Goal: Task Accomplishment & Management: Complete application form

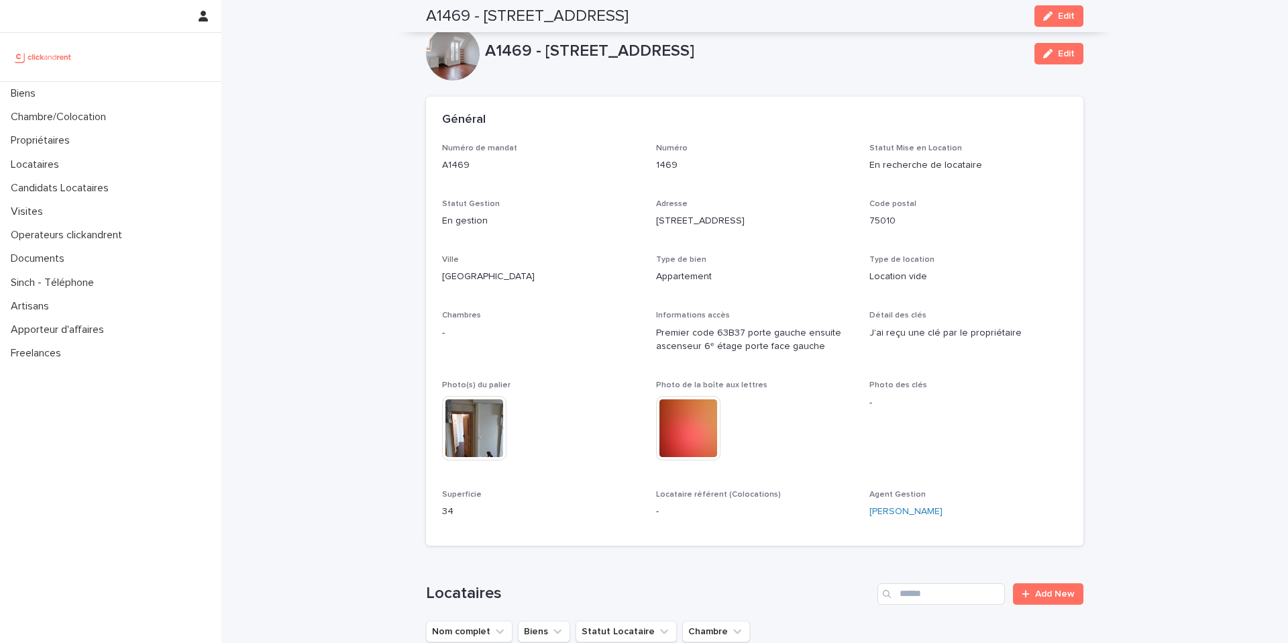
scroll to position [3593, 0]
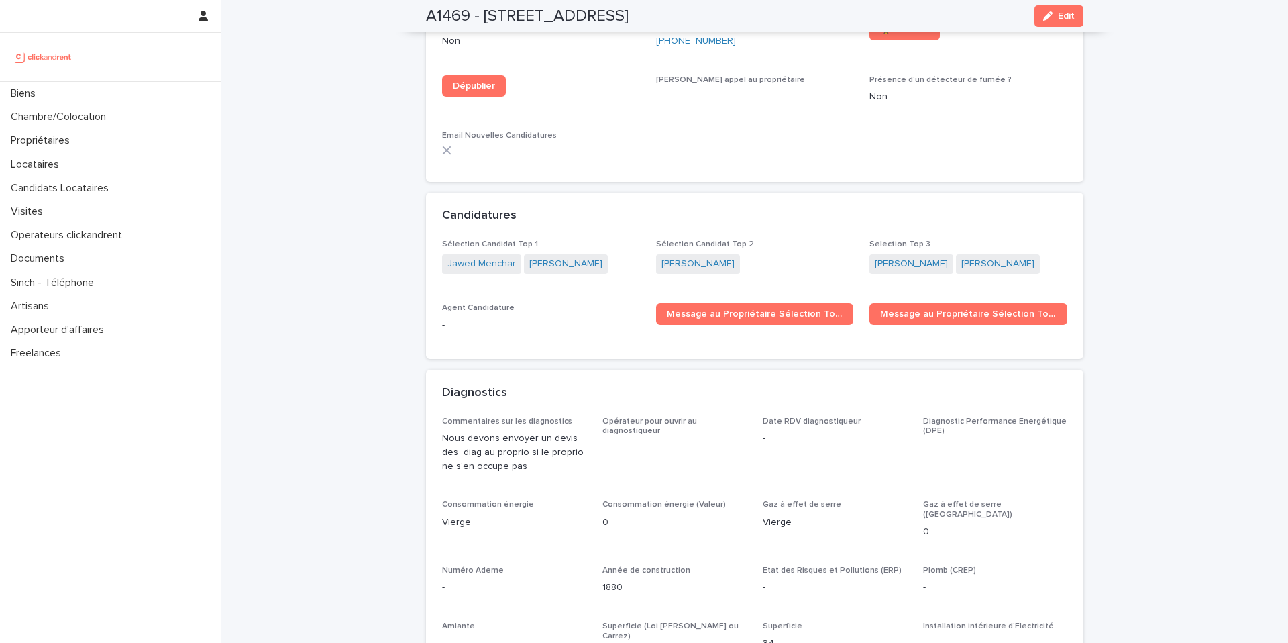
scroll to position [3745, 0]
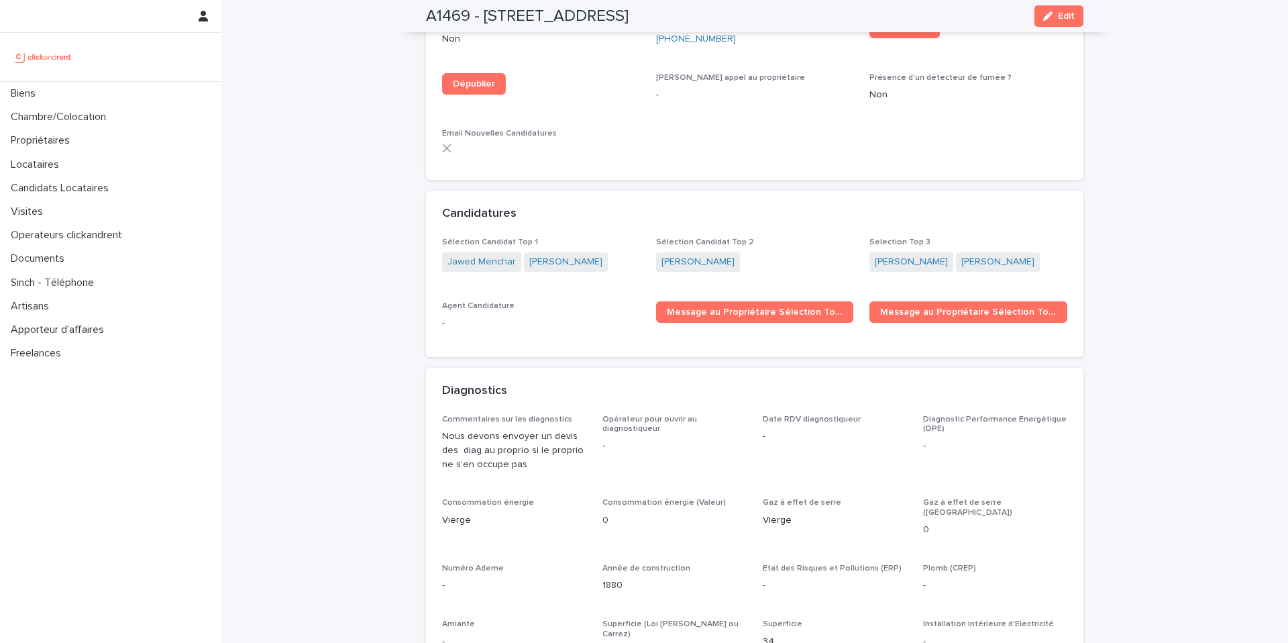
click at [726, 252] on div "[PERSON_NAME]" at bounding box center [755, 263] width 198 height 22
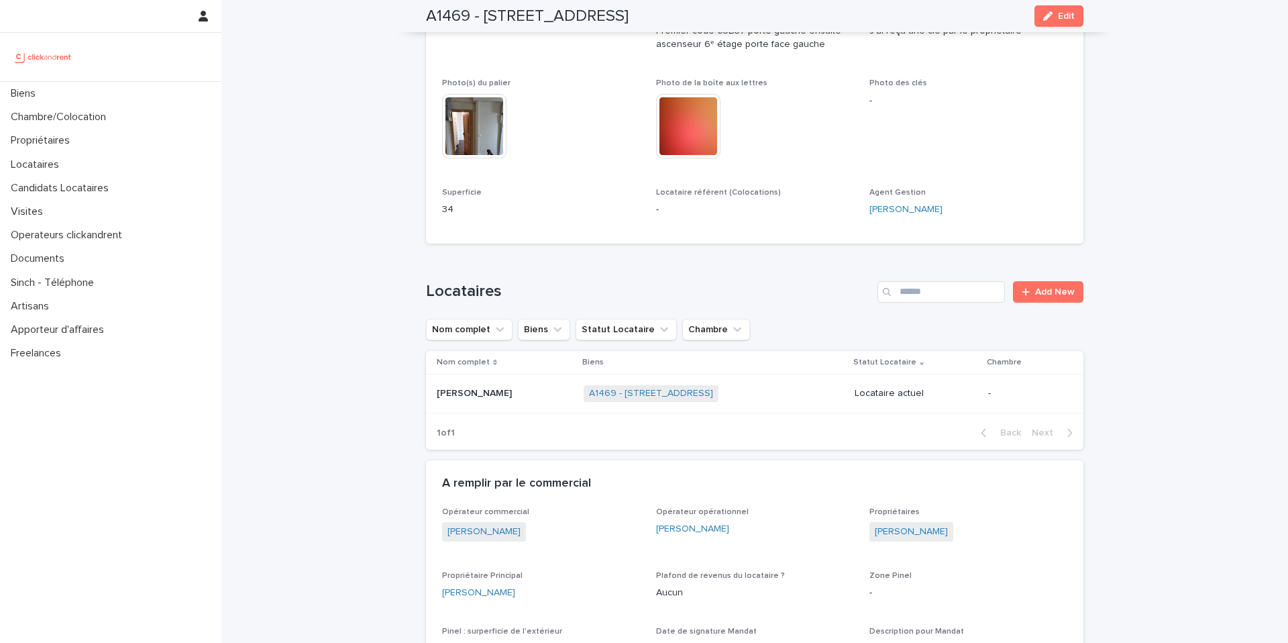
scroll to position [302, 0]
click at [30, 94] on p "Biens" at bounding box center [25, 93] width 41 height 13
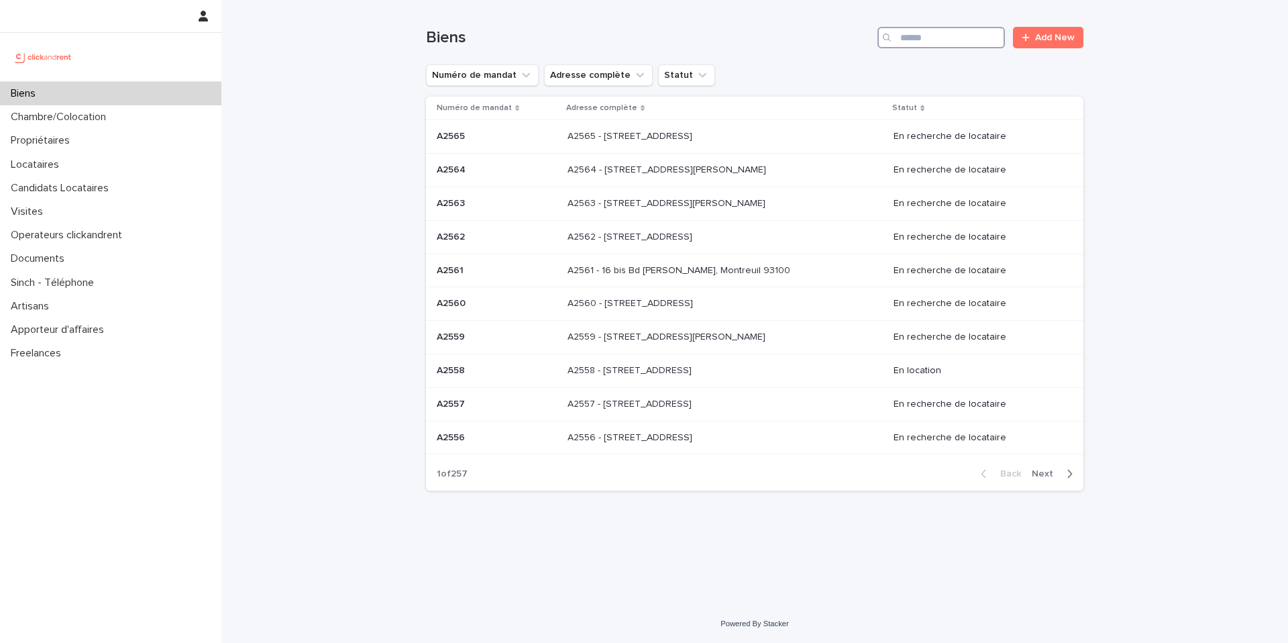
click at [964, 37] on input "Search" at bounding box center [940, 37] width 127 height 21
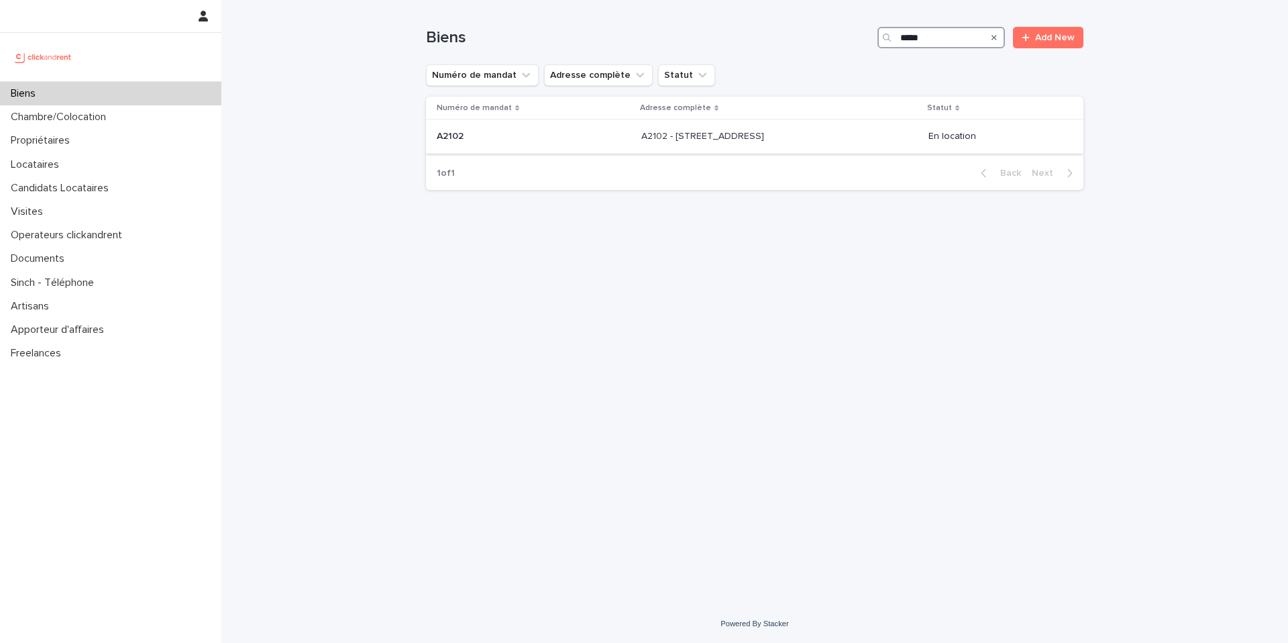
type input "*****"
click at [704, 138] on p "A2102 - [STREET_ADDRESS]" at bounding box center [703, 135] width 125 height 14
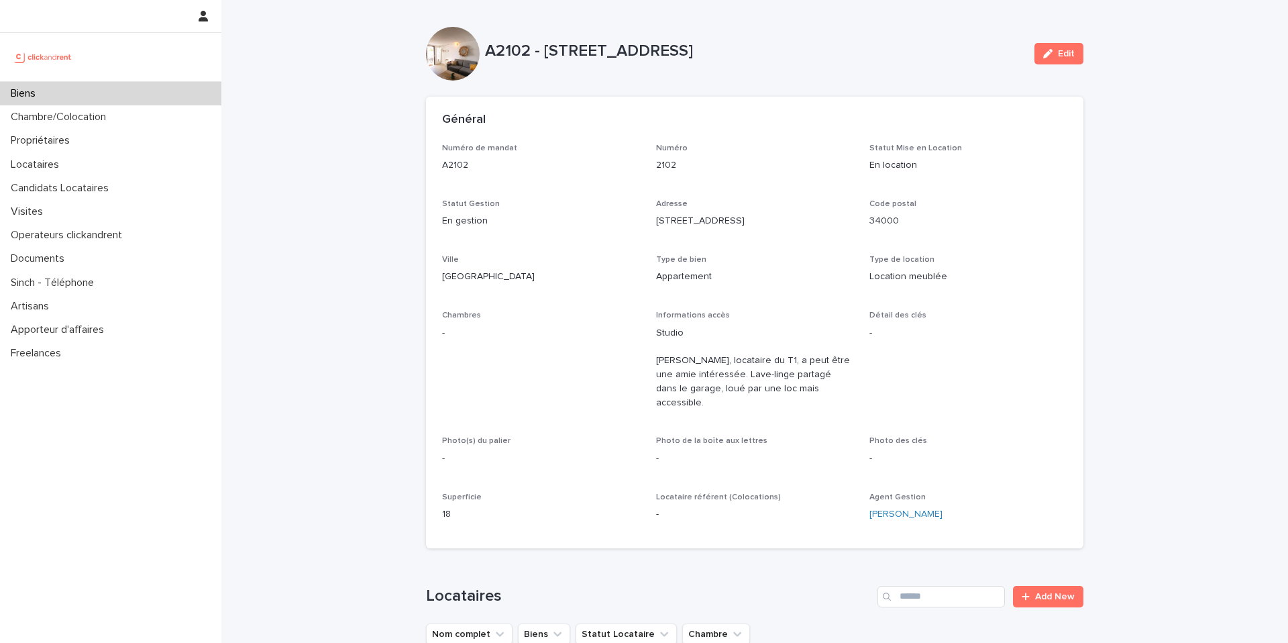
click at [46, 95] on p "Biens" at bounding box center [25, 93] width 41 height 13
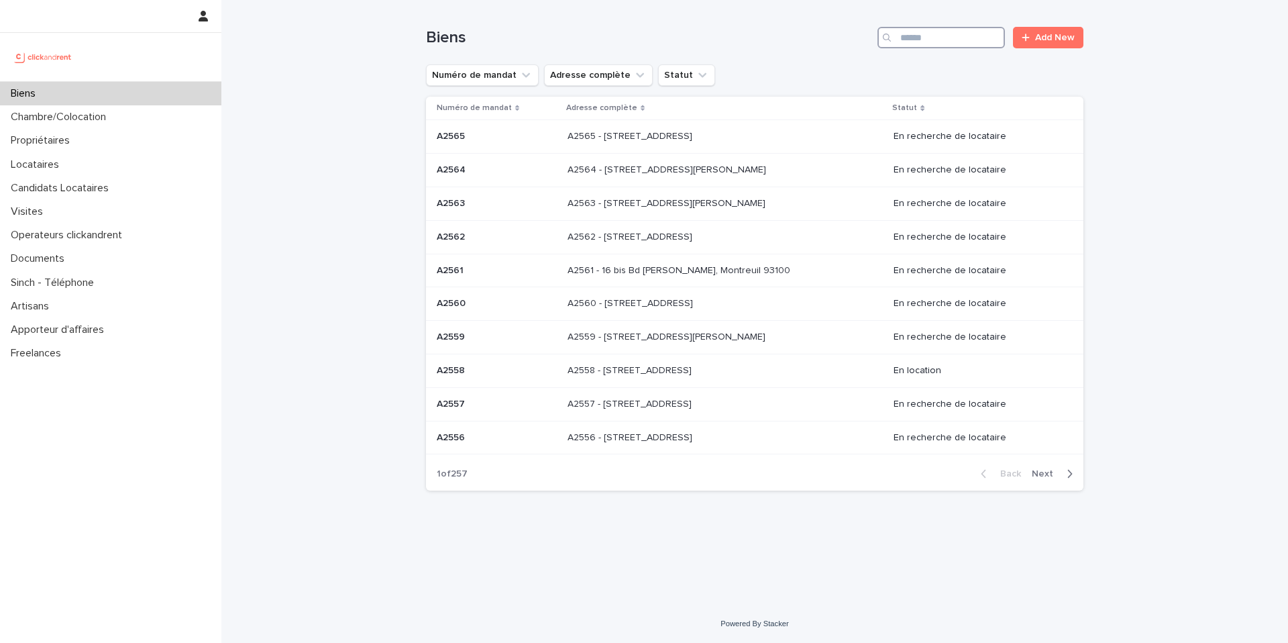
click at [945, 40] on input "Search" at bounding box center [940, 37] width 127 height 21
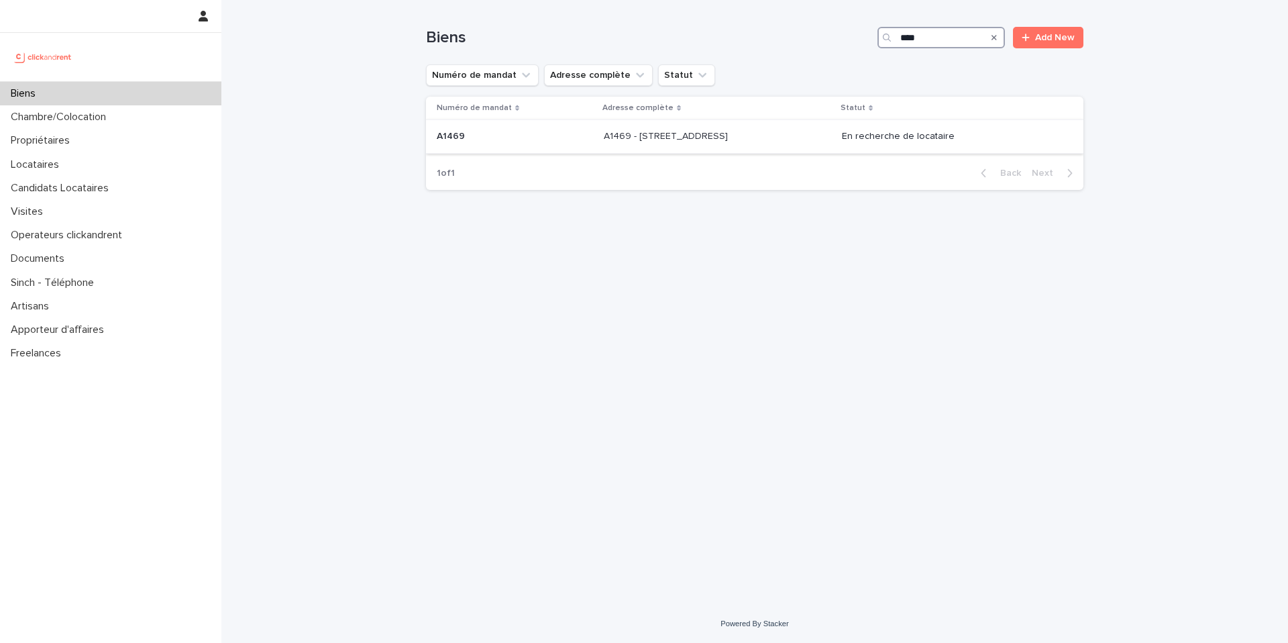
type input "****"
click at [700, 143] on div "A1469 - [STREET_ADDRESS][GEOGRAPHIC_DATA][STREET_ADDRESS]" at bounding box center [717, 136] width 227 height 22
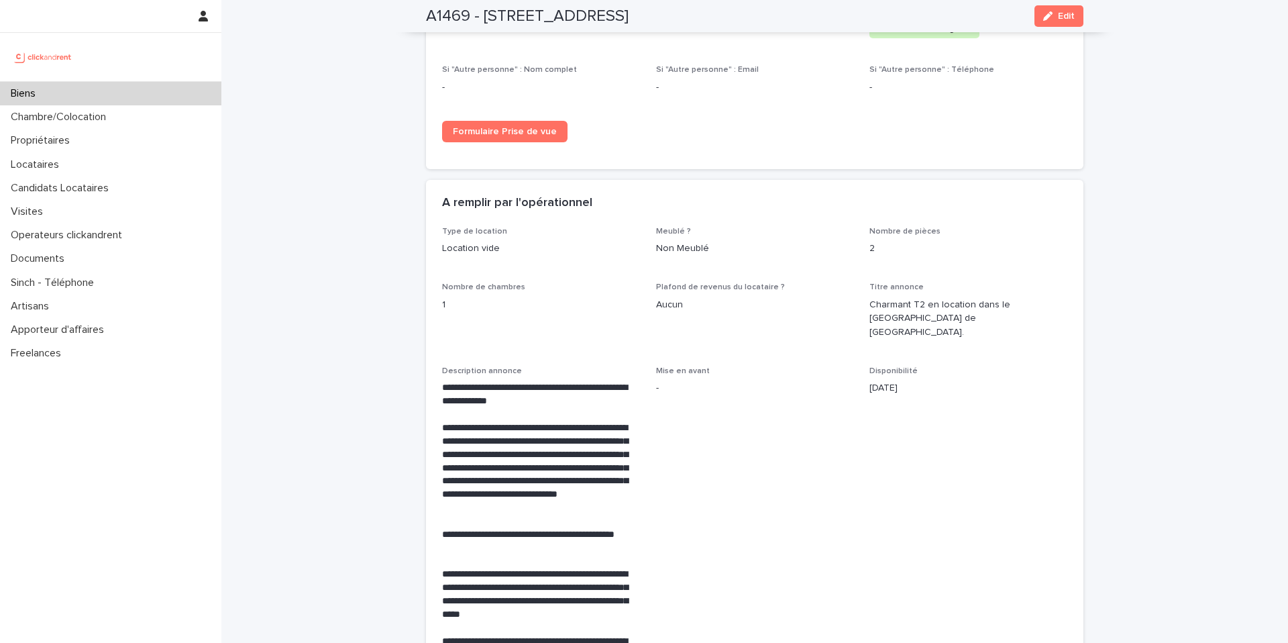
scroll to position [2220, 0]
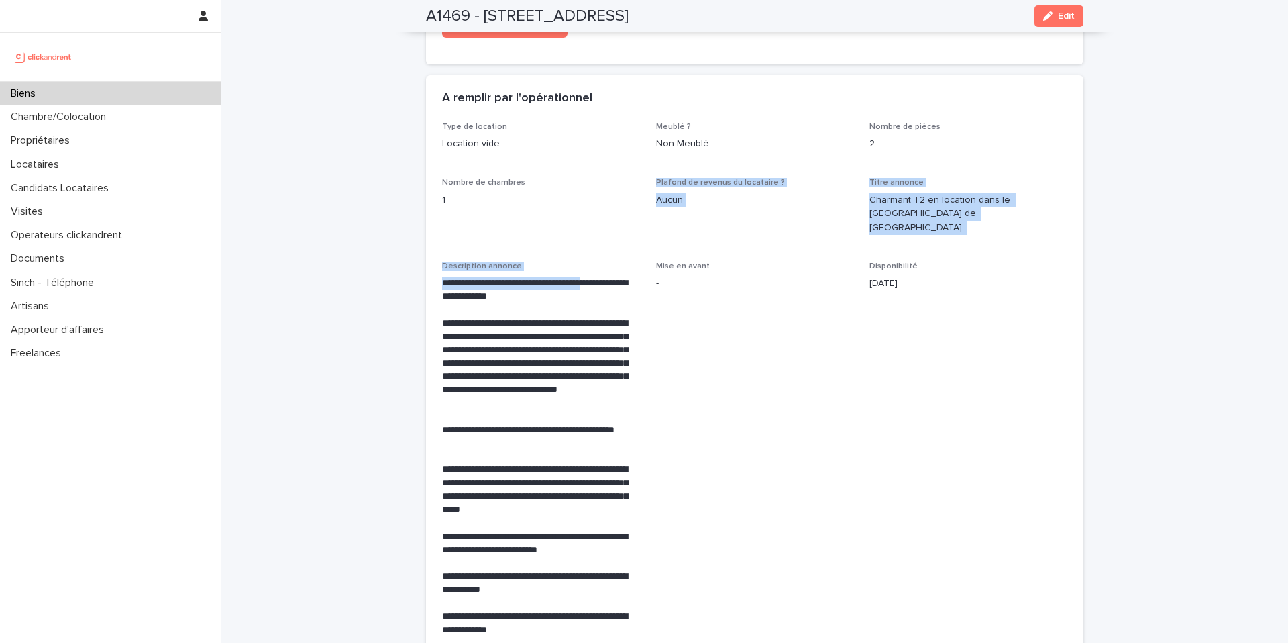
drag, startPoint x: 608, startPoint y: 194, endPoint x: 605, endPoint y: 261, distance: 67.1
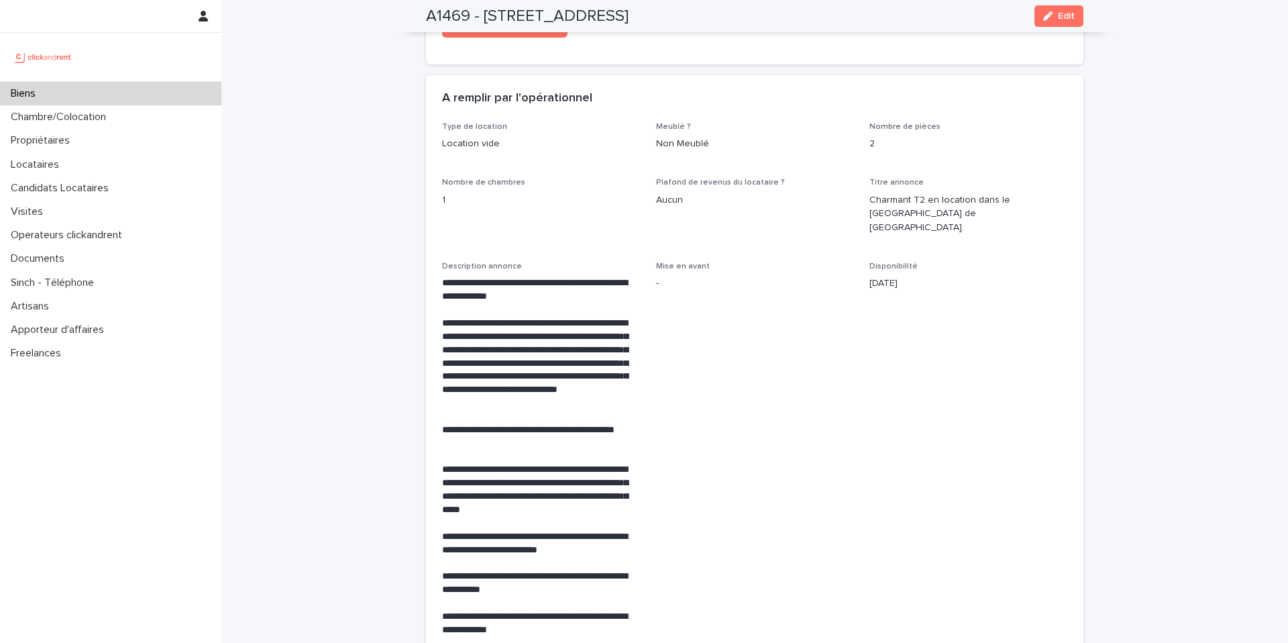
click at [800, 338] on span "Mise en avant -" at bounding box center [755, 455] width 198 height 386
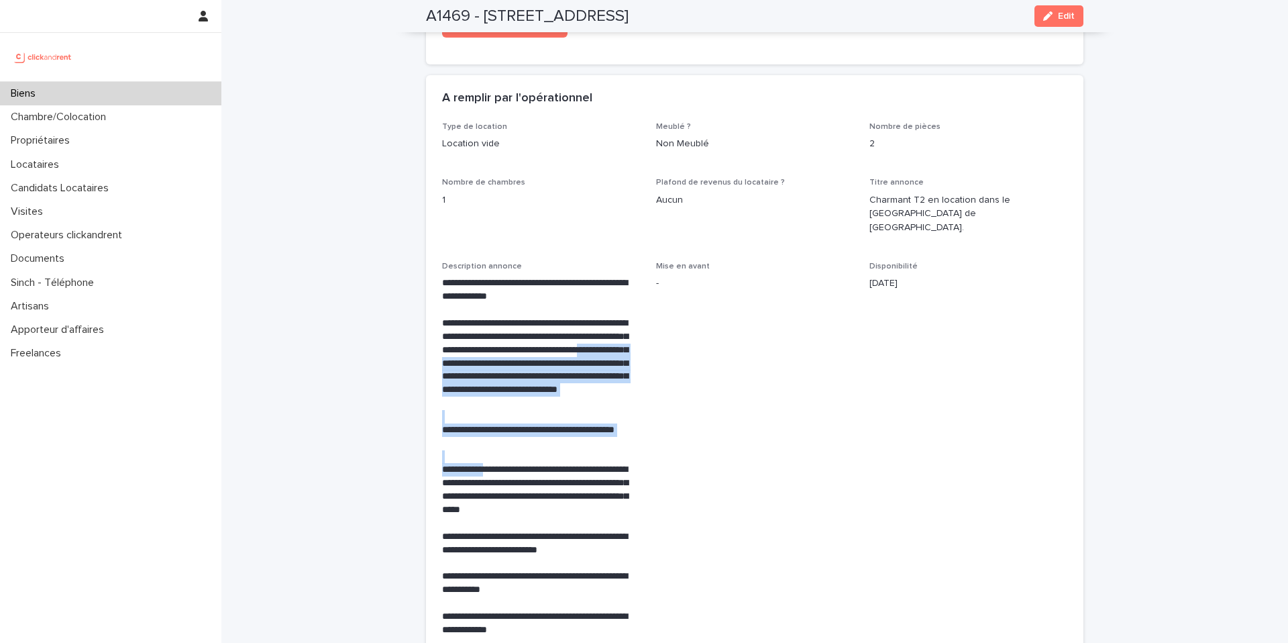
drag, startPoint x: 484, startPoint y: 424, endPoint x: 501, endPoint y: 339, distance: 86.8
click at [502, 339] on div "**********" at bounding box center [541, 456] width 198 height 360
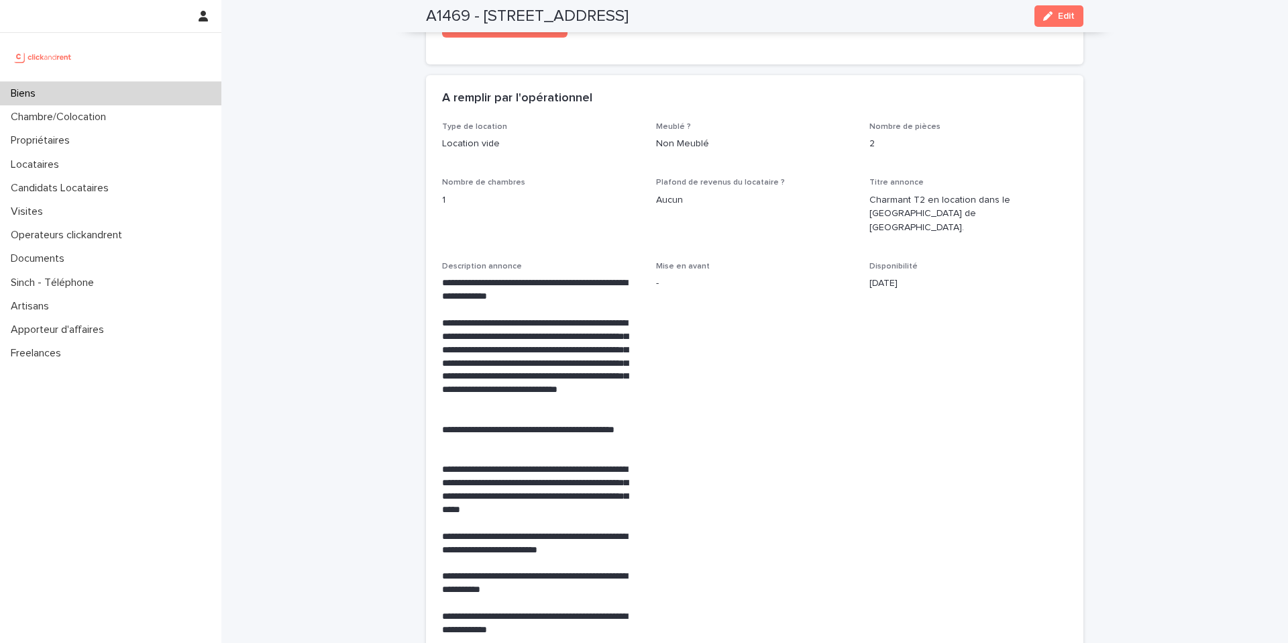
click at [768, 479] on span "Mise en avant -" at bounding box center [755, 455] width 198 height 386
drag, startPoint x: 684, startPoint y: 439, endPoint x: 699, endPoint y: 347, distance: 93.1
click at [704, 356] on span "Mise en avant -" at bounding box center [755, 455] width 198 height 386
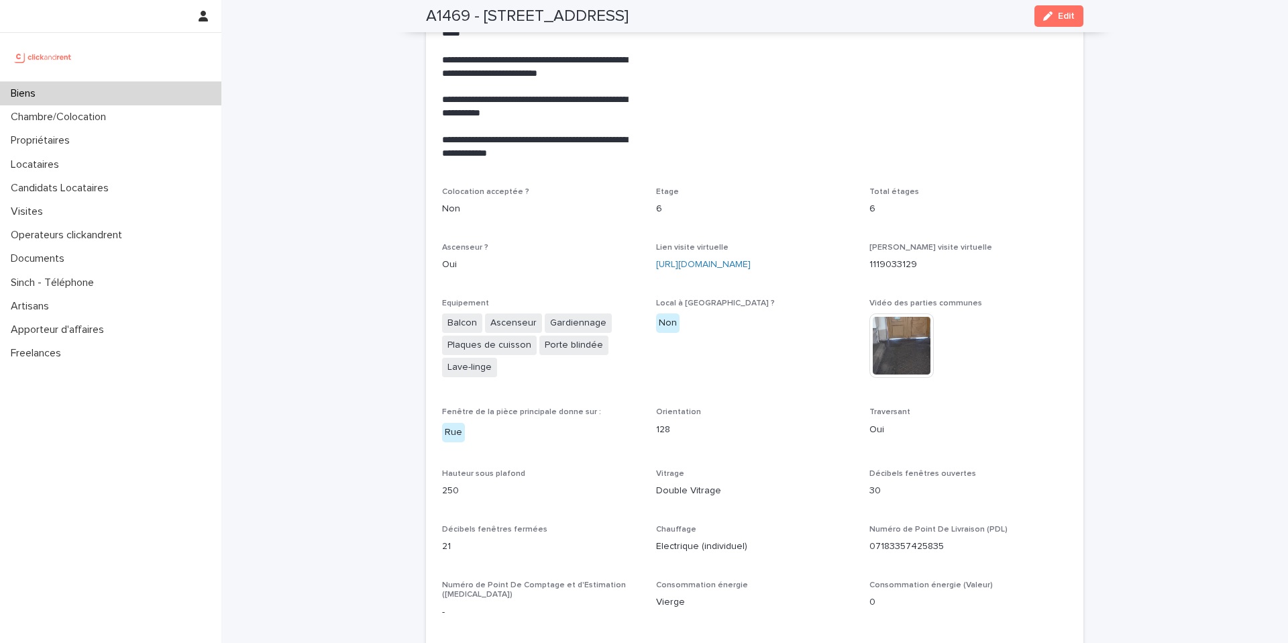
scroll to position [2682, 0]
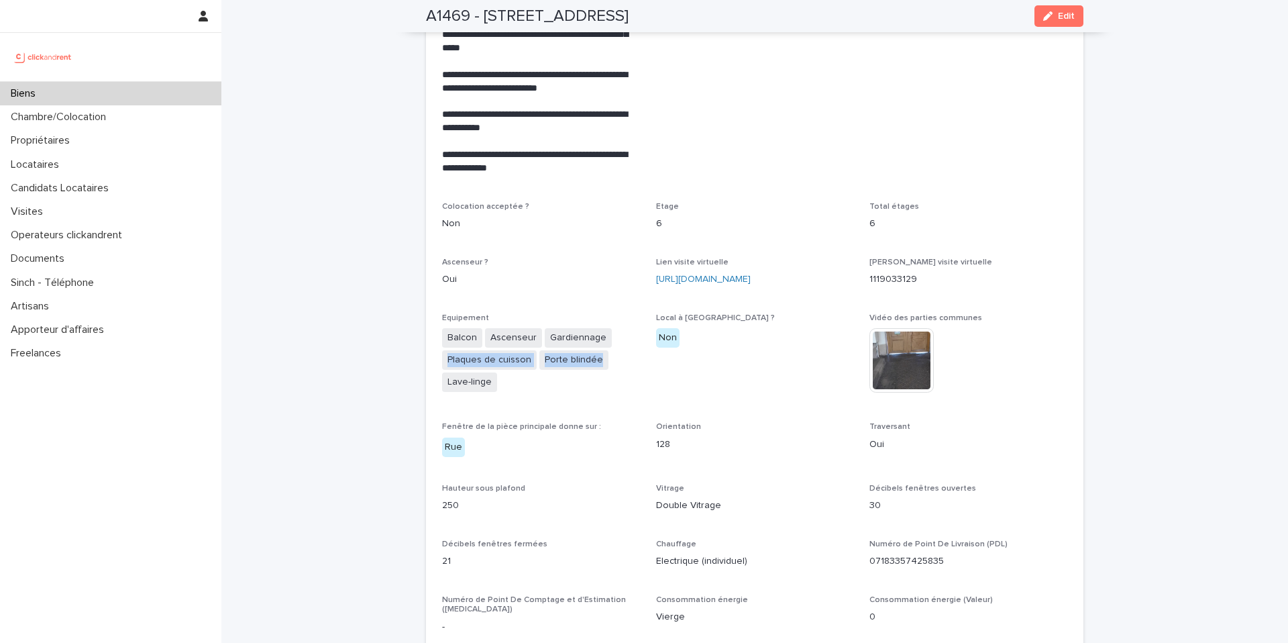
drag, startPoint x: 601, startPoint y: 357, endPoint x: 604, endPoint y: 312, distance: 45.1
click at [604, 312] on div "**********" at bounding box center [754, 444] width 625 height 1566
drag, startPoint x: 756, startPoint y: 453, endPoint x: 768, endPoint y: 430, distance: 26.4
click at [767, 430] on div "**********" at bounding box center [754, 444] width 625 height 1566
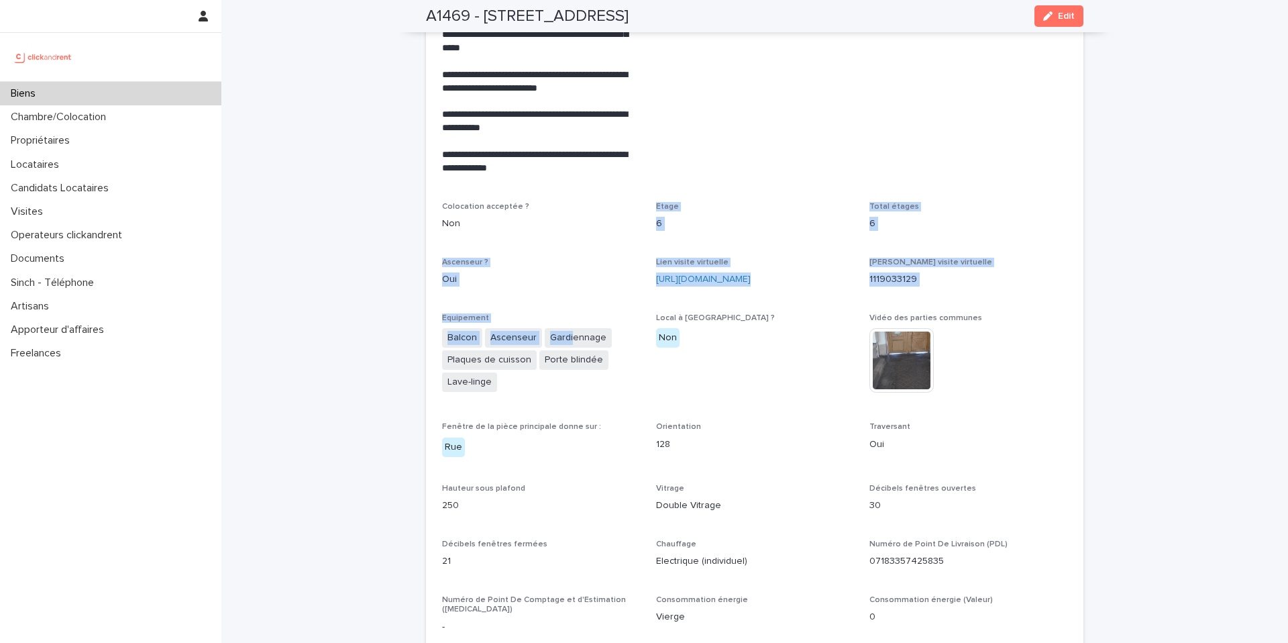
drag, startPoint x: 569, startPoint y: 203, endPoint x: 562, endPoint y: 307, distance: 103.5
click at [563, 318] on div "**********" at bounding box center [754, 444] width 625 height 1566
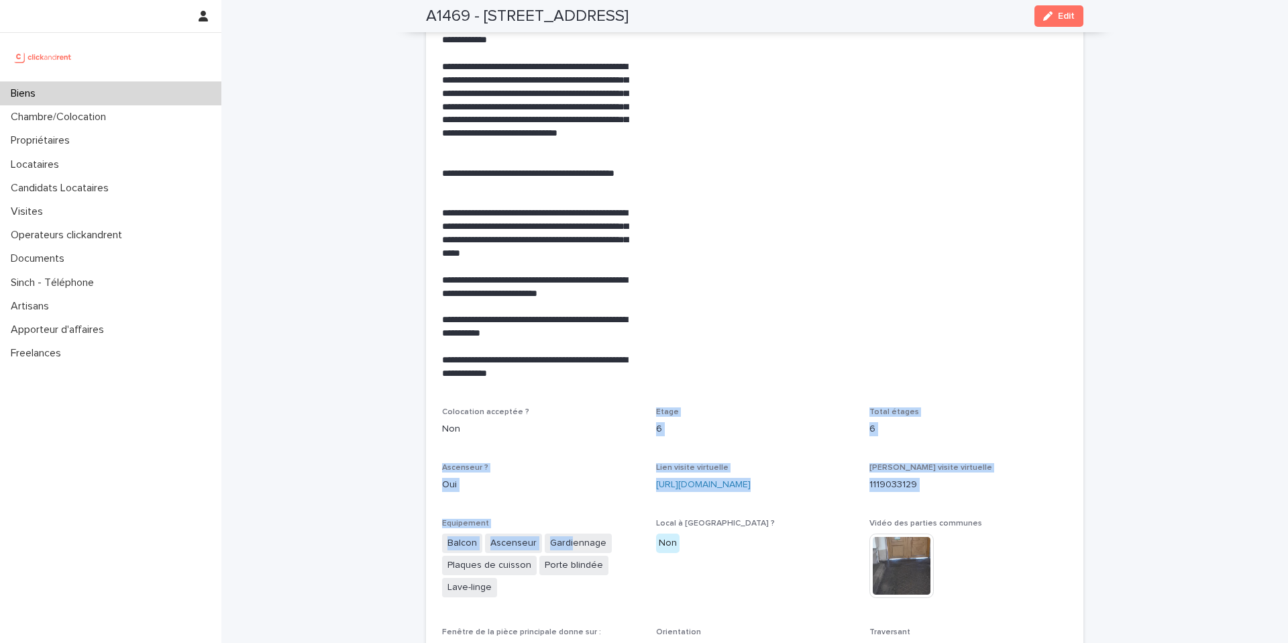
scroll to position [2403, 0]
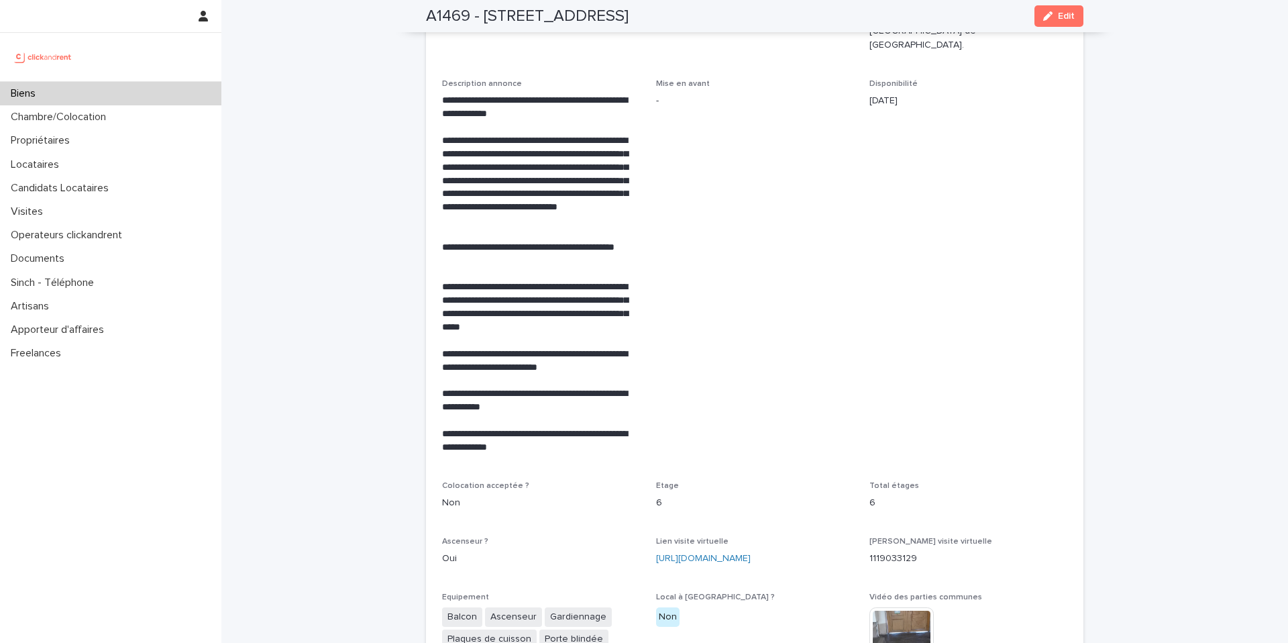
drag, startPoint x: 674, startPoint y: 344, endPoint x: 698, endPoint y: 332, distance: 27.0
click at [698, 332] on span "Mise en avant -" at bounding box center [755, 272] width 198 height 386
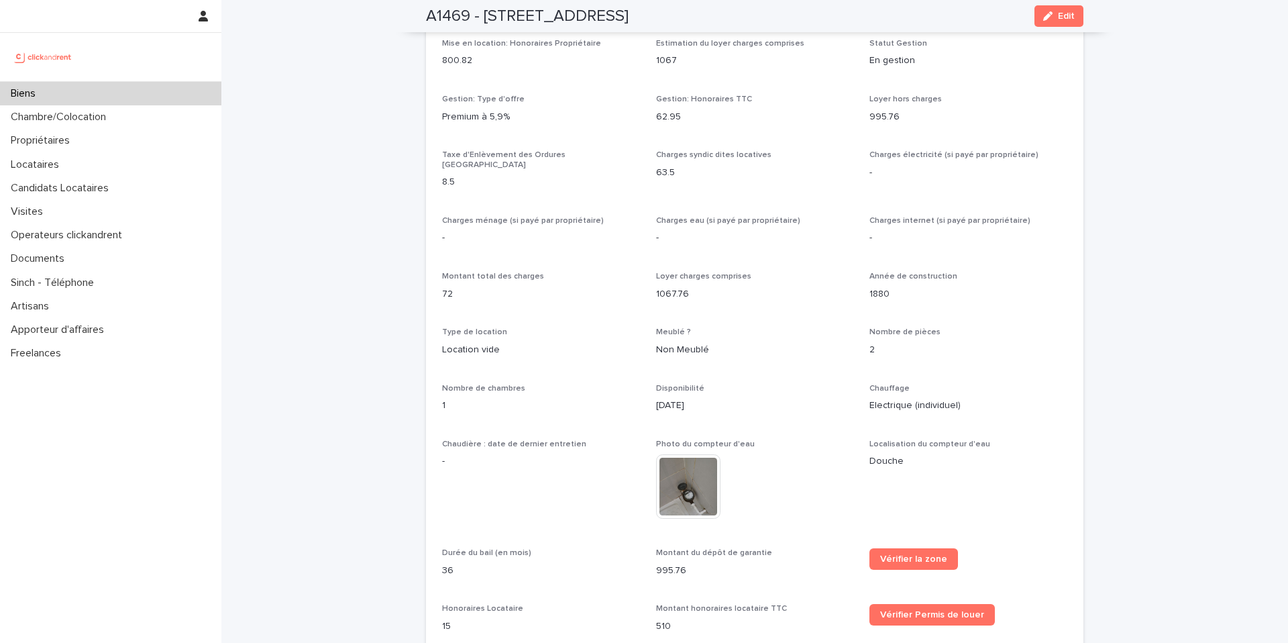
scroll to position [927, 0]
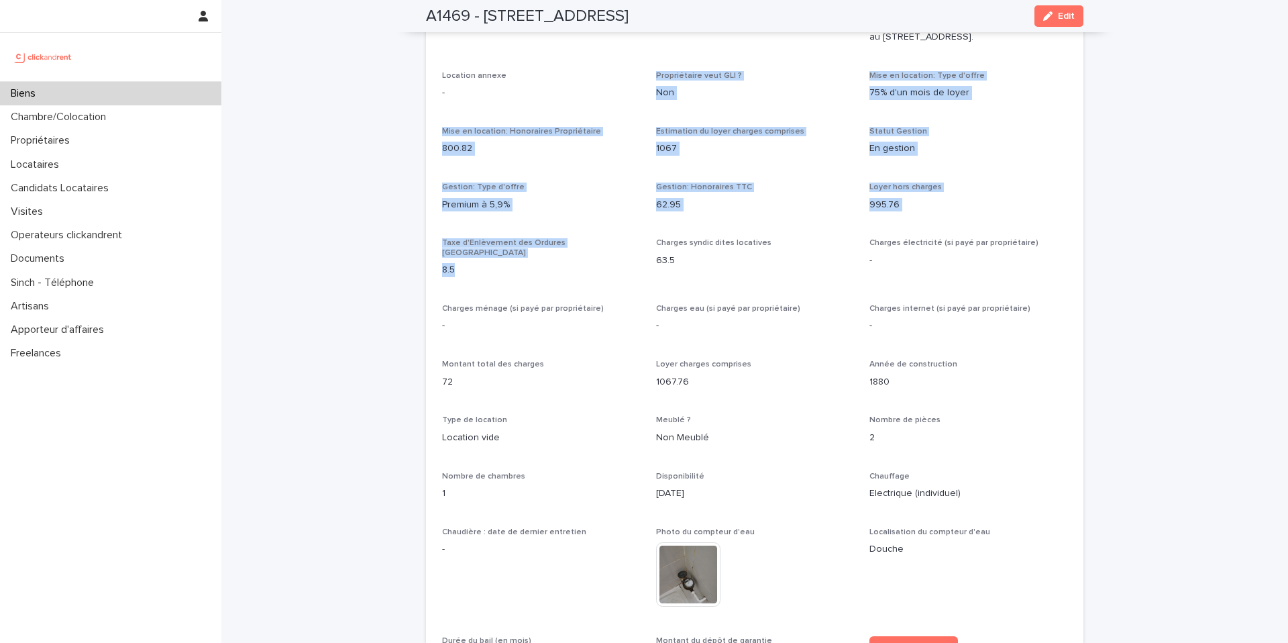
drag, startPoint x: 576, startPoint y: 87, endPoint x: 618, endPoint y: 264, distance: 182.1
click at [617, 266] on div "Opérateur commercial [PERSON_NAME] Opérateur opérationnel [PERSON_NAME] Proprié…" at bounding box center [754, 416] width 625 height 1069
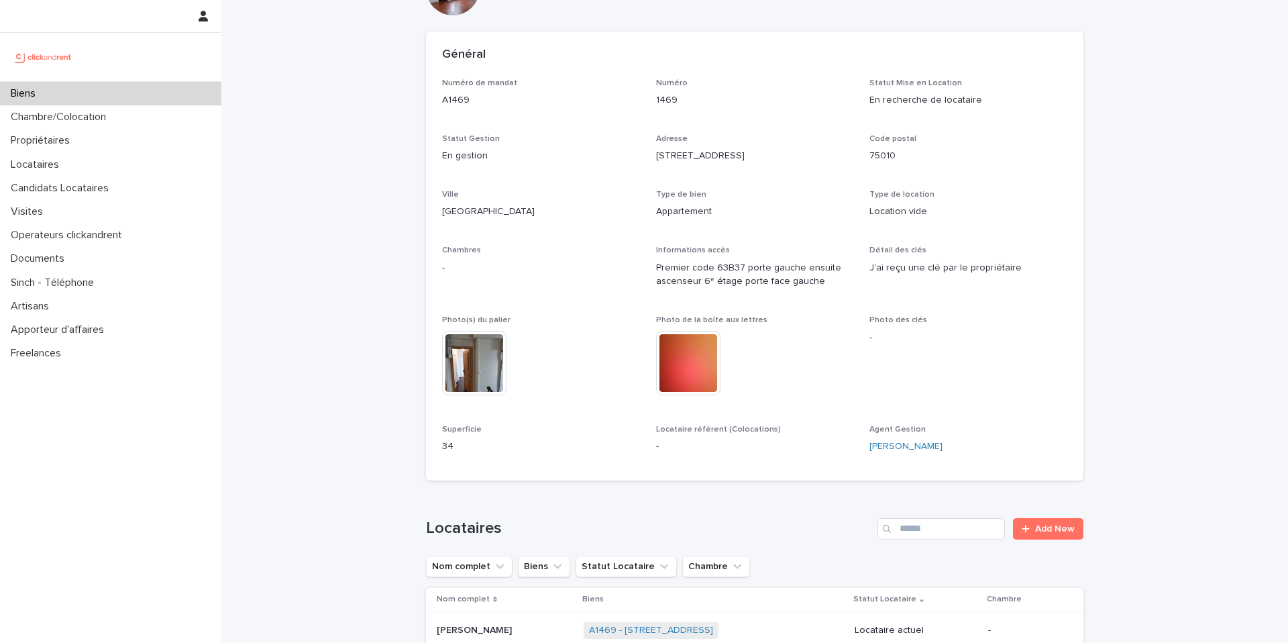
scroll to position [584, 0]
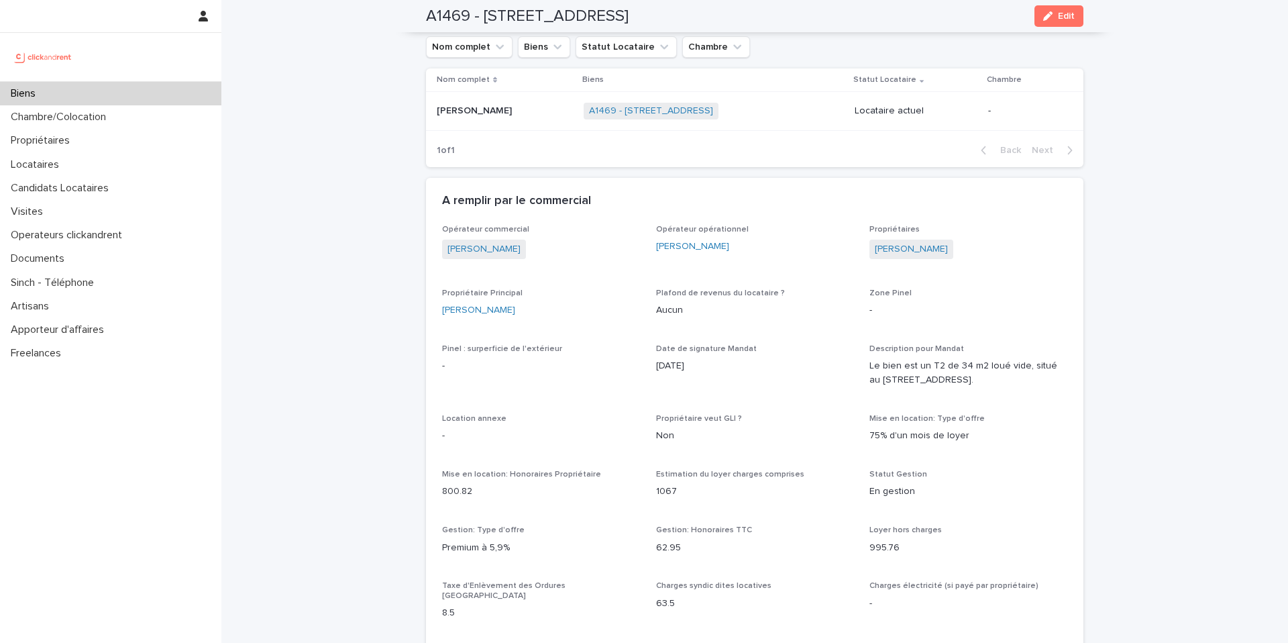
click at [602, 354] on div "Pinel : surperficie de l'extérieur -" at bounding box center [541, 364] width 198 height 40
drag, startPoint x: 538, startPoint y: 502, endPoint x: 474, endPoint y: 375, distance: 141.9
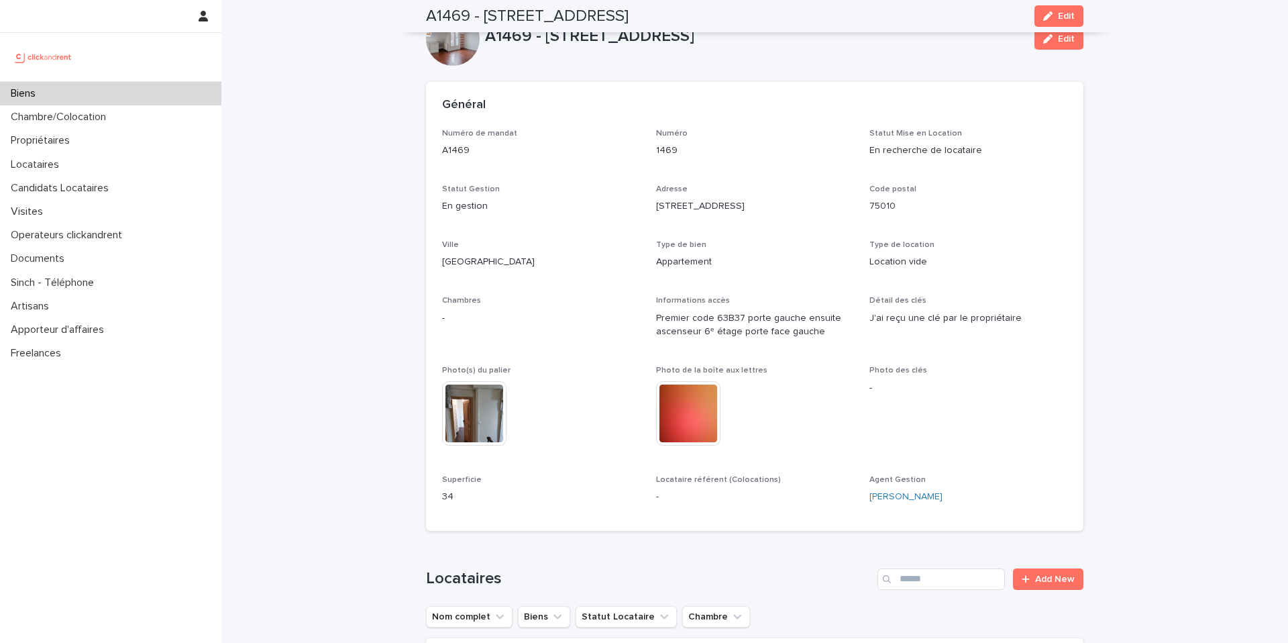
scroll to position [0, 0]
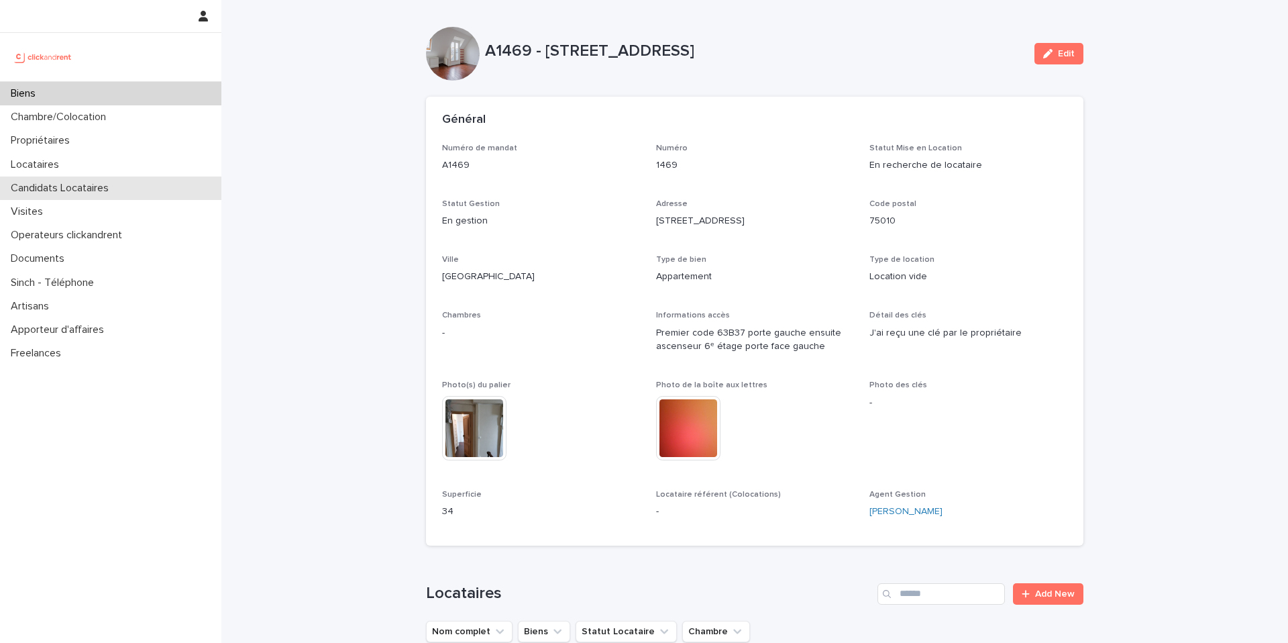
click at [42, 184] on p "Candidats Locataires" at bounding box center [62, 188] width 114 height 13
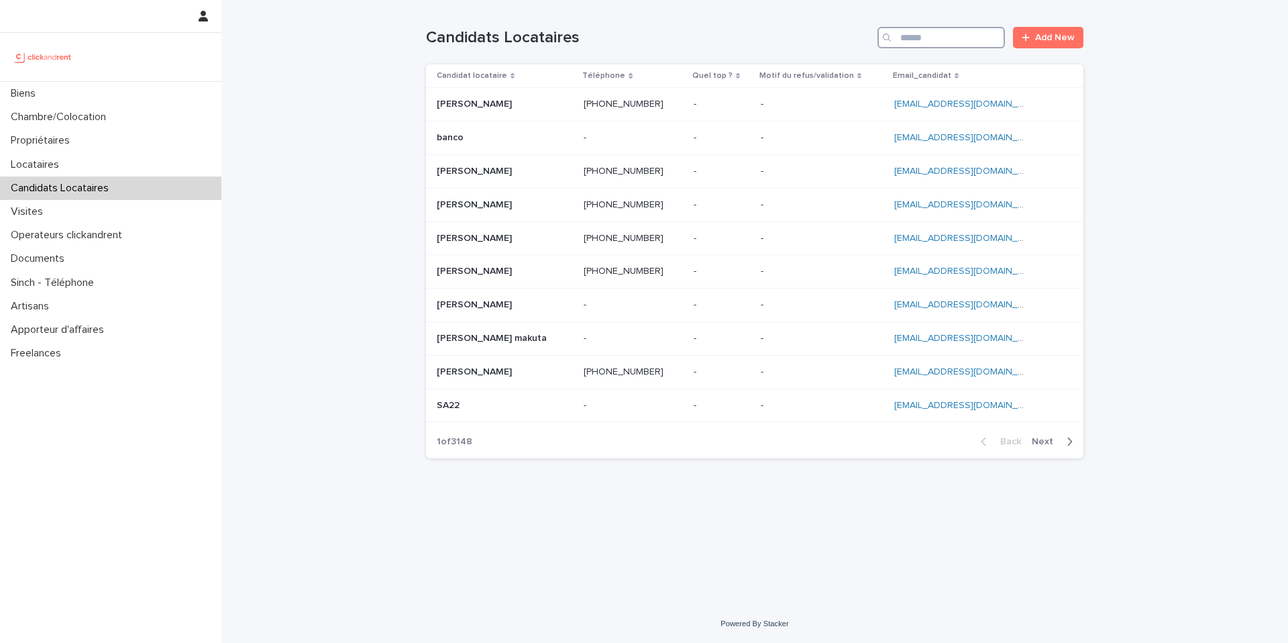
click at [977, 46] on input "Search" at bounding box center [940, 37] width 127 height 21
paste input "**********"
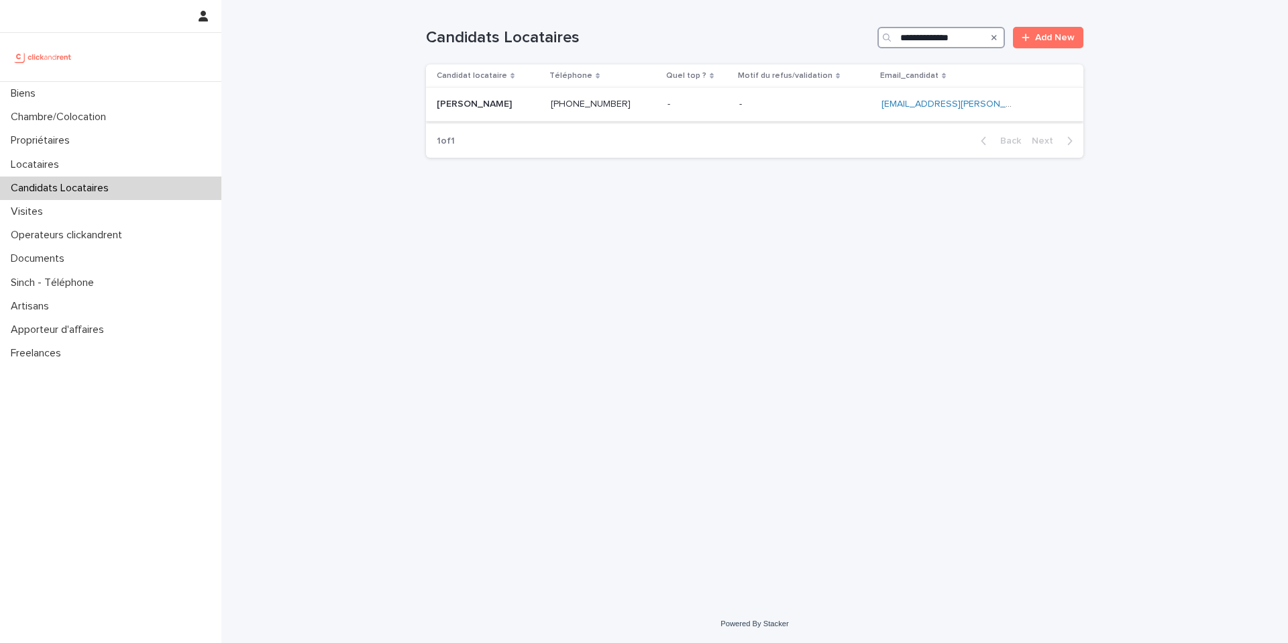
type input "**********"
click at [633, 107] on p "[PHONE_NUMBER]" at bounding box center [592, 103] width 83 height 14
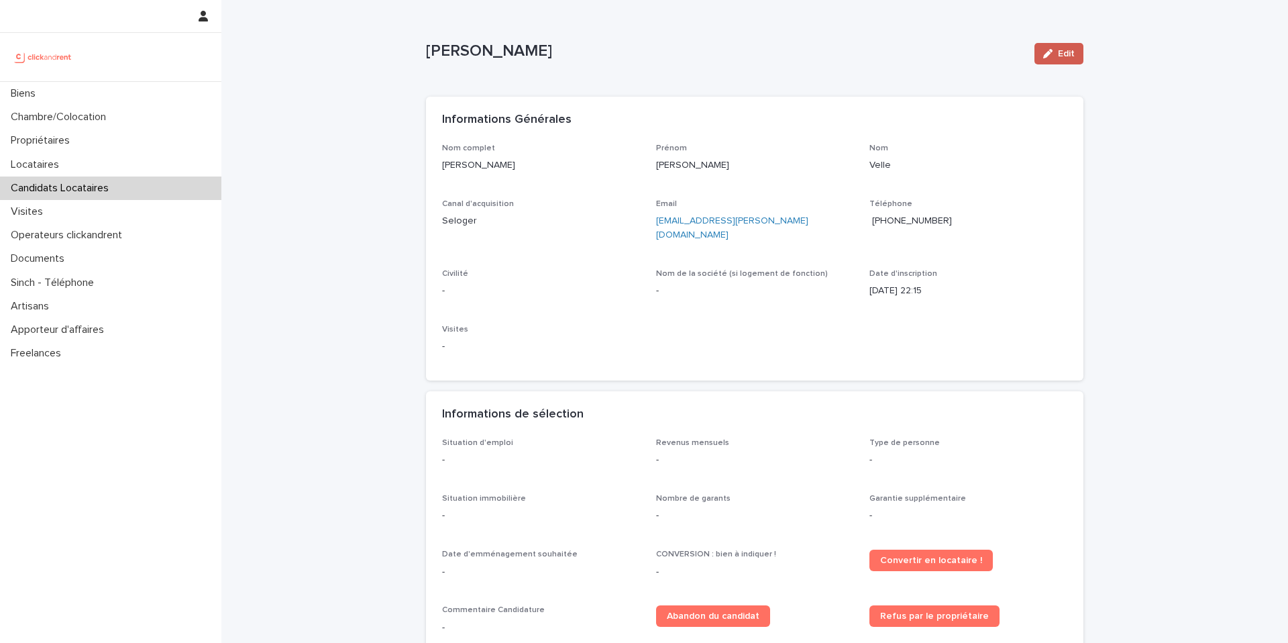
click at [1043, 54] on icon "button" at bounding box center [1047, 53] width 9 height 9
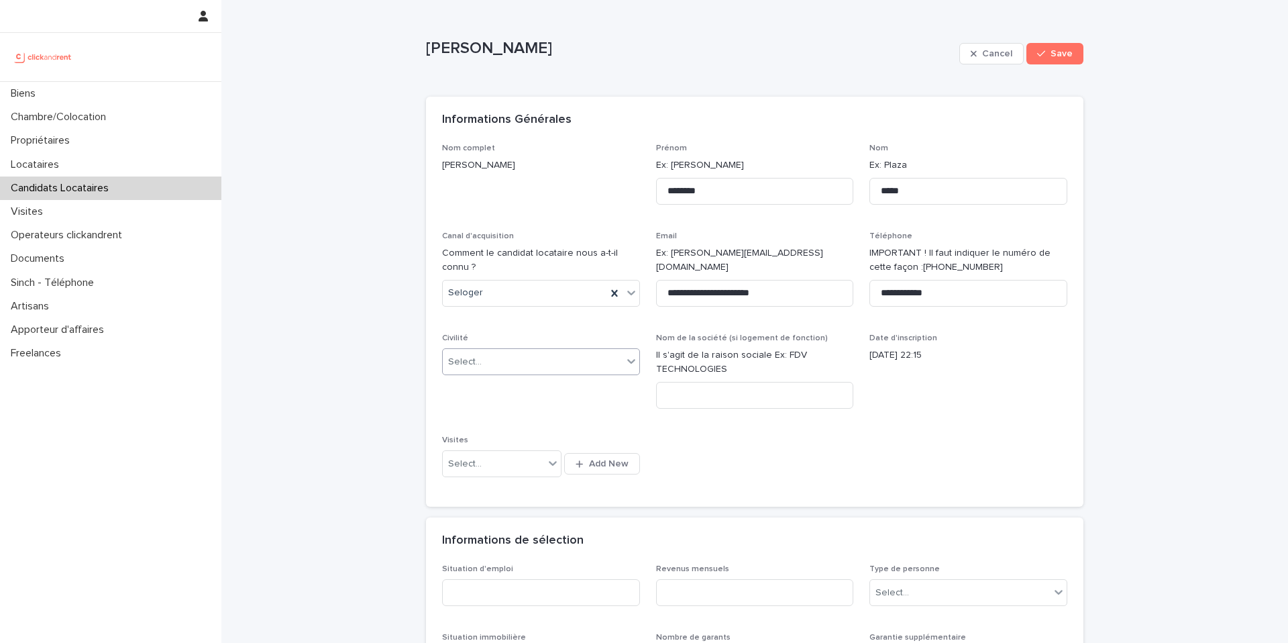
click at [547, 362] on div "Select..." at bounding box center [533, 362] width 180 height 22
click at [495, 410] on div "Monsieur" at bounding box center [536, 410] width 197 height 23
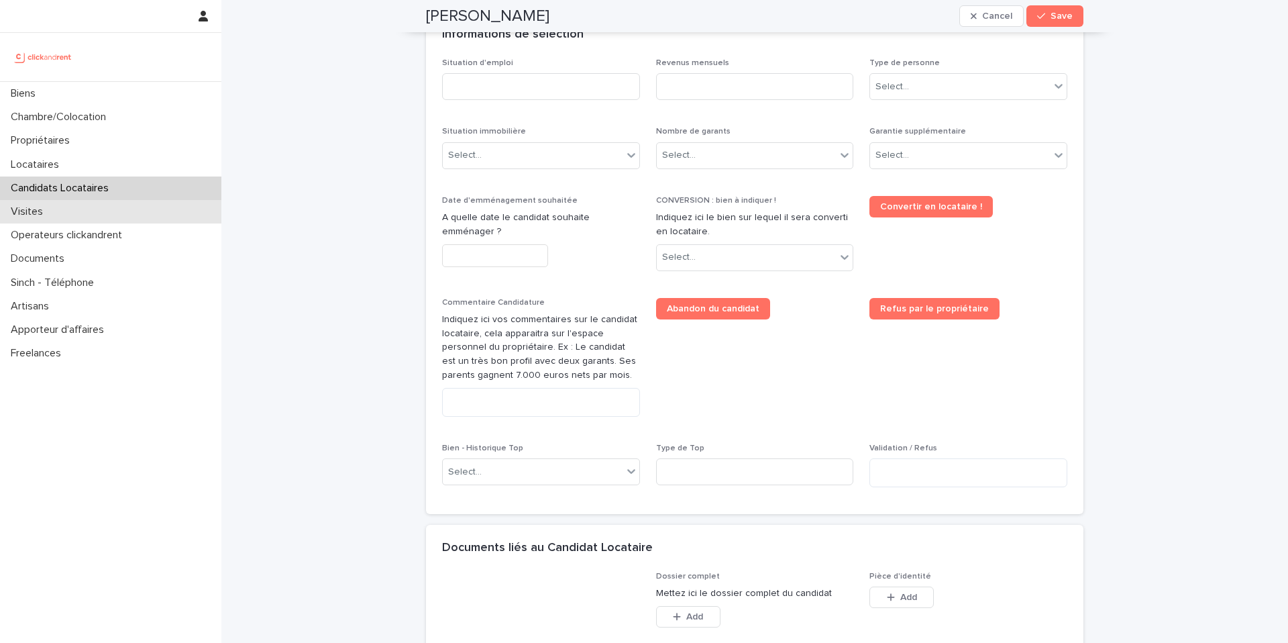
scroll to position [504, 0]
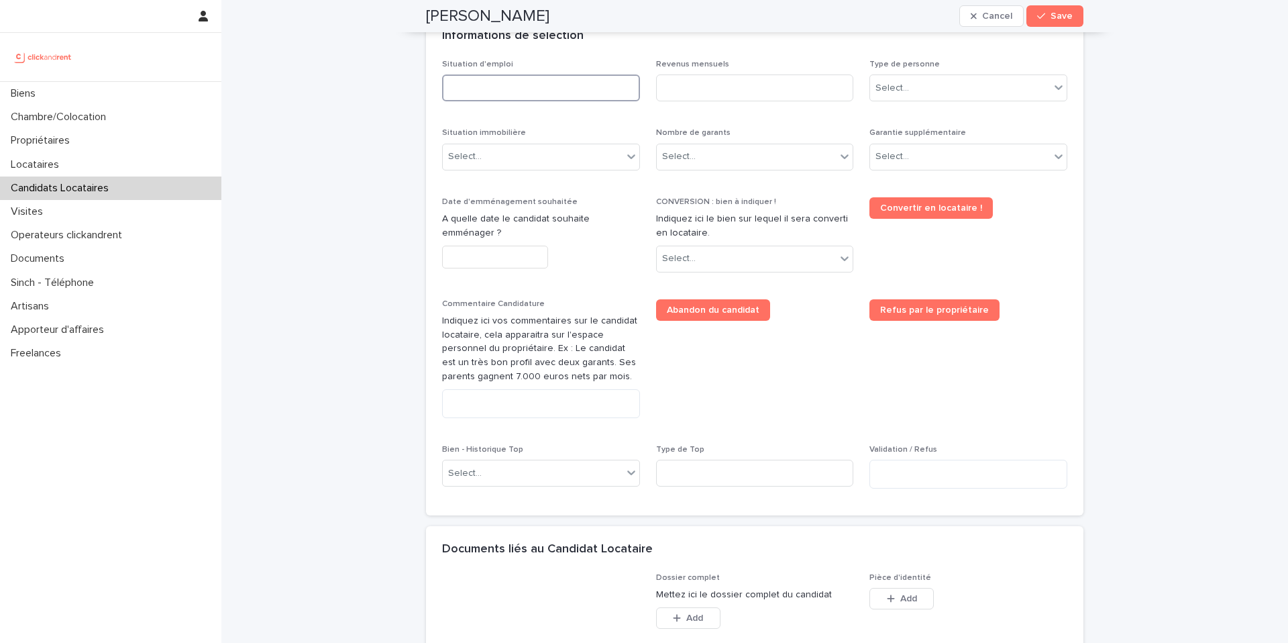
click at [491, 86] on input at bounding box center [541, 87] width 198 height 27
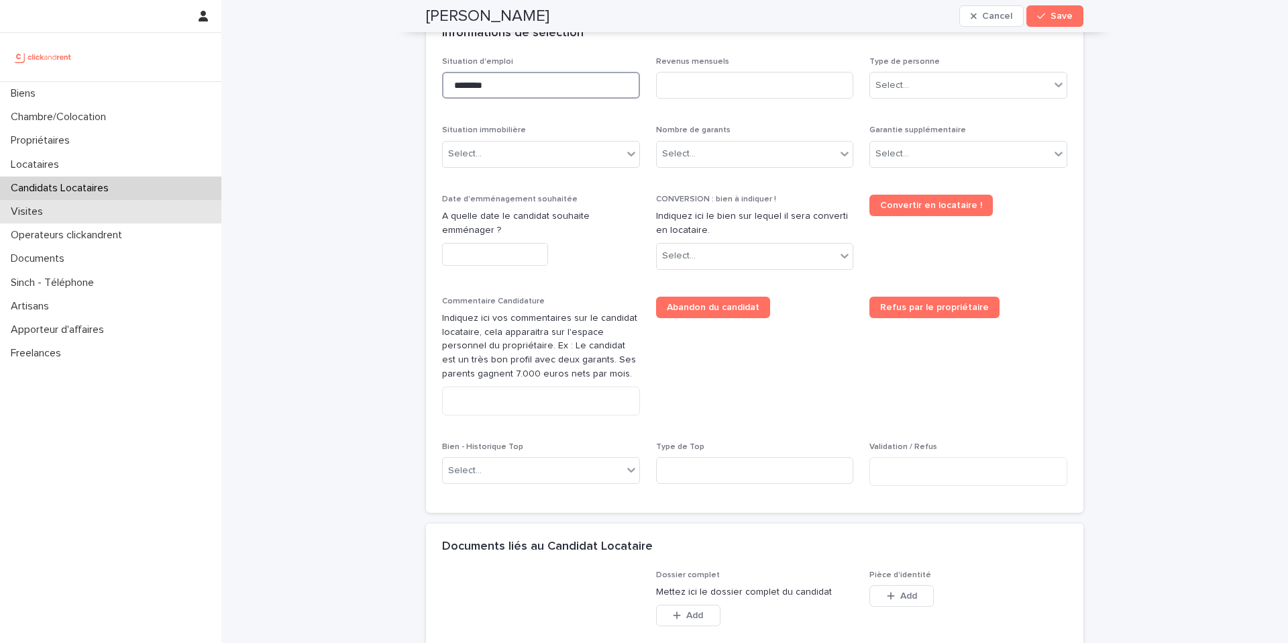
type input "********"
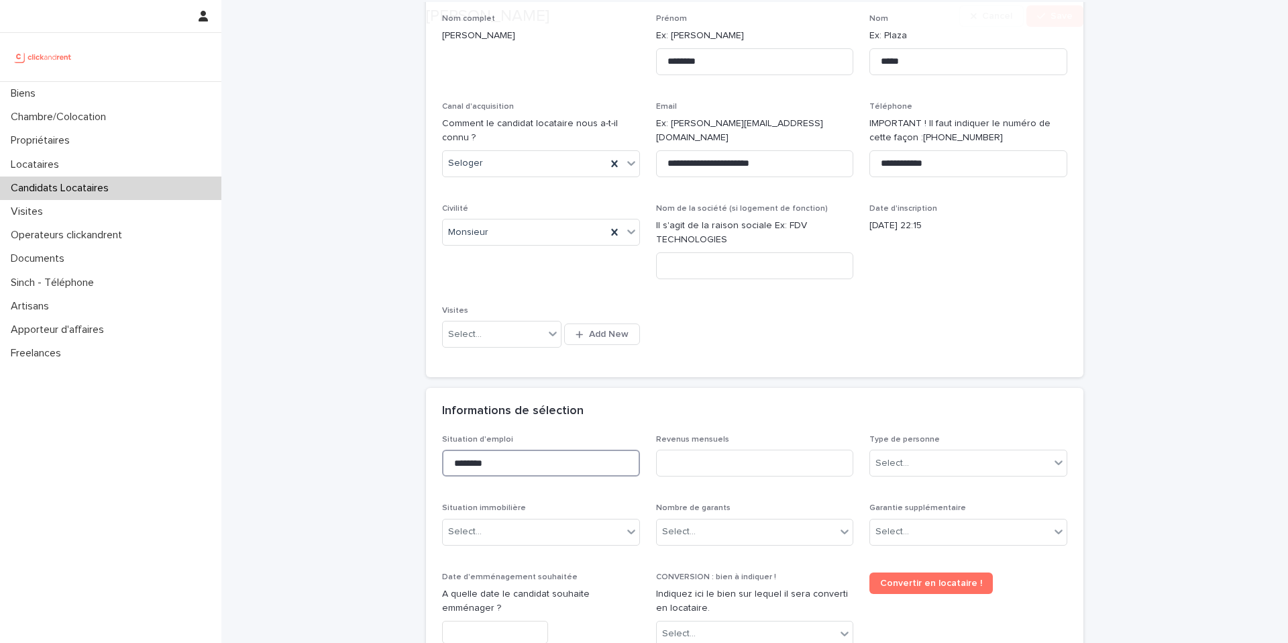
scroll to position [441, 0]
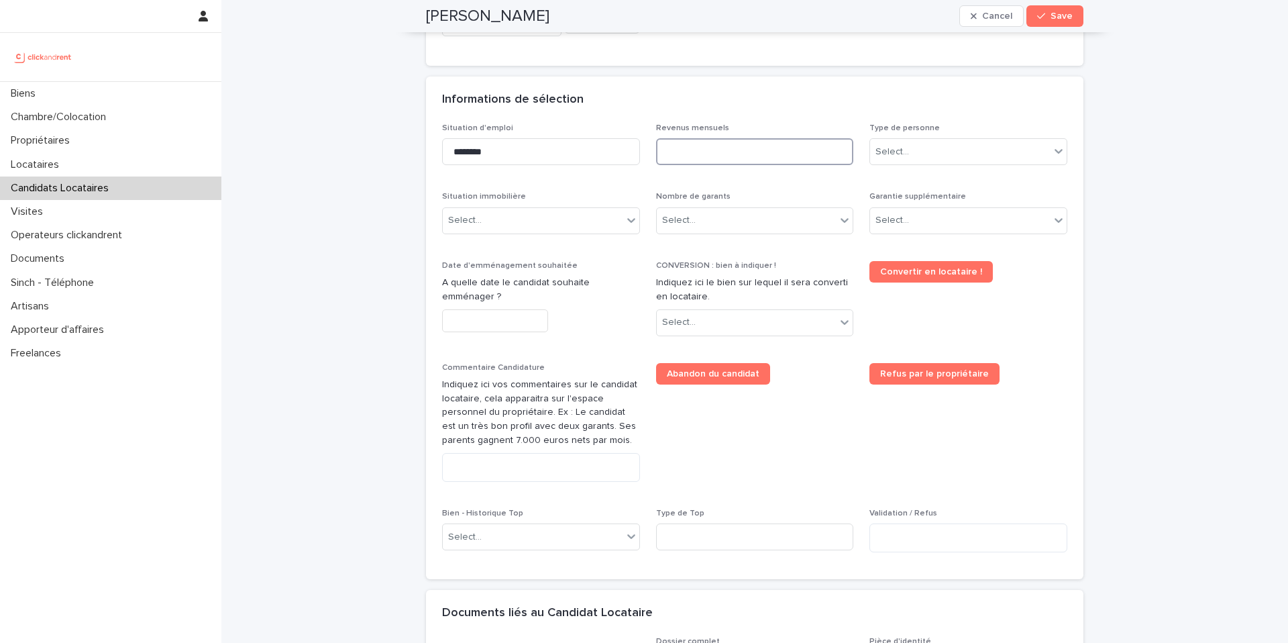
click at [696, 163] on input at bounding box center [755, 151] width 198 height 27
type input "****"
click at [911, 147] on div "Select..." at bounding box center [960, 152] width 180 height 22
click at [894, 176] on div "Particulier" at bounding box center [963, 177] width 197 height 23
click at [563, 227] on div "Select..." at bounding box center [533, 220] width 180 height 22
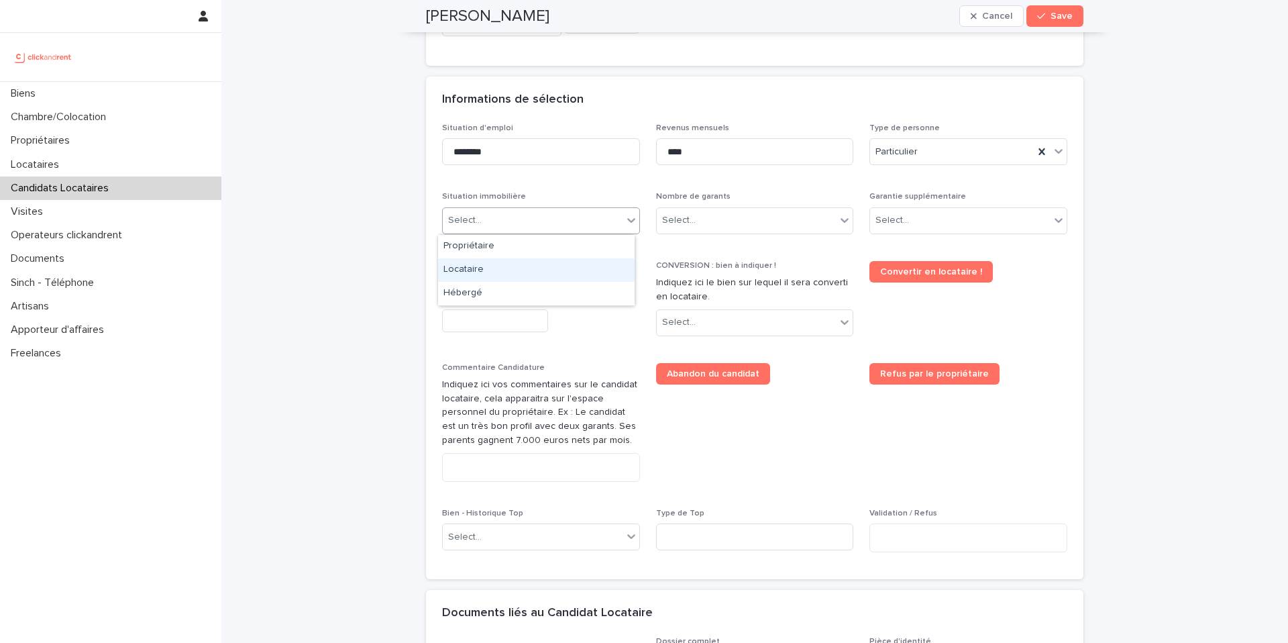
click at [501, 271] on div "Locataire" at bounding box center [536, 269] width 197 height 23
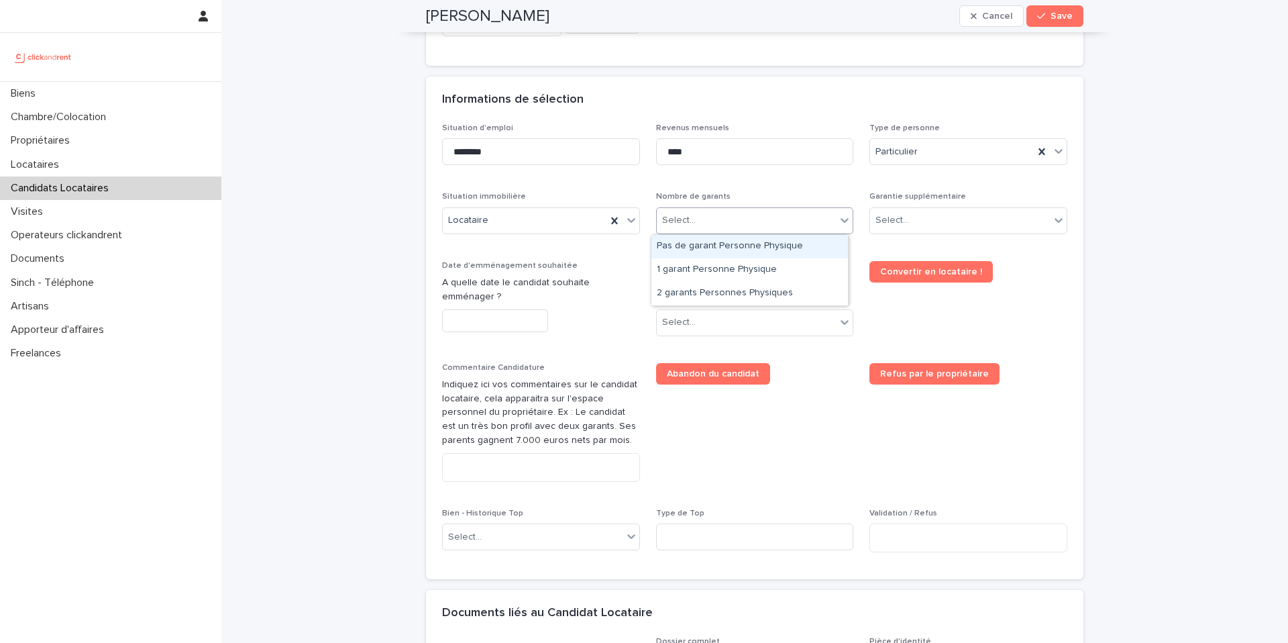
click at [737, 223] on div "Select..." at bounding box center [747, 220] width 180 height 22
click at [712, 246] on div "Pas de garant Personne Physique" at bounding box center [749, 246] width 197 height 23
click at [902, 226] on div "Select..." at bounding box center [892, 220] width 34 height 14
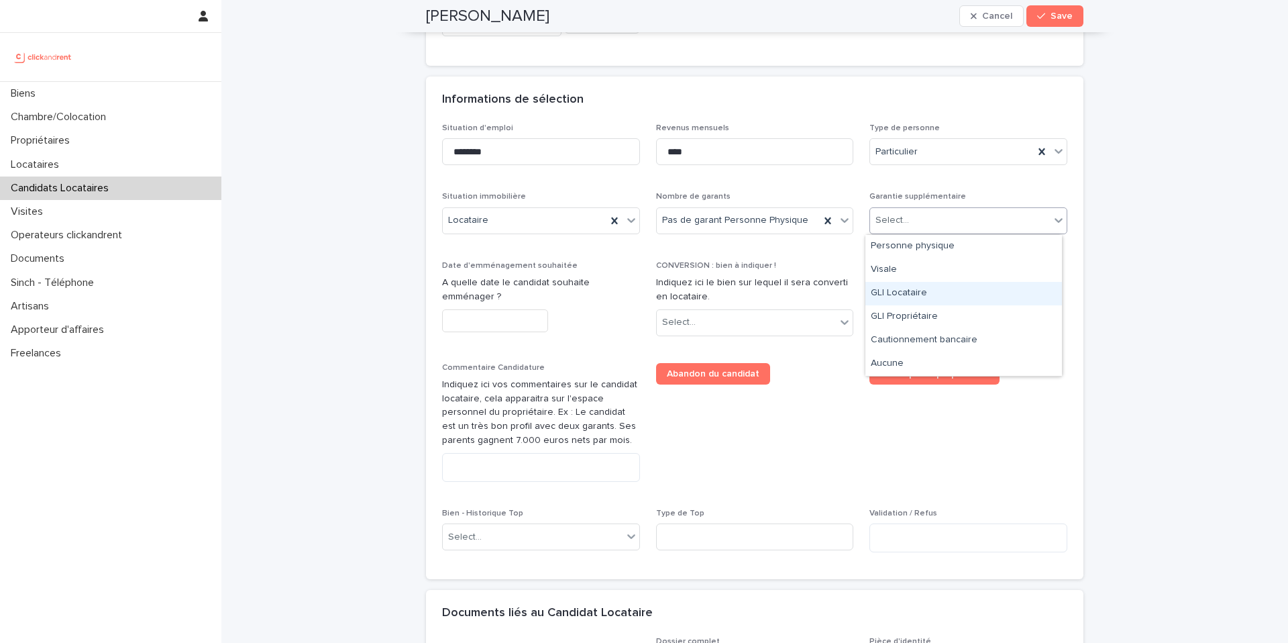
click at [898, 296] on div "GLI Locataire" at bounding box center [963, 293] width 197 height 23
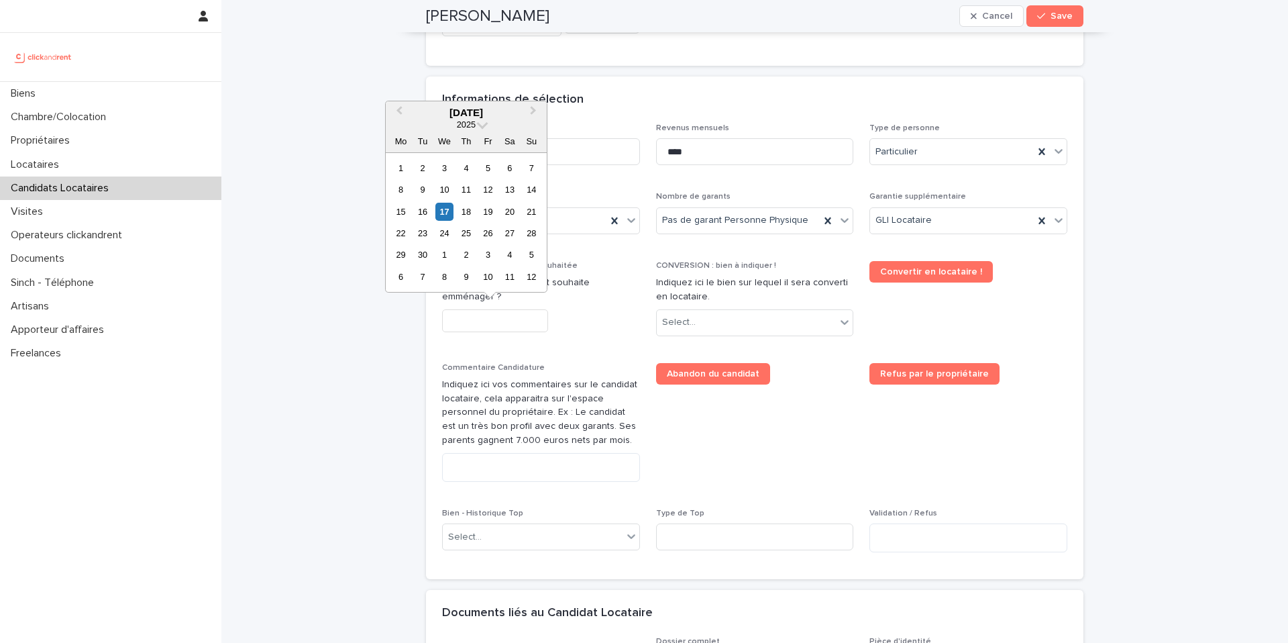
click at [488, 322] on input "text" at bounding box center [495, 320] width 106 height 23
click at [466, 212] on div "18" at bounding box center [466, 212] width 18 height 18
type input "*********"
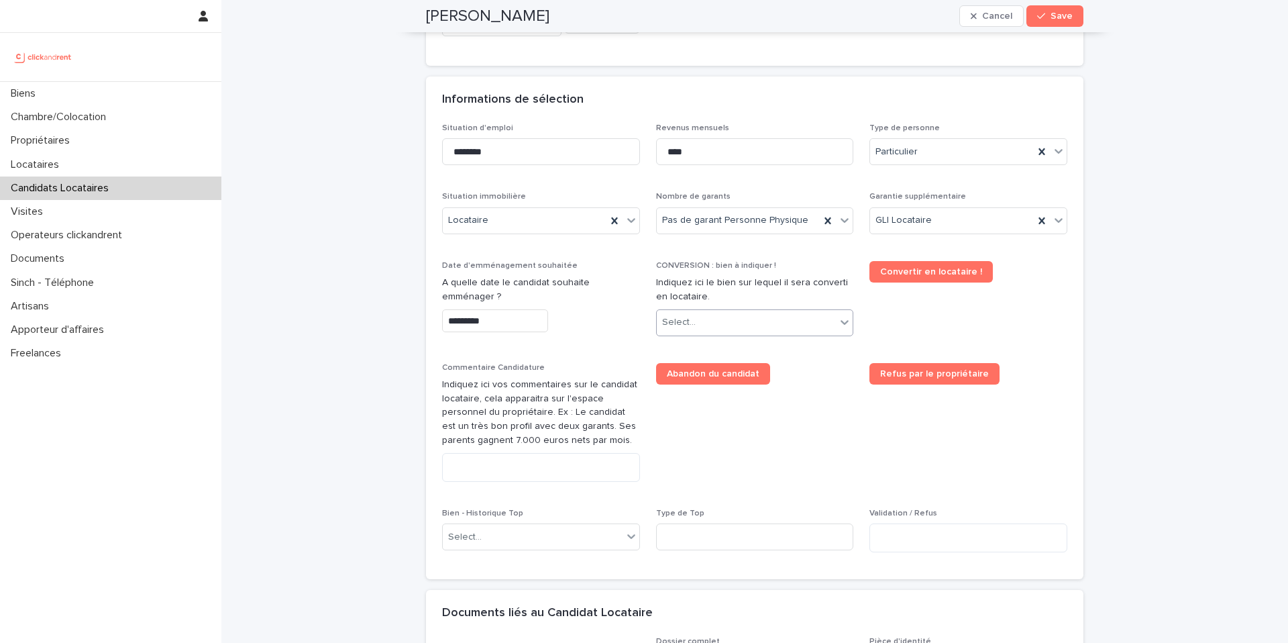
click at [763, 321] on div "Select..." at bounding box center [747, 322] width 180 height 22
type input "****"
click at [771, 347] on div "A1469 - [STREET_ADDRESS]" at bounding box center [749, 348] width 197 height 23
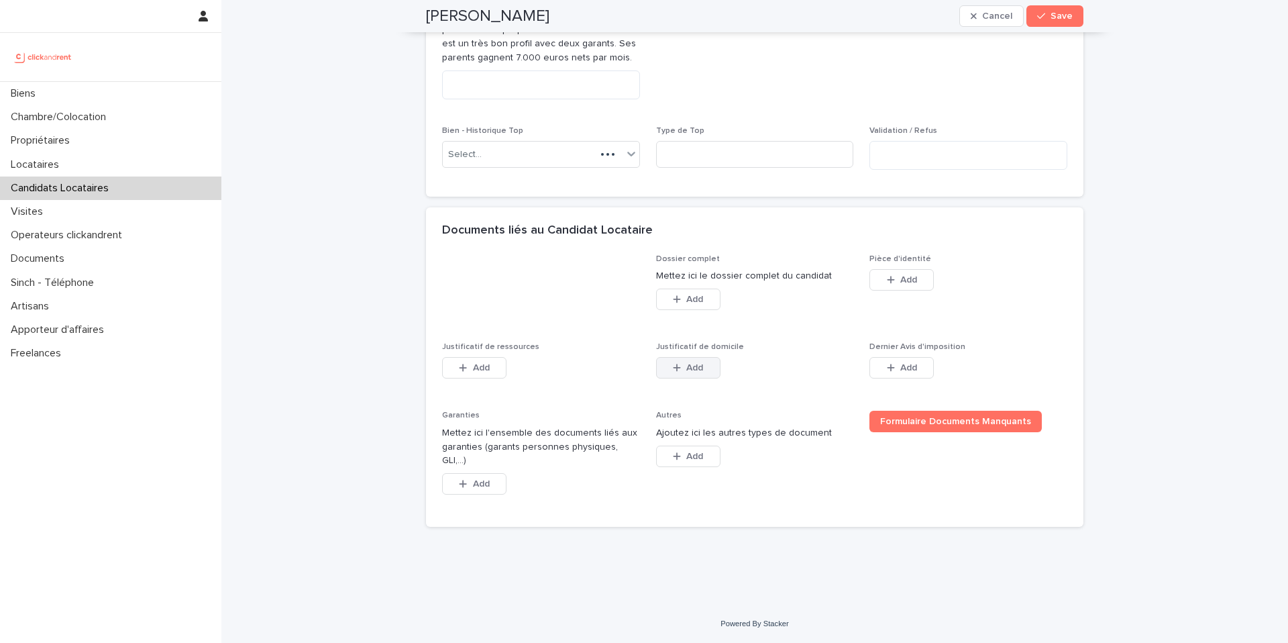
scroll to position [834, 0]
click at [900, 284] on span "Add" at bounding box center [908, 279] width 17 height 9
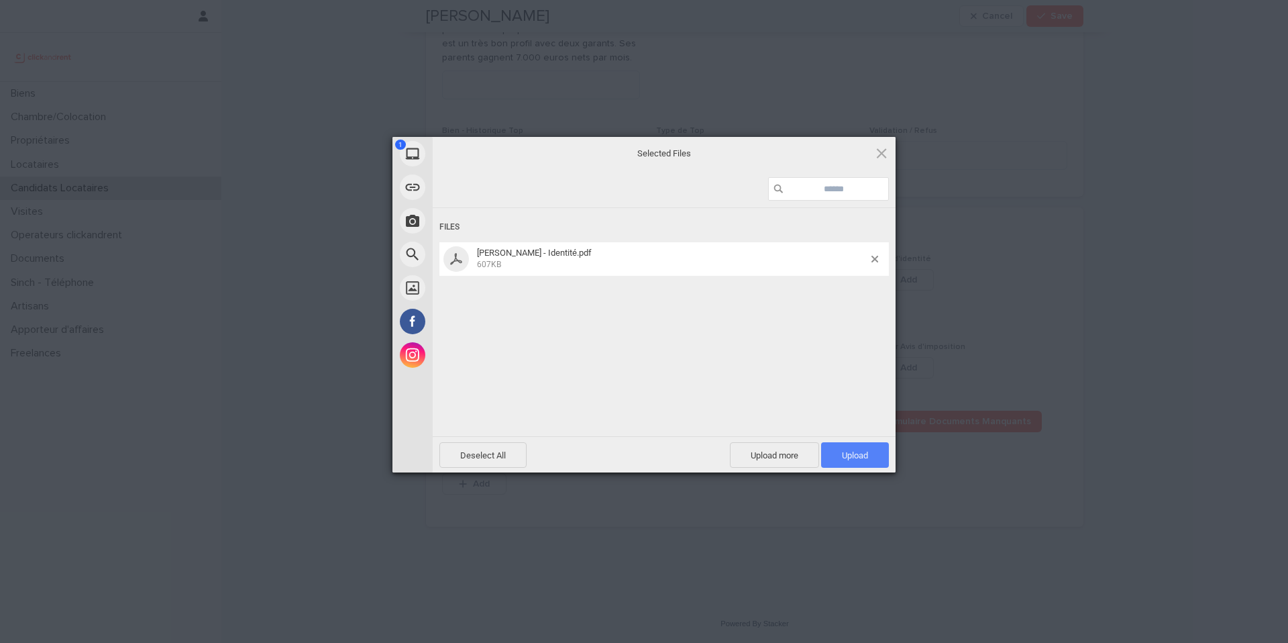
click at [838, 461] on span "Upload 1" at bounding box center [855, 454] width 68 height 25
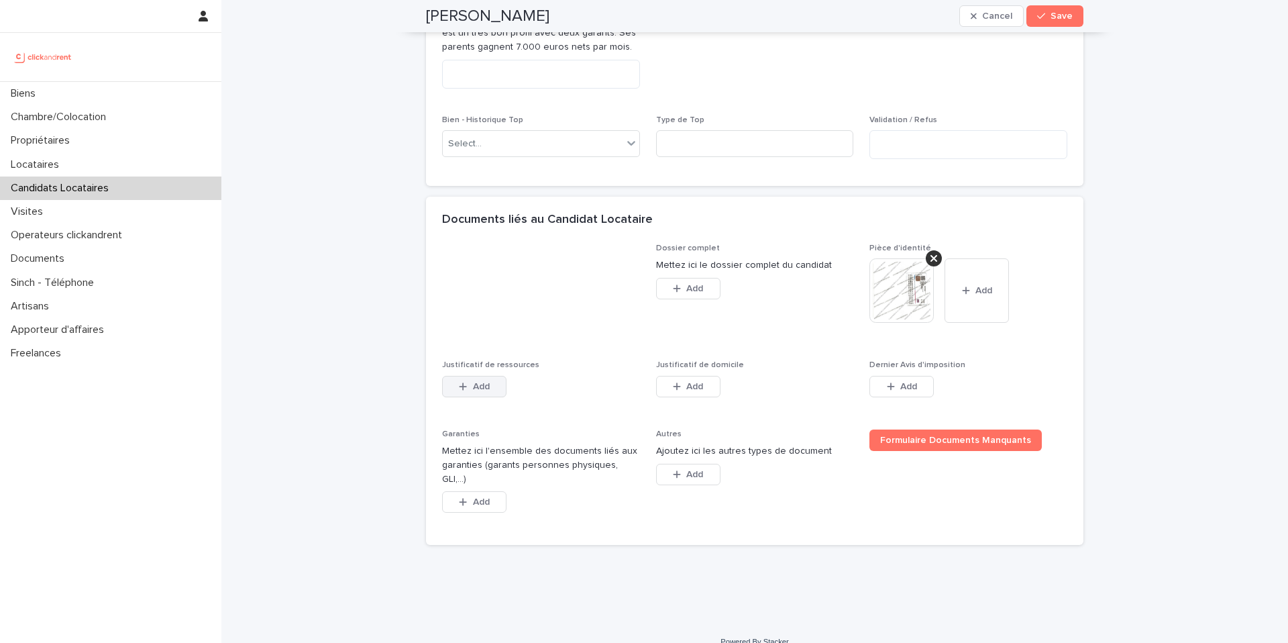
click at [485, 397] on button "Add" at bounding box center [474, 386] width 64 height 21
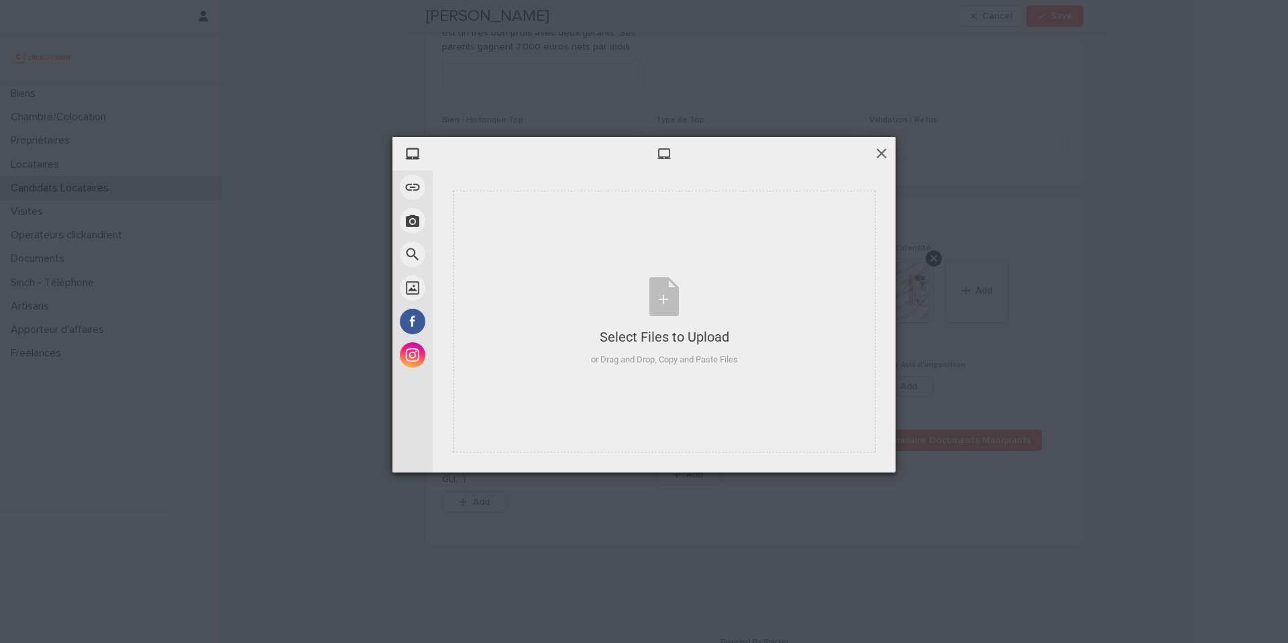
click at [884, 156] on span at bounding box center [881, 153] width 15 height 15
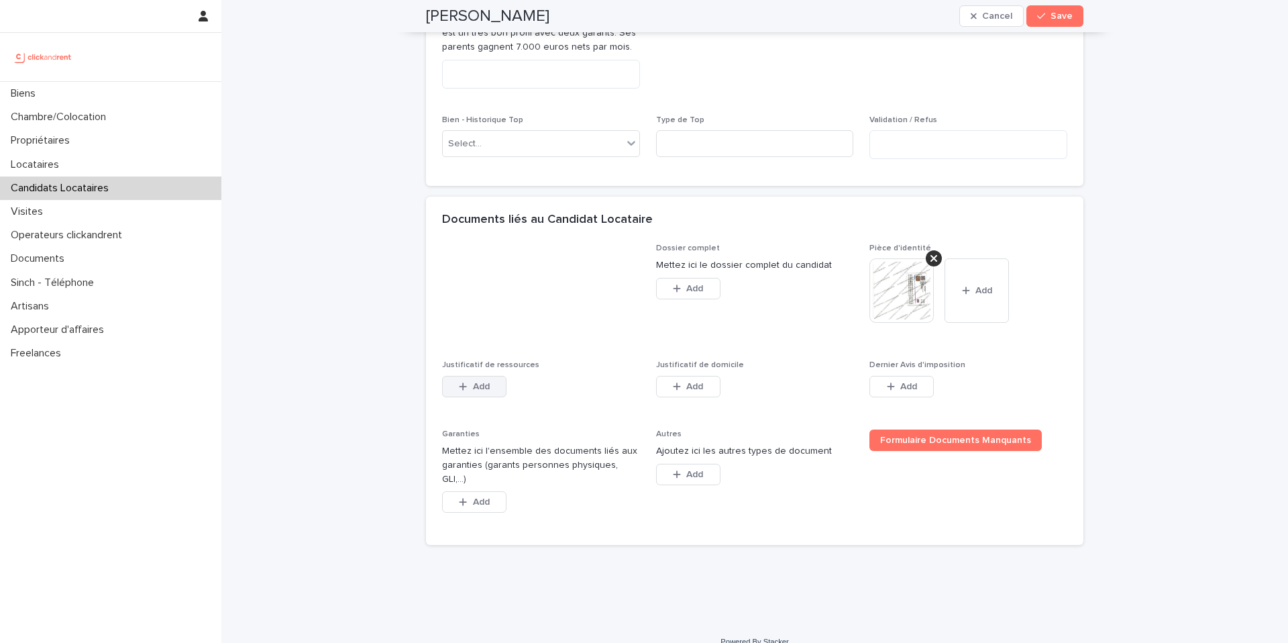
click at [460, 390] on icon "button" at bounding box center [463, 385] width 7 height 7
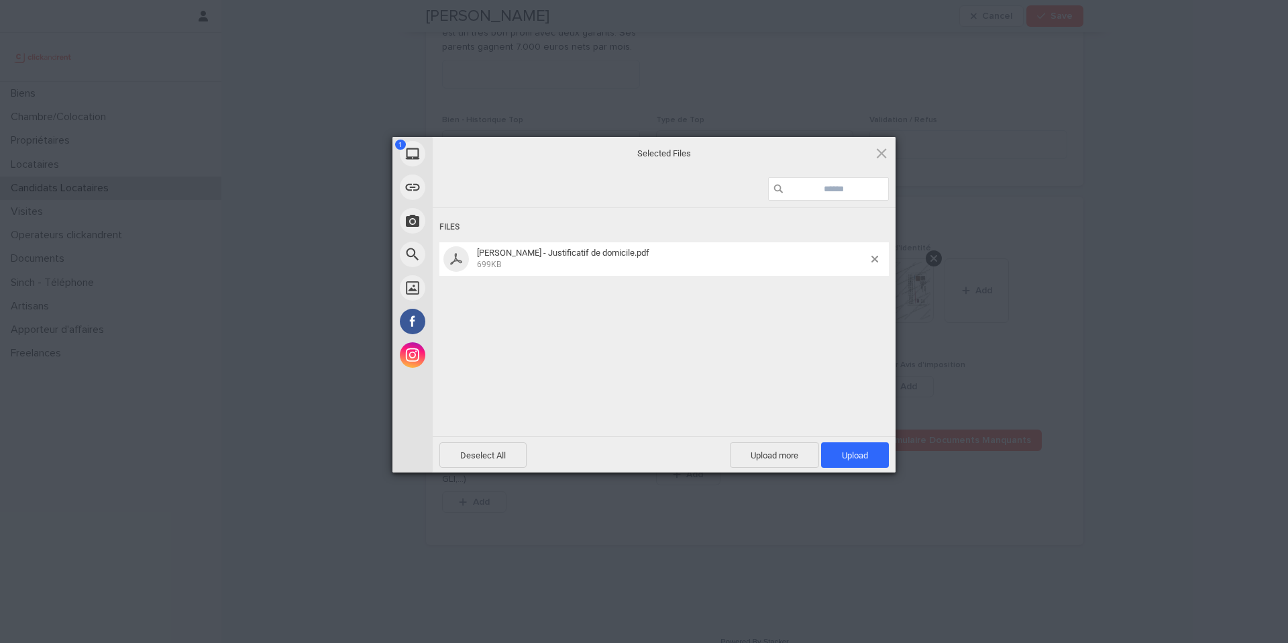
drag, startPoint x: 711, startPoint y: 257, endPoint x: 686, endPoint y: 255, distance: 25.6
click at [712, 255] on span "[PERSON_NAME] - Justificatif de domicile.pdf 699KB" at bounding box center [672, 259] width 398 height 22
click at [842, 460] on span "Upload 1" at bounding box center [855, 455] width 26 height 10
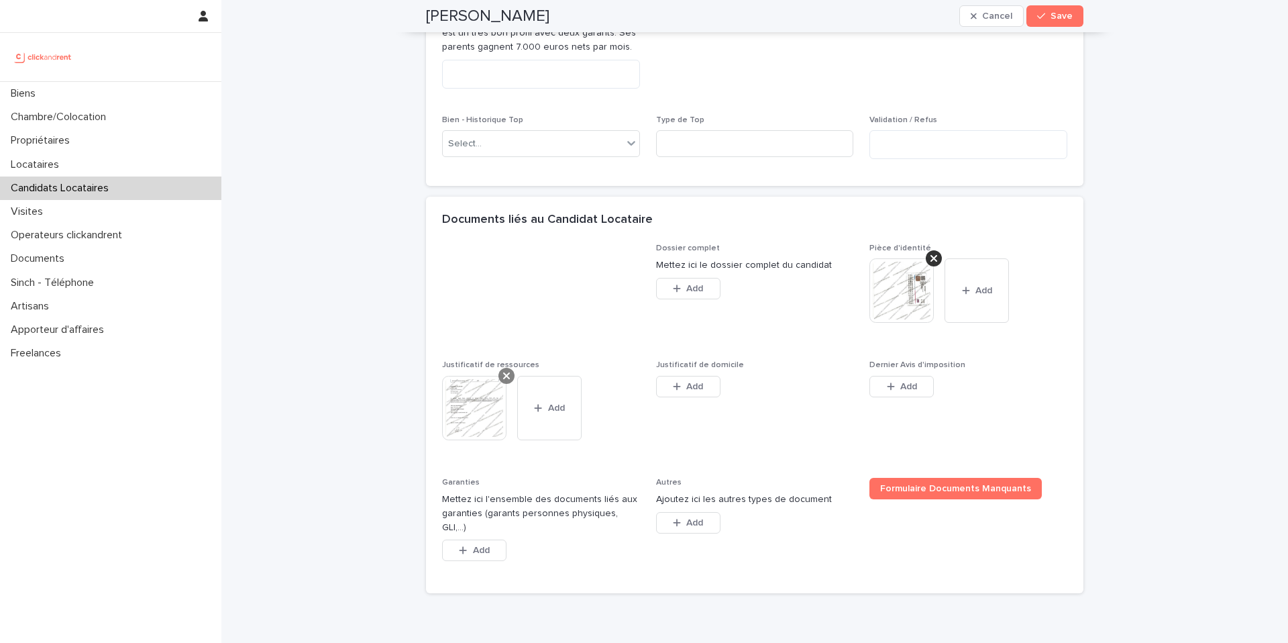
click at [503, 381] on icon at bounding box center [506, 375] width 7 height 11
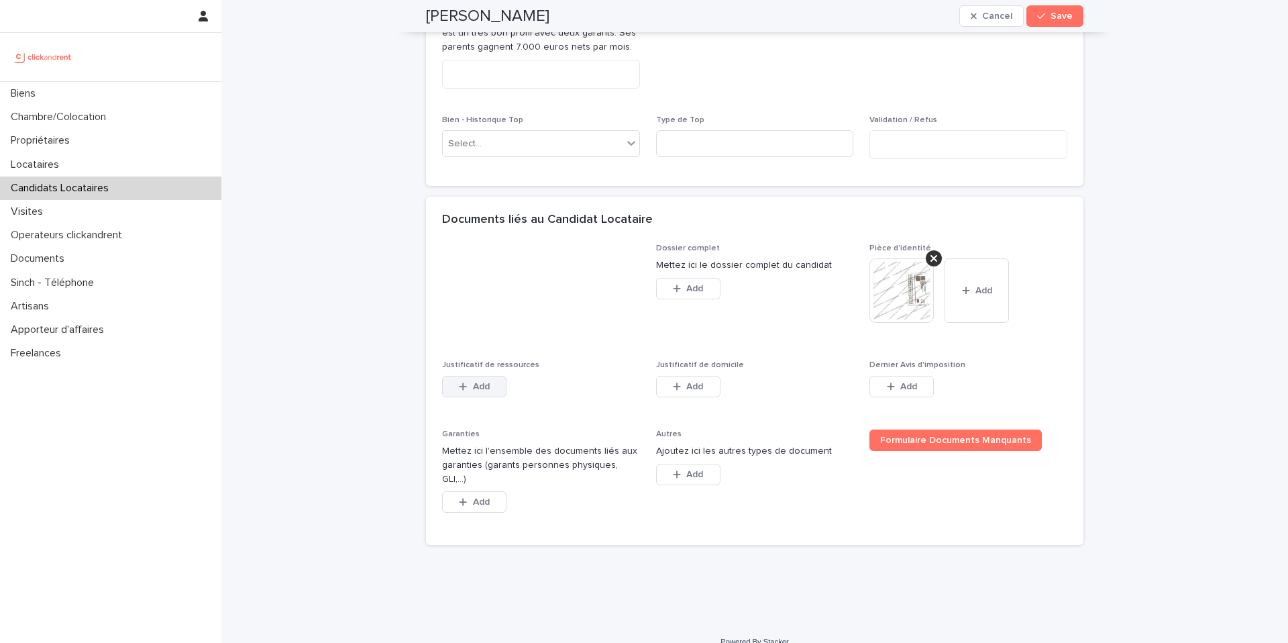
click at [473, 391] on span "Add" at bounding box center [481, 386] width 17 height 9
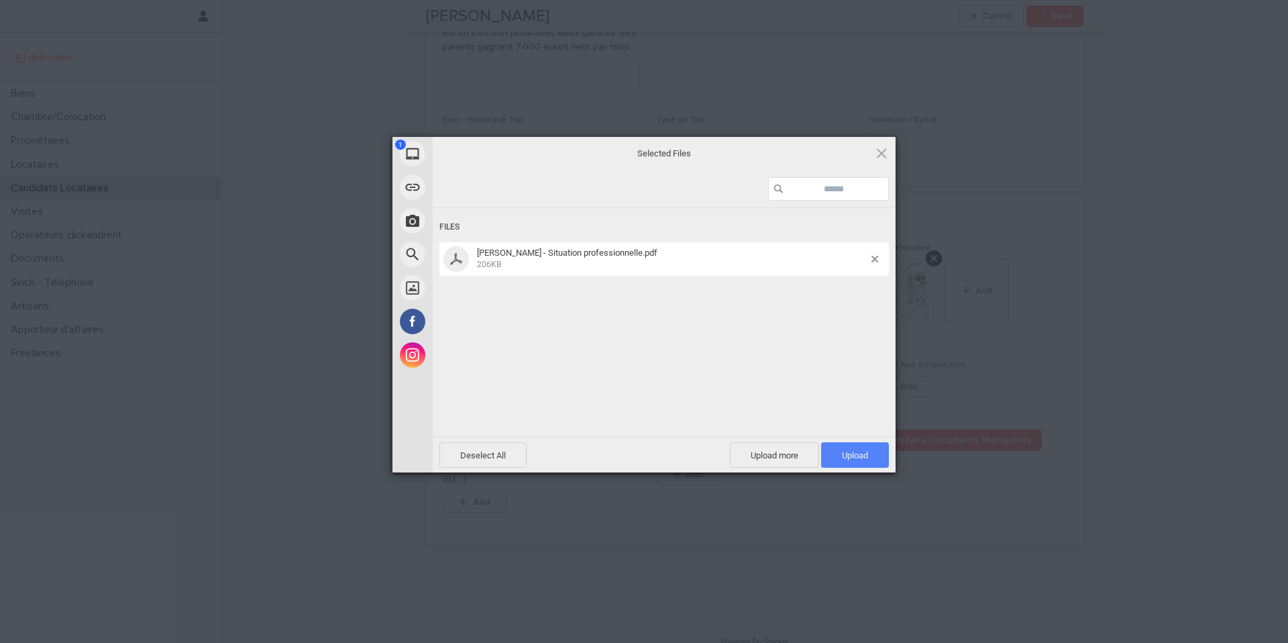
click at [842, 453] on span "Upload 1" at bounding box center [855, 455] width 26 height 10
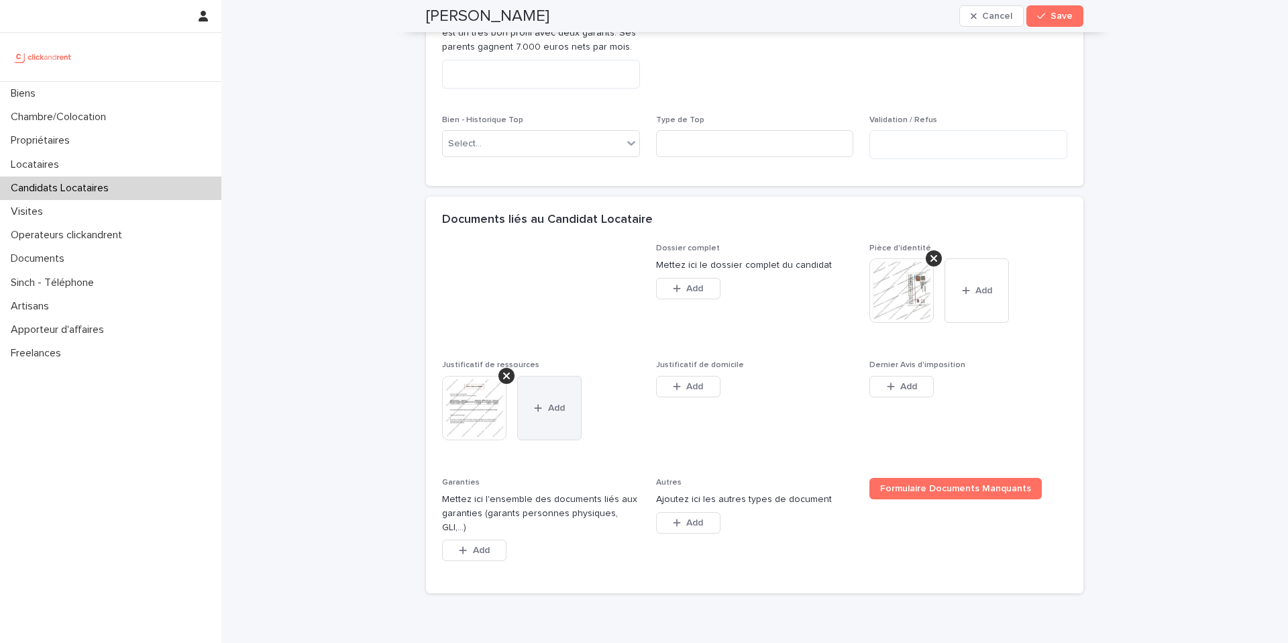
click at [548, 413] on span "Add" at bounding box center [556, 407] width 17 height 9
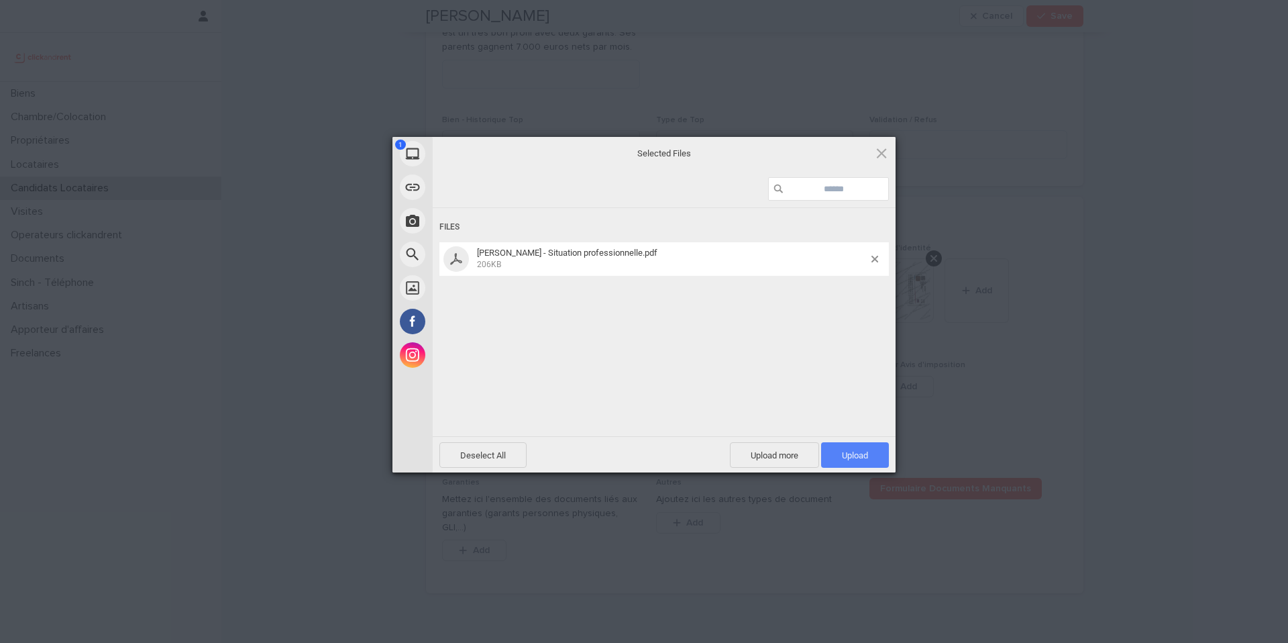
click at [849, 457] on span "Upload 1" at bounding box center [855, 455] width 26 height 10
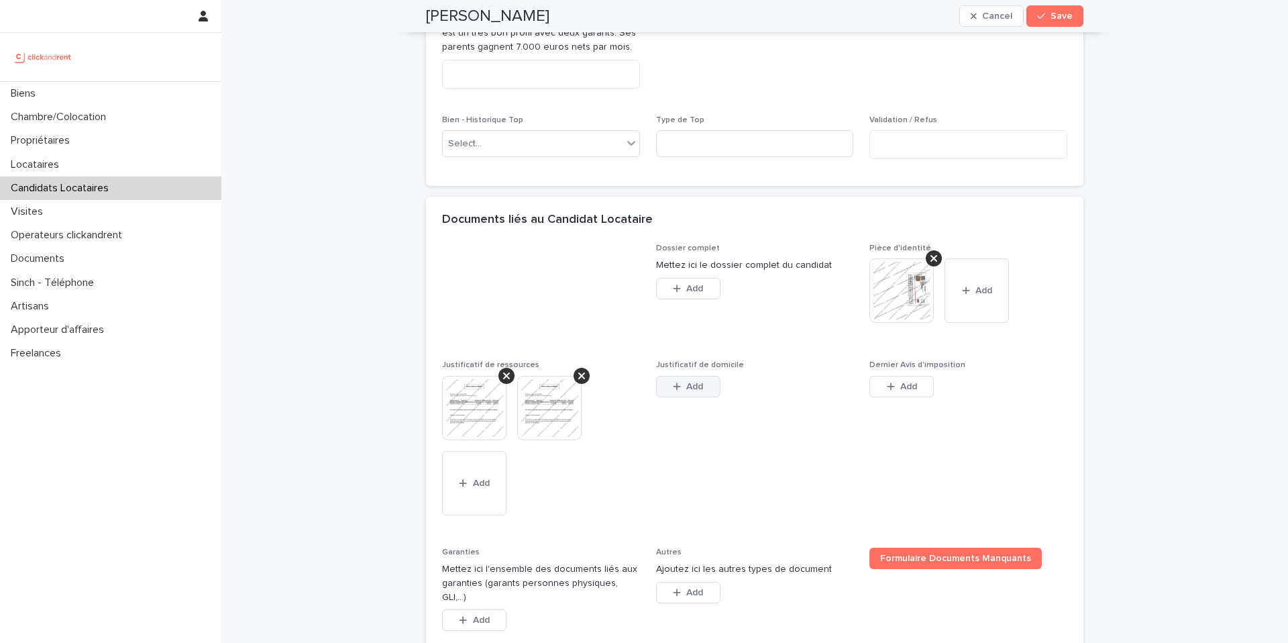
click at [696, 391] on span "Add" at bounding box center [694, 386] width 17 height 9
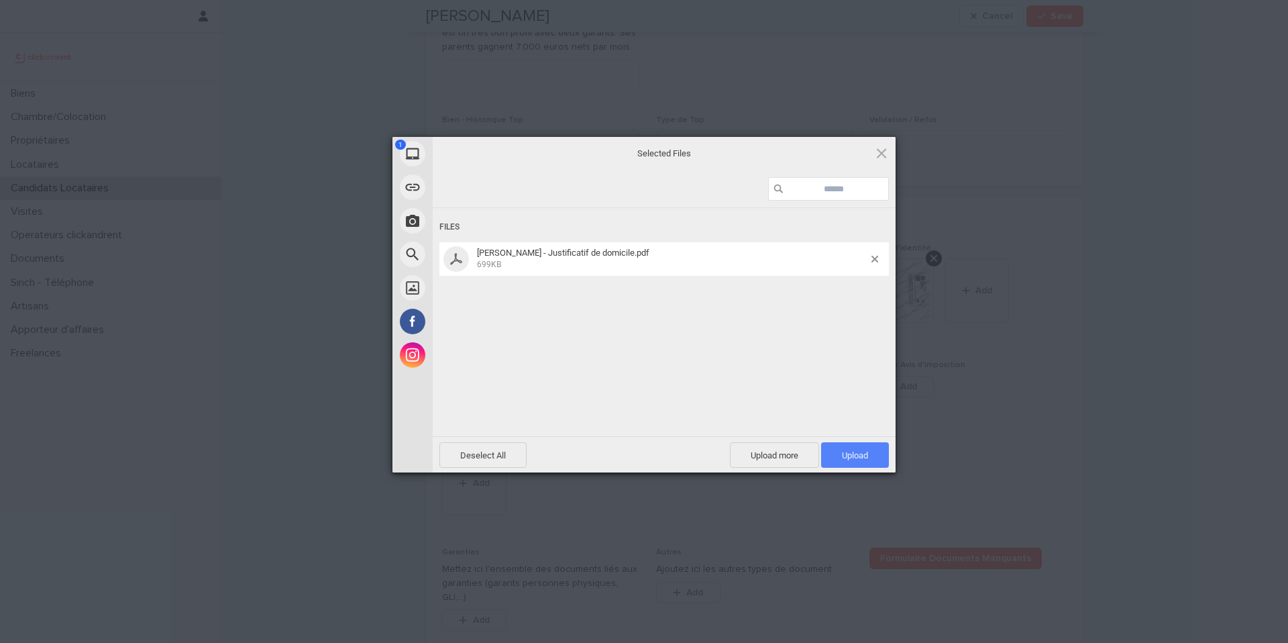
click at [836, 453] on span "Upload 1" at bounding box center [855, 454] width 68 height 25
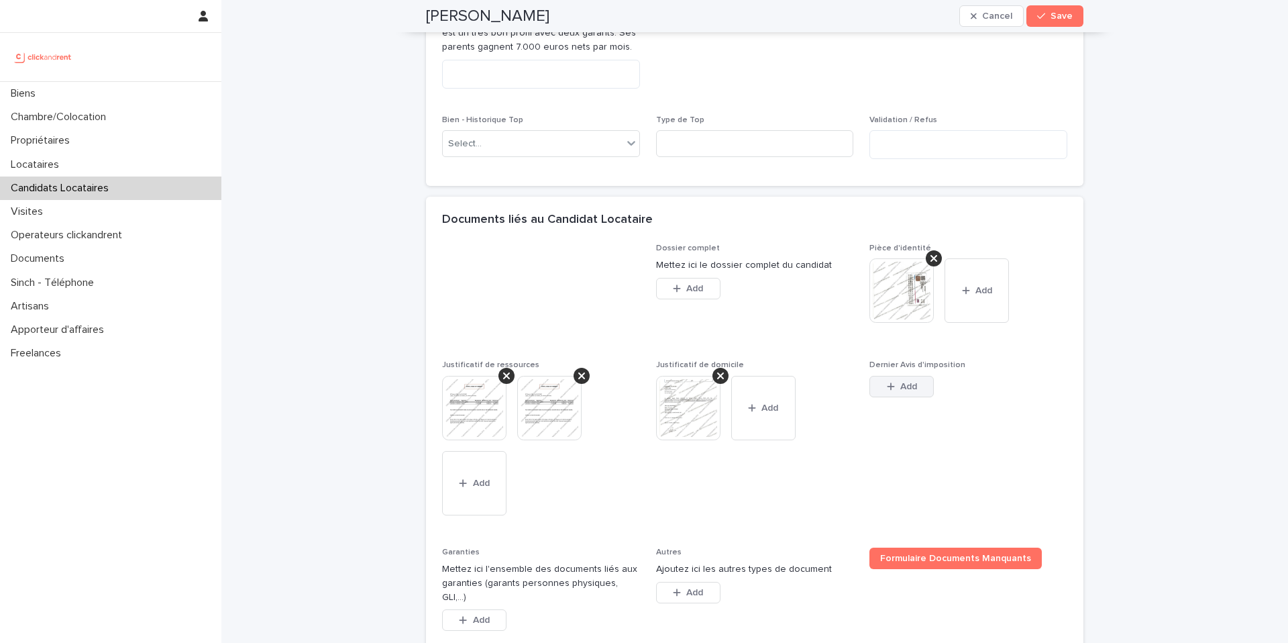
click at [892, 391] on div "button" at bounding box center [893, 386] width 13 height 9
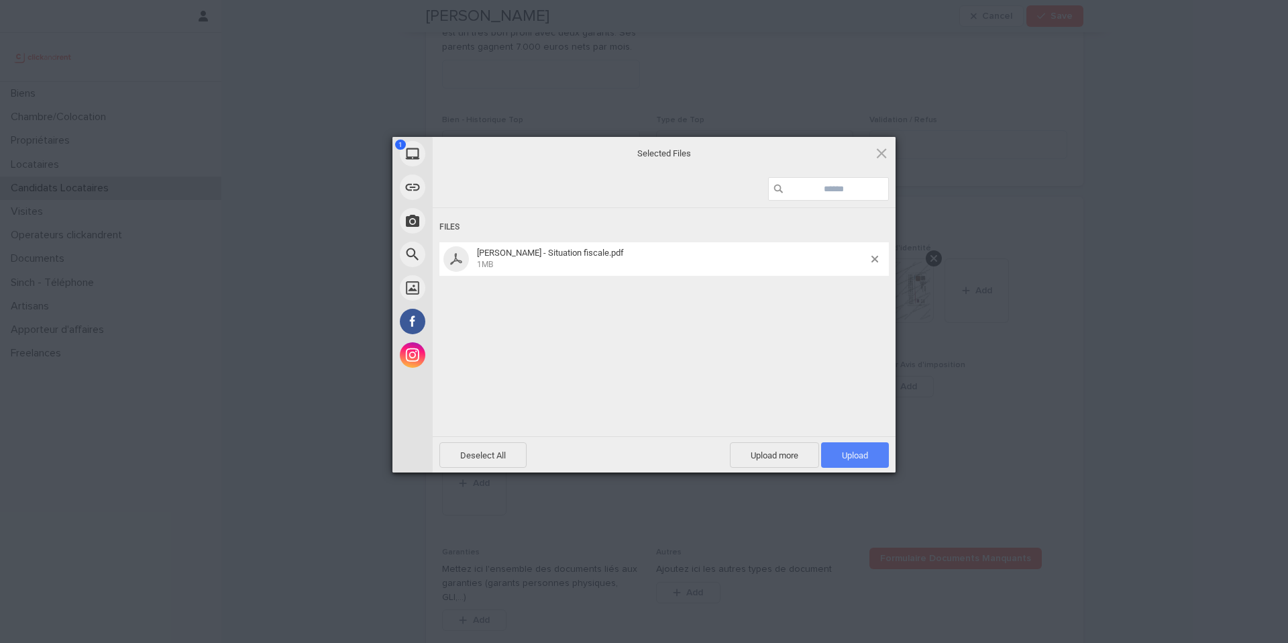
click at [843, 453] on span "Upload 1" at bounding box center [855, 455] width 26 height 10
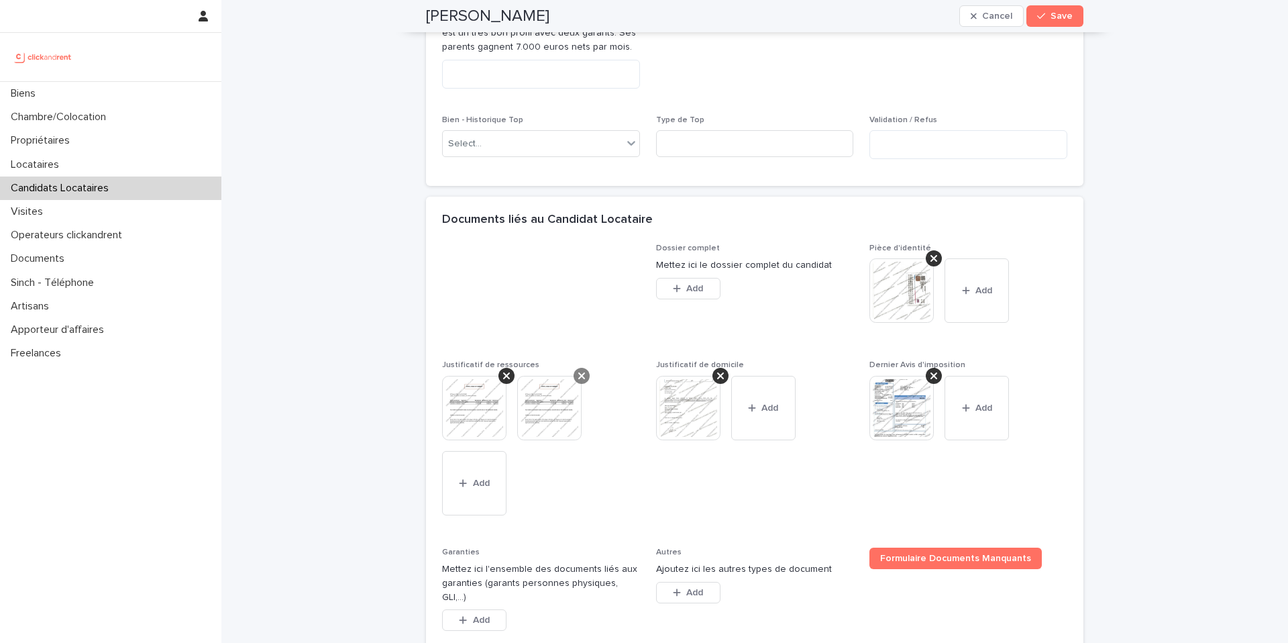
click at [578, 381] on icon at bounding box center [581, 375] width 7 height 11
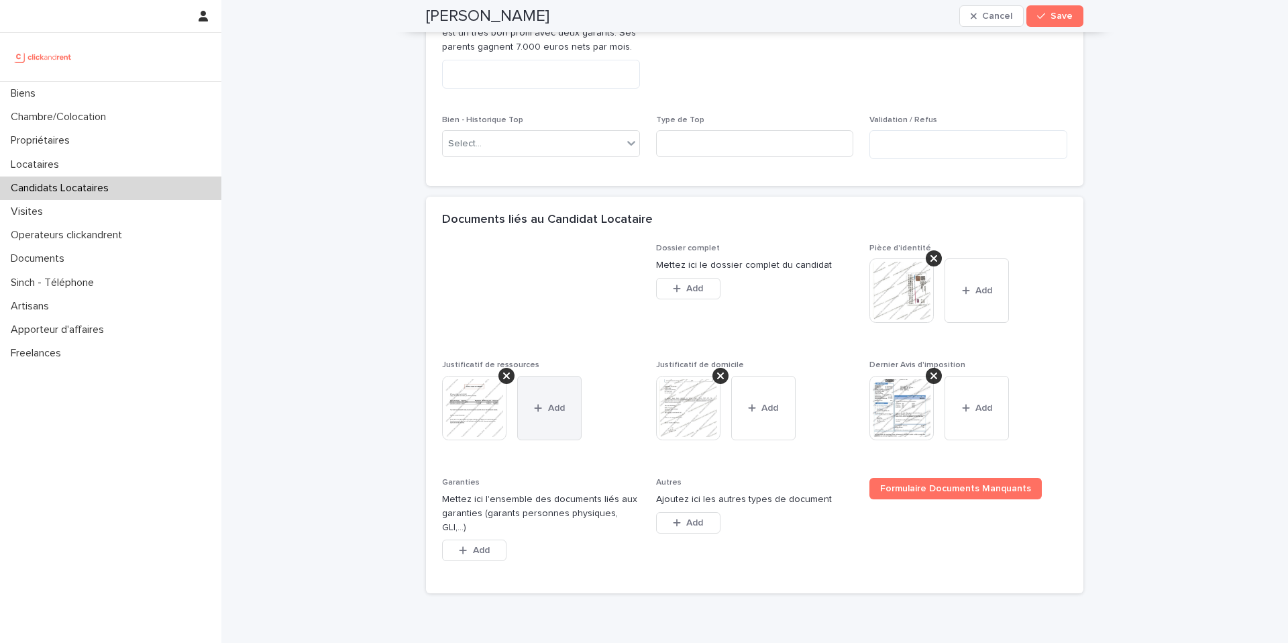
click at [534, 413] on icon "button" at bounding box center [538, 407] width 8 height 9
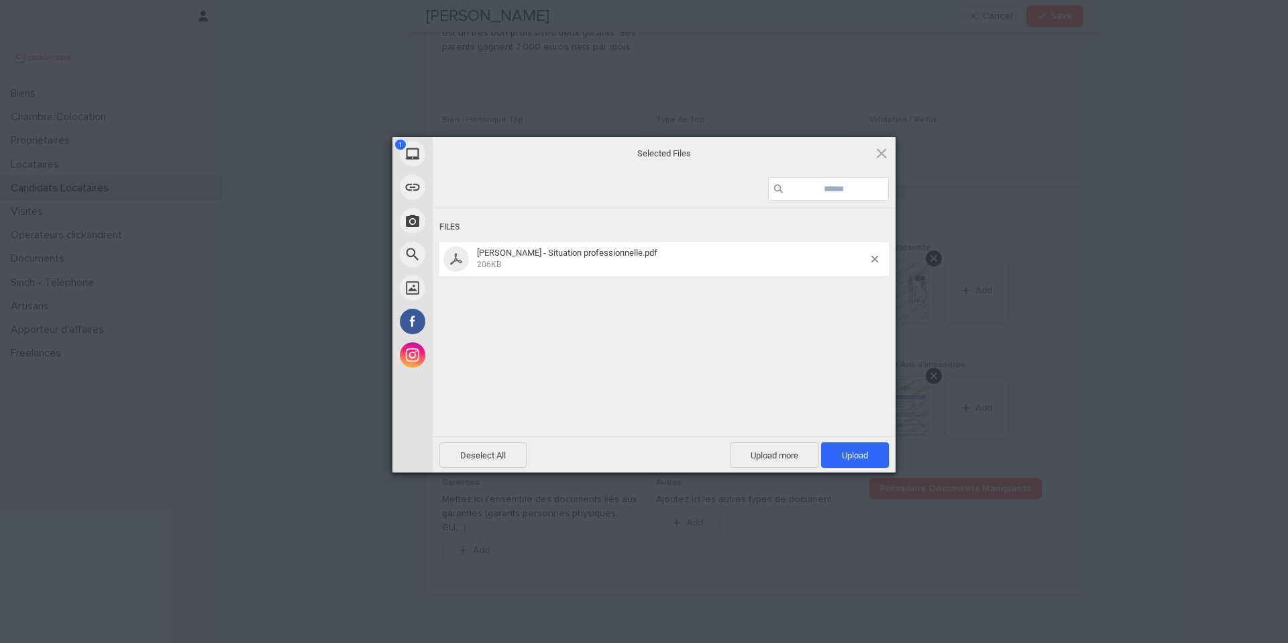
click at [665, 304] on div "Files [PERSON_NAME] - Situation professionnelle.pdf 206KB" at bounding box center [664, 320] width 463 height 225
click at [842, 455] on span "Upload 1" at bounding box center [855, 455] width 26 height 10
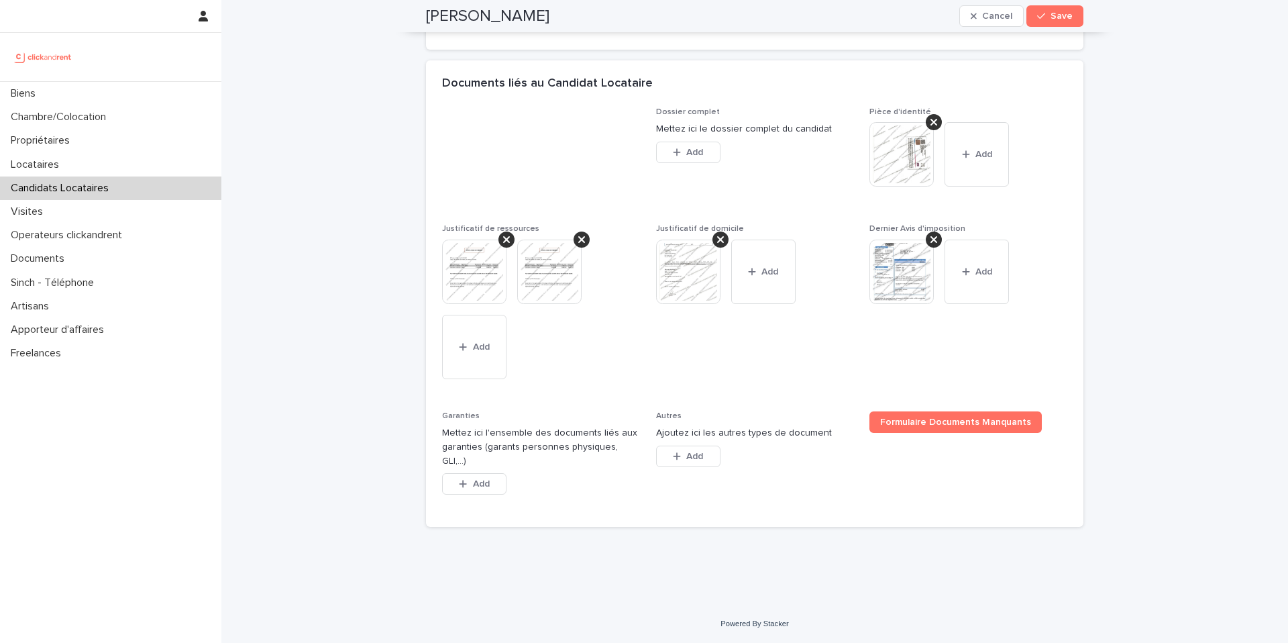
scroll to position [981, 0]
click at [476, 488] on span "Add" at bounding box center [481, 483] width 17 height 9
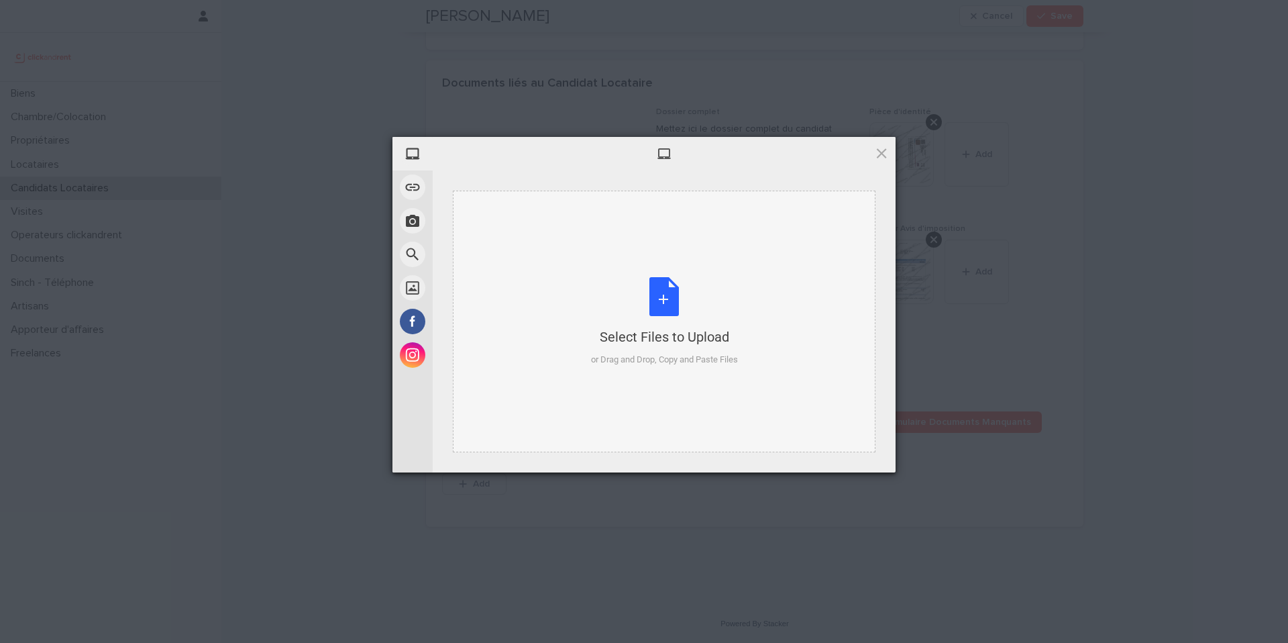
click at [649, 320] on div "Select Files to Upload or Drag and Drop, Copy and Paste Files" at bounding box center [664, 321] width 147 height 89
click at [875, 158] on span at bounding box center [881, 153] width 15 height 15
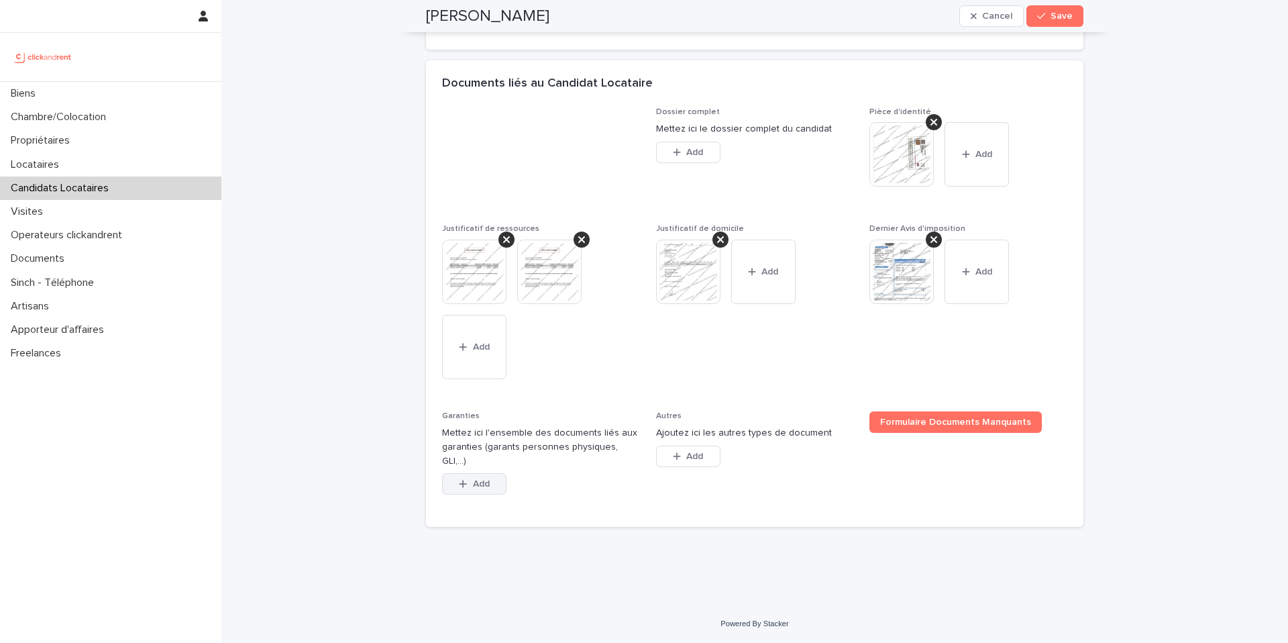
click at [449, 482] on button "Add" at bounding box center [474, 483] width 64 height 21
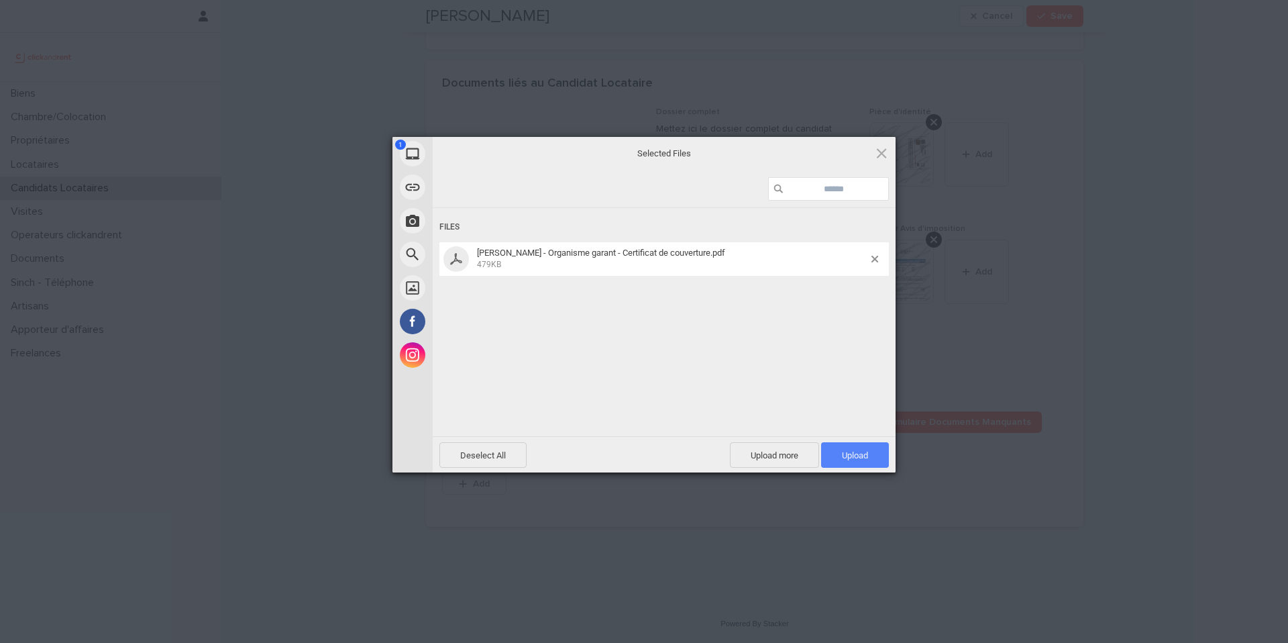
click at [838, 455] on span "Upload 1" at bounding box center [855, 454] width 68 height 25
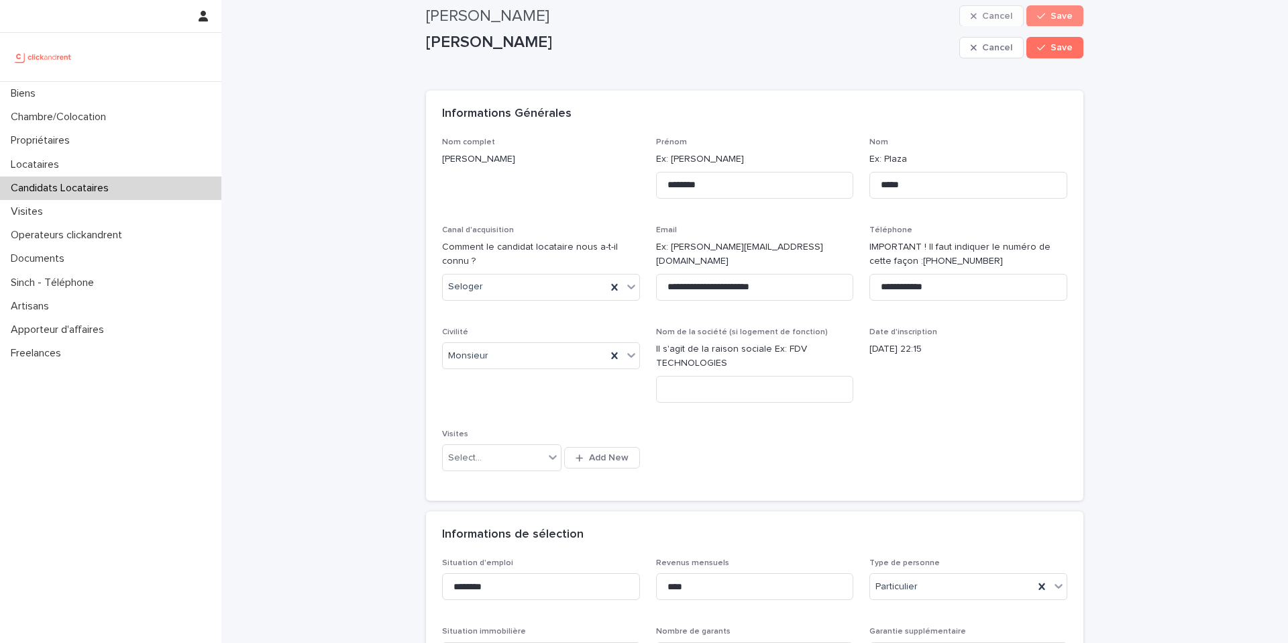
scroll to position [0, 0]
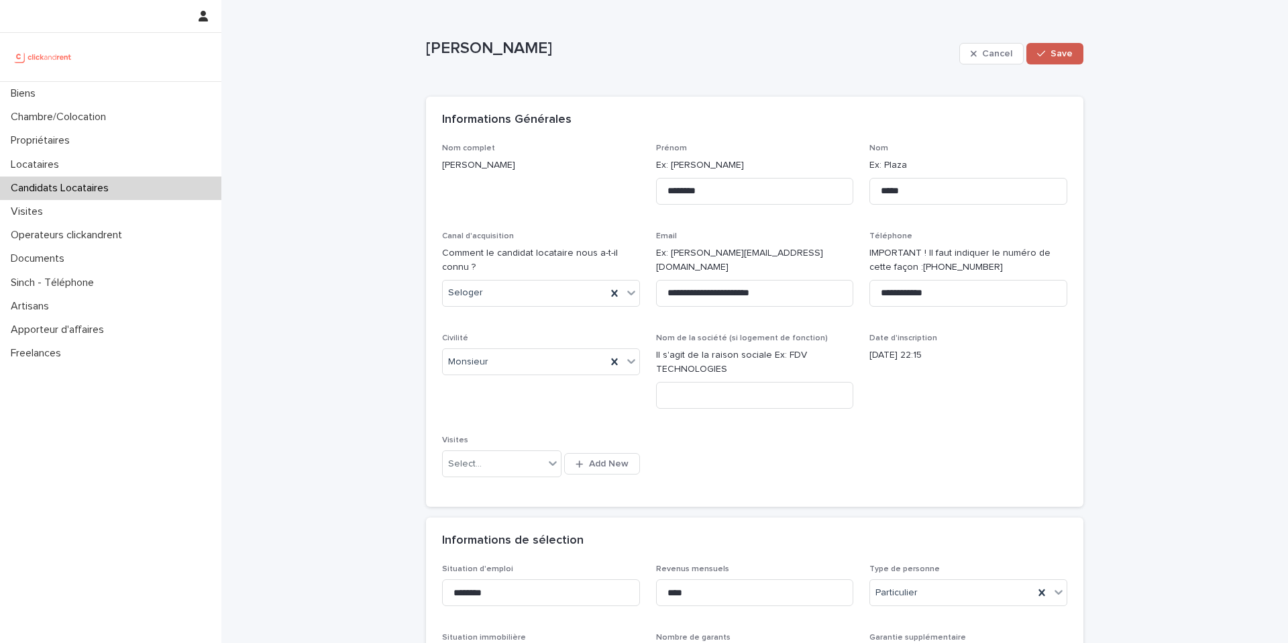
click at [1060, 55] on span "Save" at bounding box center [1062, 53] width 22 height 9
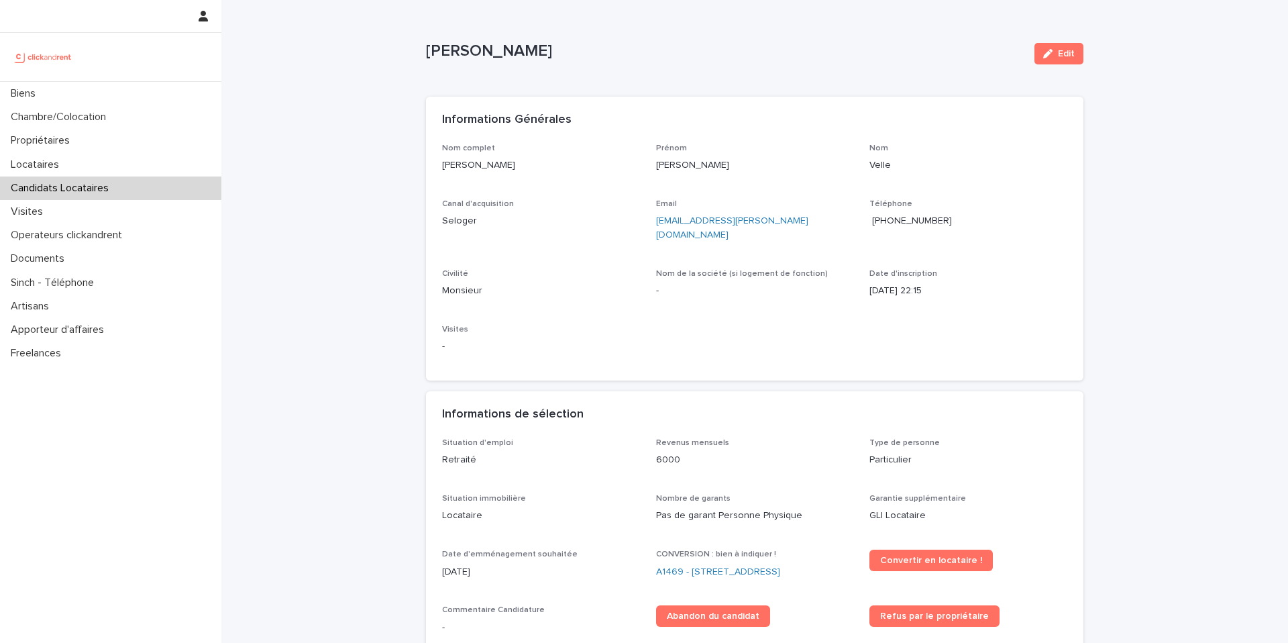
drag, startPoint x: 510, startPoint y: 55, endPoint x: 414, endPoint y: 54, distance: 95.9
click at [419, 54] on div "Loading... Saving… Loading... Saving… [PERSON_NAME] Edit [PERSON_NAME] Edit Sor…" at bounding box center [754, 572] width 671 height 1145
copy p "[PERSON_NAME]"
click at [704, 565] on link "A1469 - [STREET_ADDRESS]" at bounding box center [718, 572] width 124 height 14
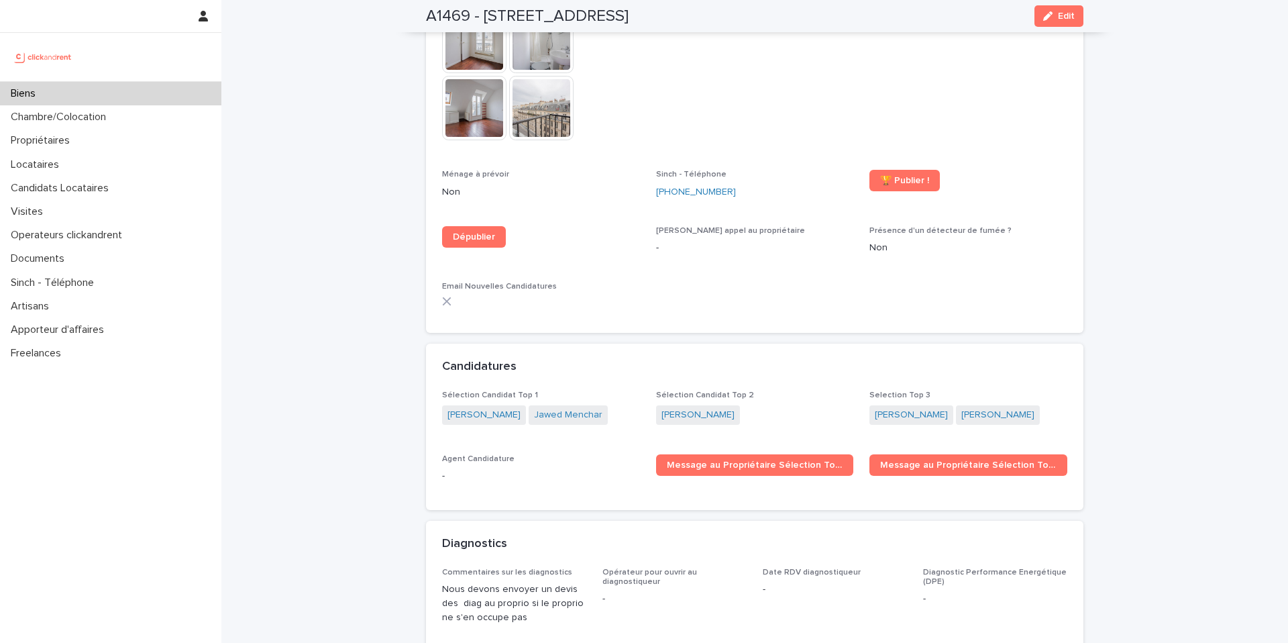
scroll to position [3615, 0]
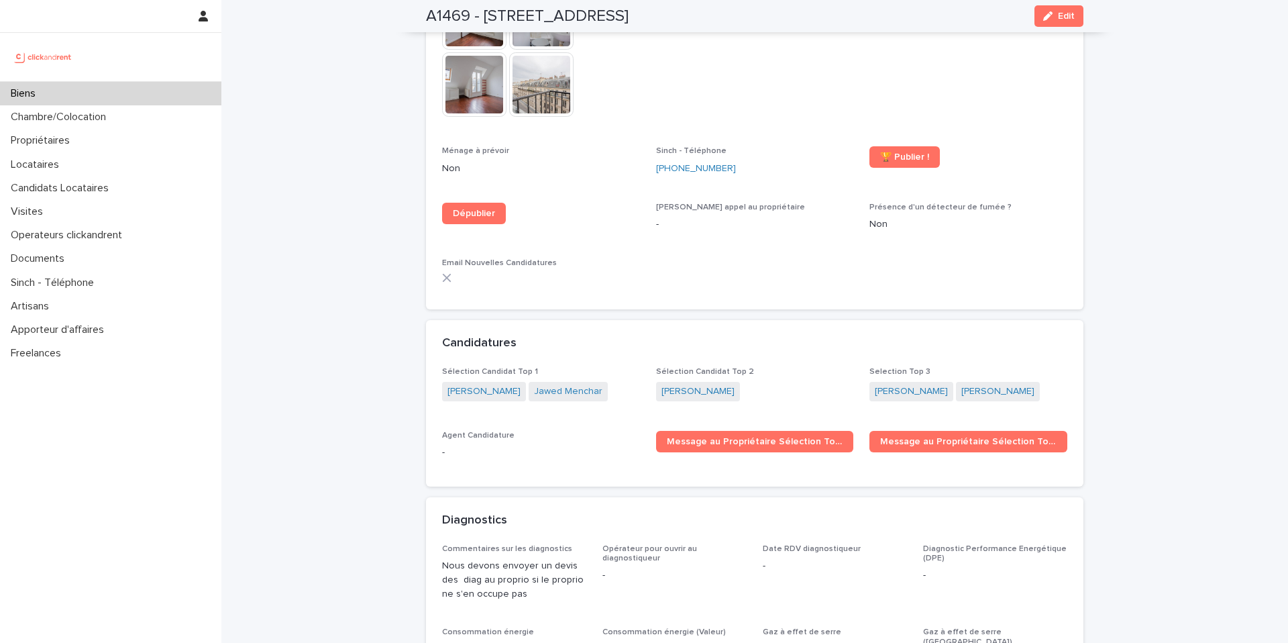
click at [720, 382] on div "[PERSON_NAME]" at bounding box center [755, 393] width 198 height 22
click at [1051, 21] on button "Edit" at bounding box center [1058, 15] width 49 height 21
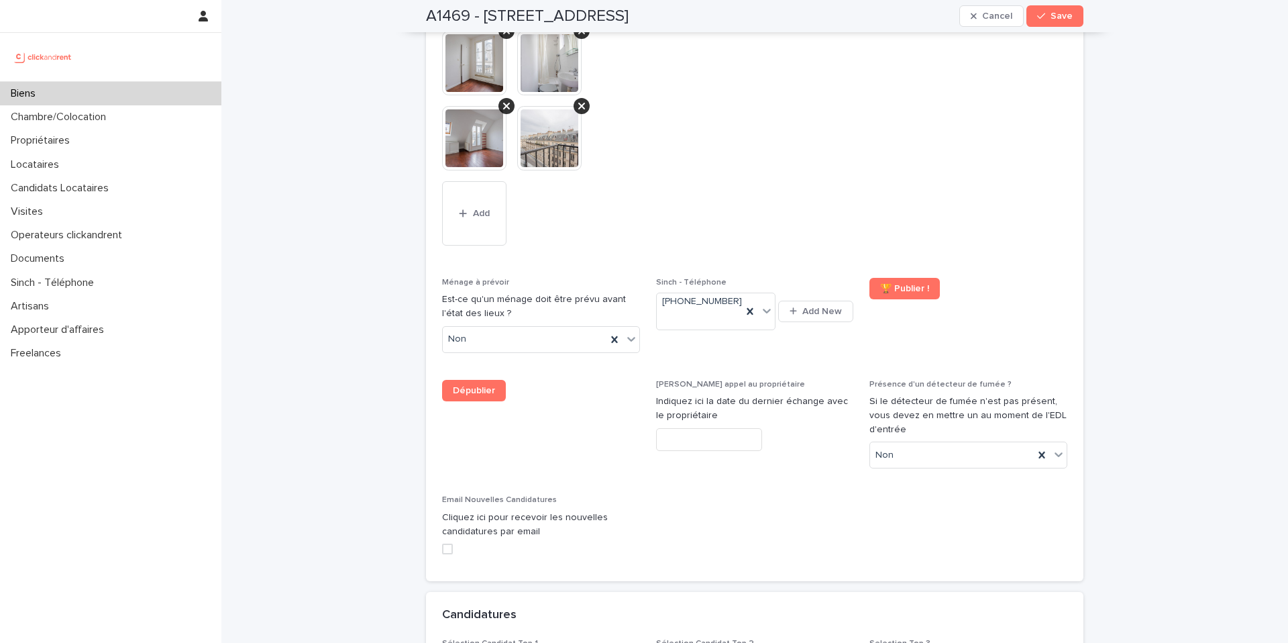
scroll to position [6066, 0]
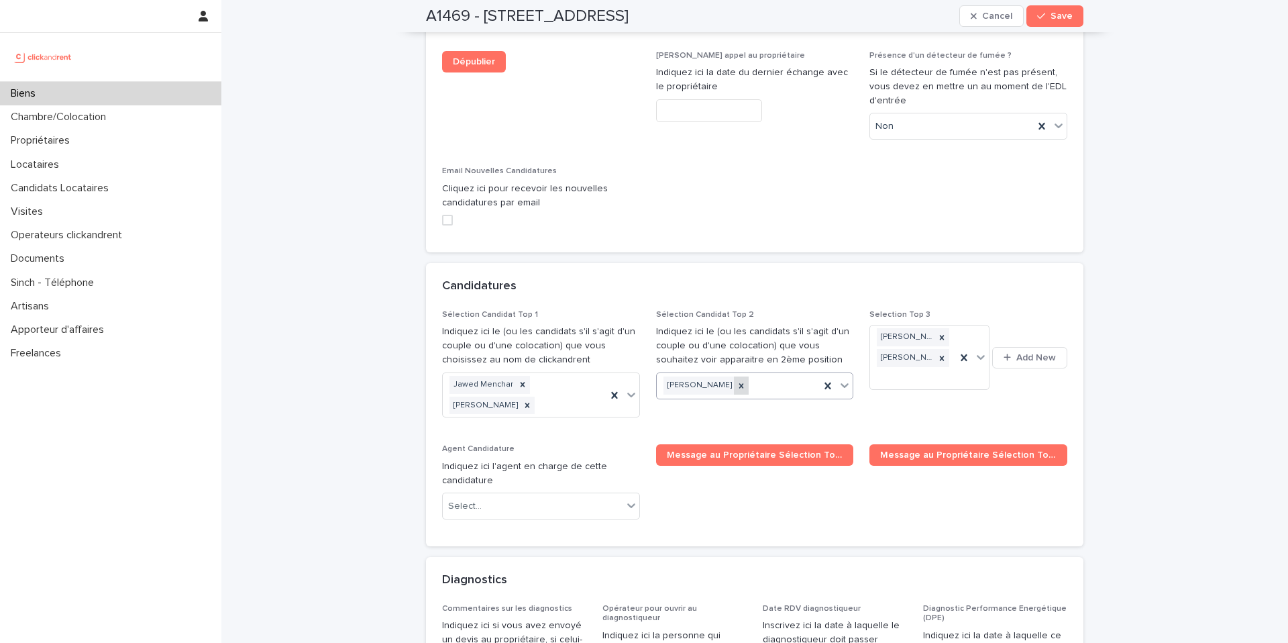
click at [737, 381] on icon at bounding box center [741, 385] width 9 height 9
click at [735, 374] on div "Select..." at bounding box center [747, 385] width 180 height 22
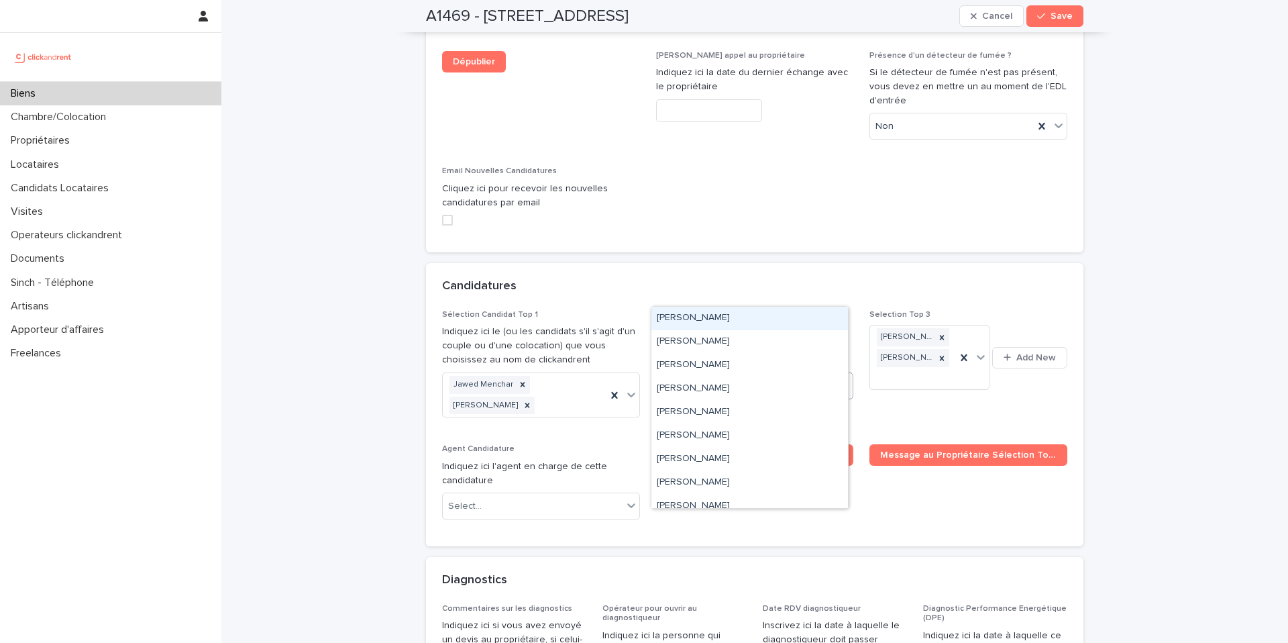
paste input "**********"
type input "**********"
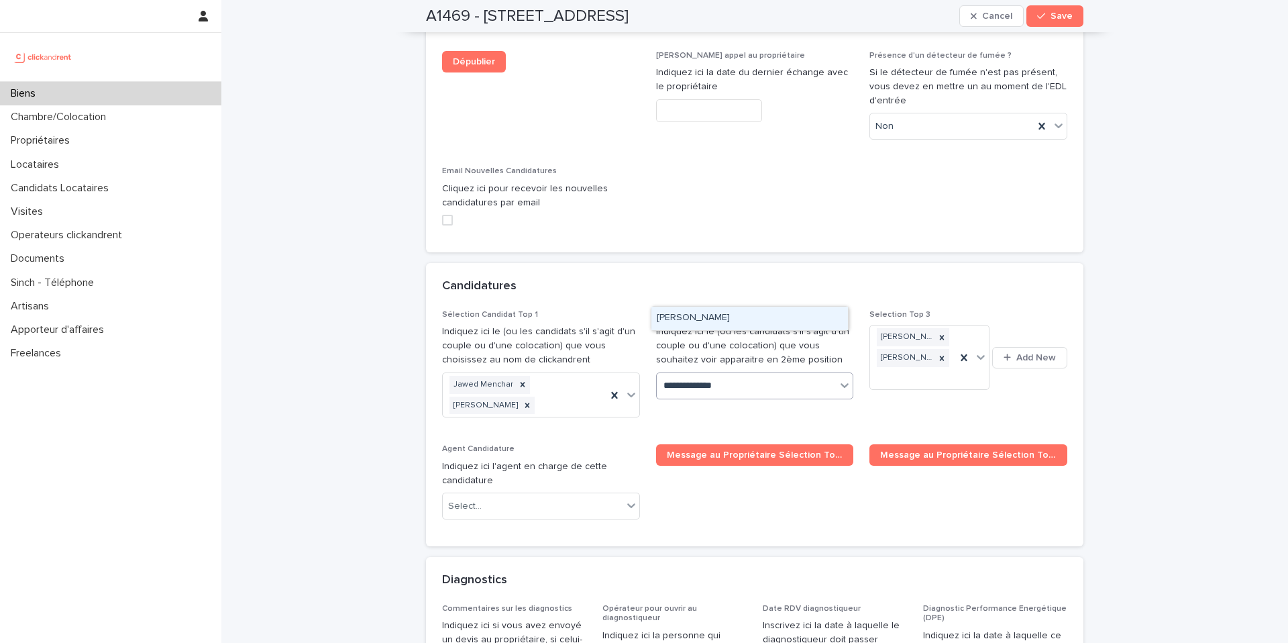
click at [710, 319] on div "[PERSON_NAME]" at bounding box center [749, 318] width 197 height 23
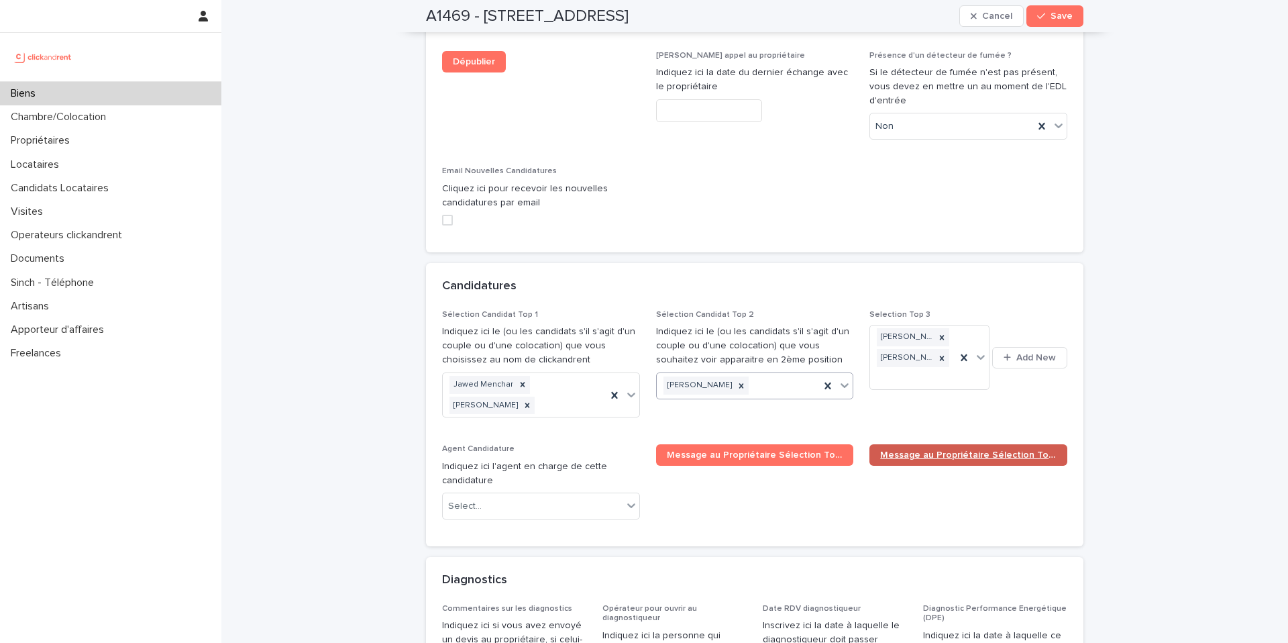
click at [970, 450] on span "Message au Propriétaire Sélection Top 2" at bounding box center [968, 454] width 176 height 9
click at [1040, 19] on icon "button" at bounding box center [1041, 15] width 8 height 9
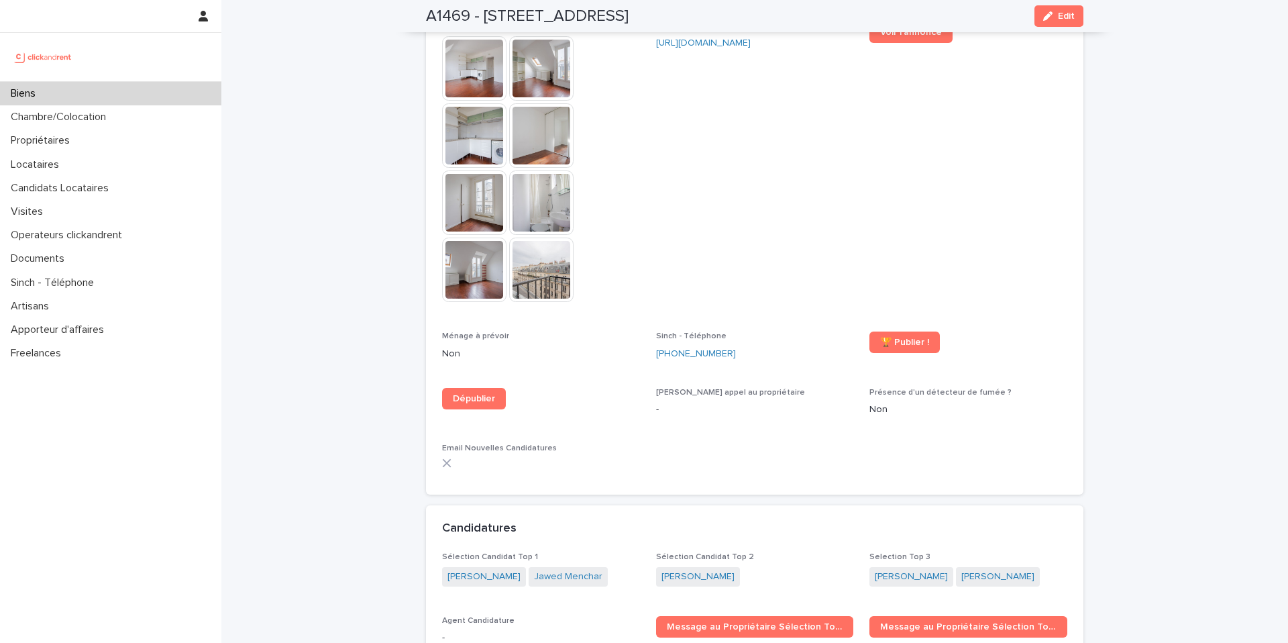
scroll to position [3429, 0]
click at [685, 570] on link "[PERSON_NAME]" at bounding box center [697, 577] width 73 height 14
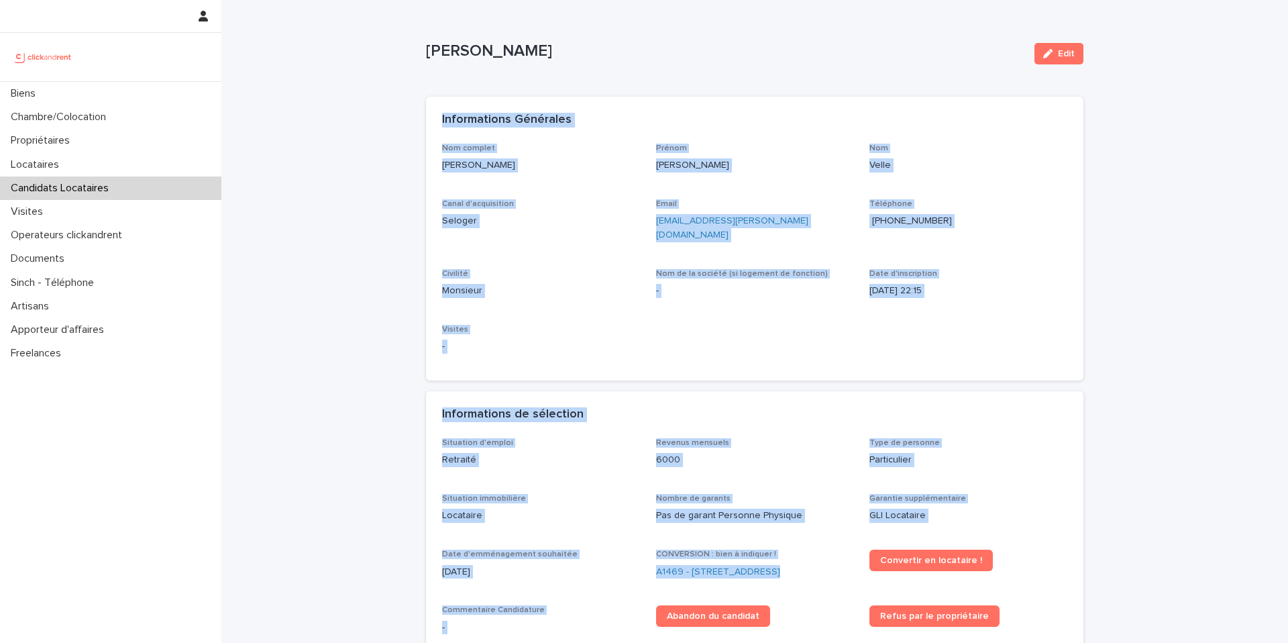
drag, startPoint x: 572, startPoint y: 448, endPoint x: 430, endPoint y: 127, distance: 351.4
click at [430, 127] on div "Loading... Saving… Informations Générales Nom complet [PERSON_NAME] [PERSON_NAM…" at bounding box center [754, 604] width 657 height 1015
copy div "Loremipsumdo Sitametco Adi elitsed Doeiusmo Tempo Incidi Utlabore Etd Magna Ali…"
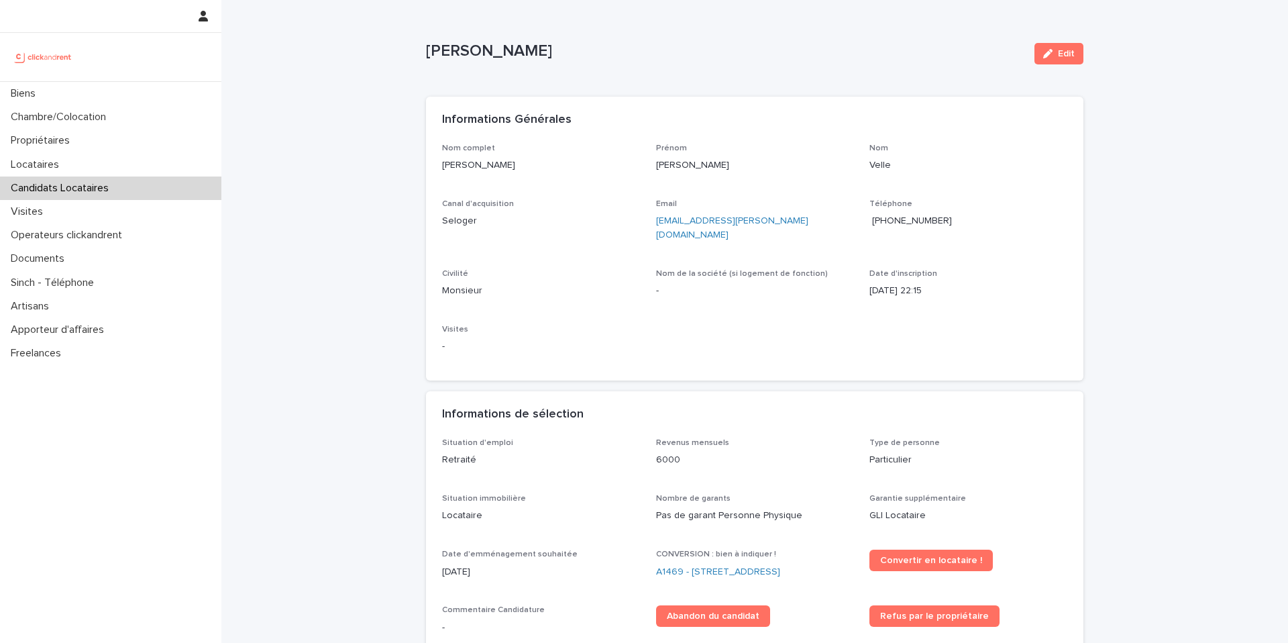
drag, startPoint x: 529, startPoint y: 342, endPoint x: 533, endPoint y: 335, distance: 7.8
click at [529, 342] on div "Visites -" at bounding box center [541, 345] width 198 height 40
click at [1051, 55] on div "button" at bounding box center [1050, 53] width 15 height 9
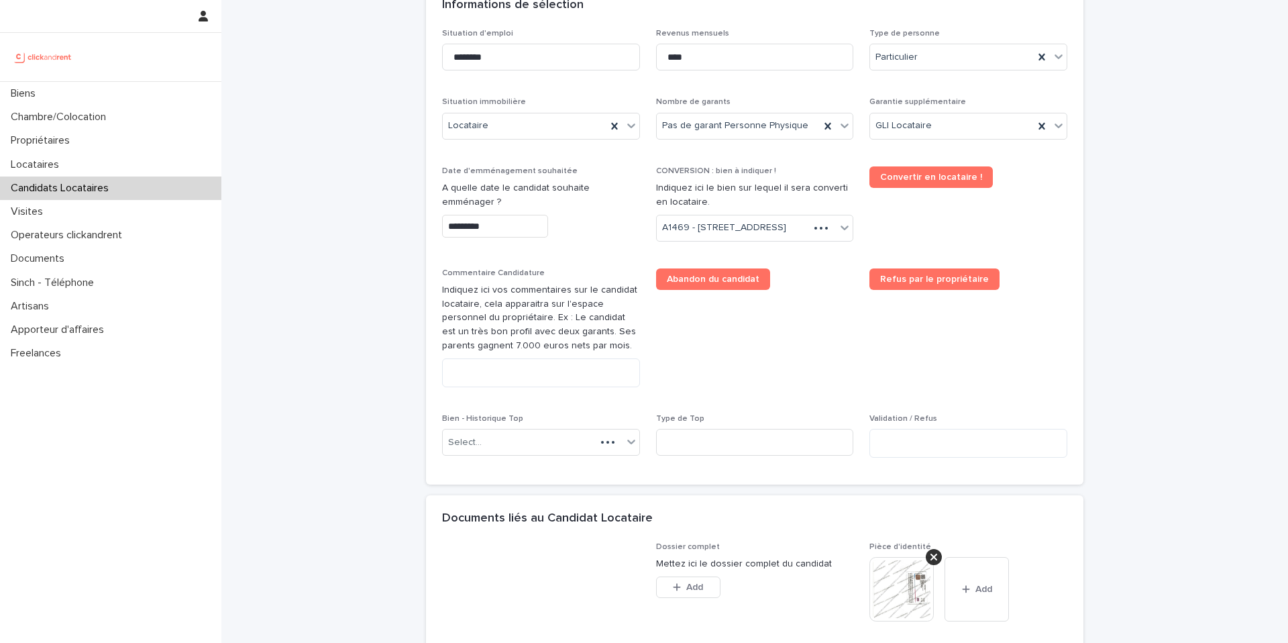
scroll to position [612, 0]
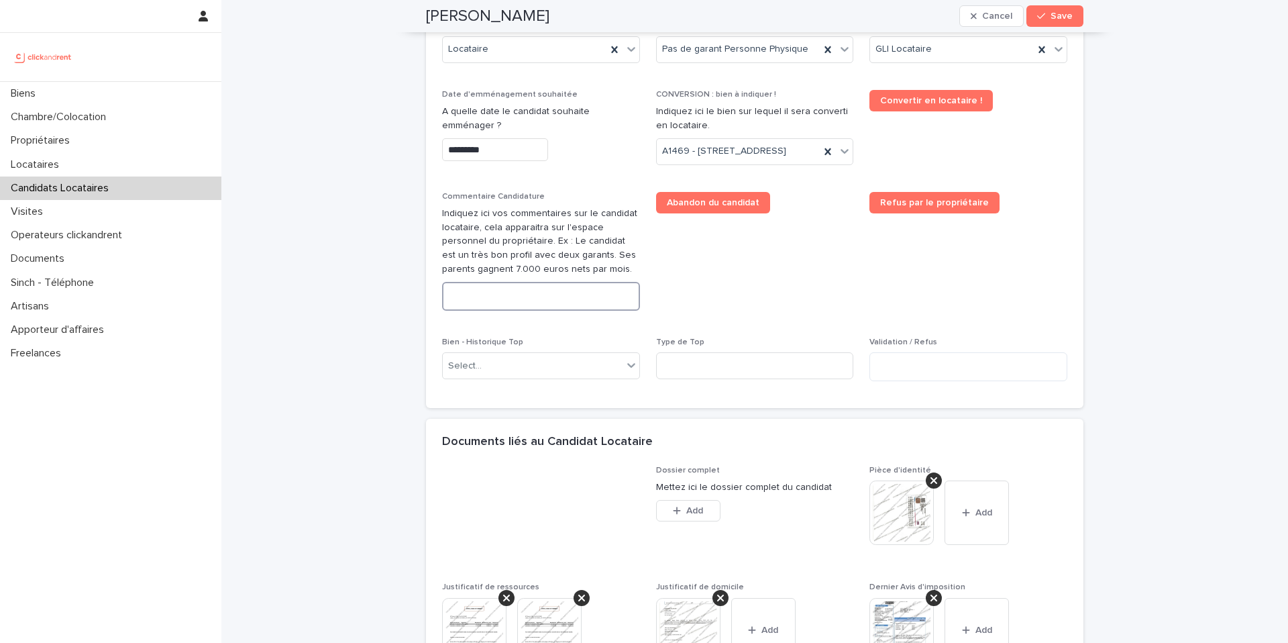
click at [491, 311] on textarea at bounding box center [541, 296] width 198 height 29
paste textarea "**********"
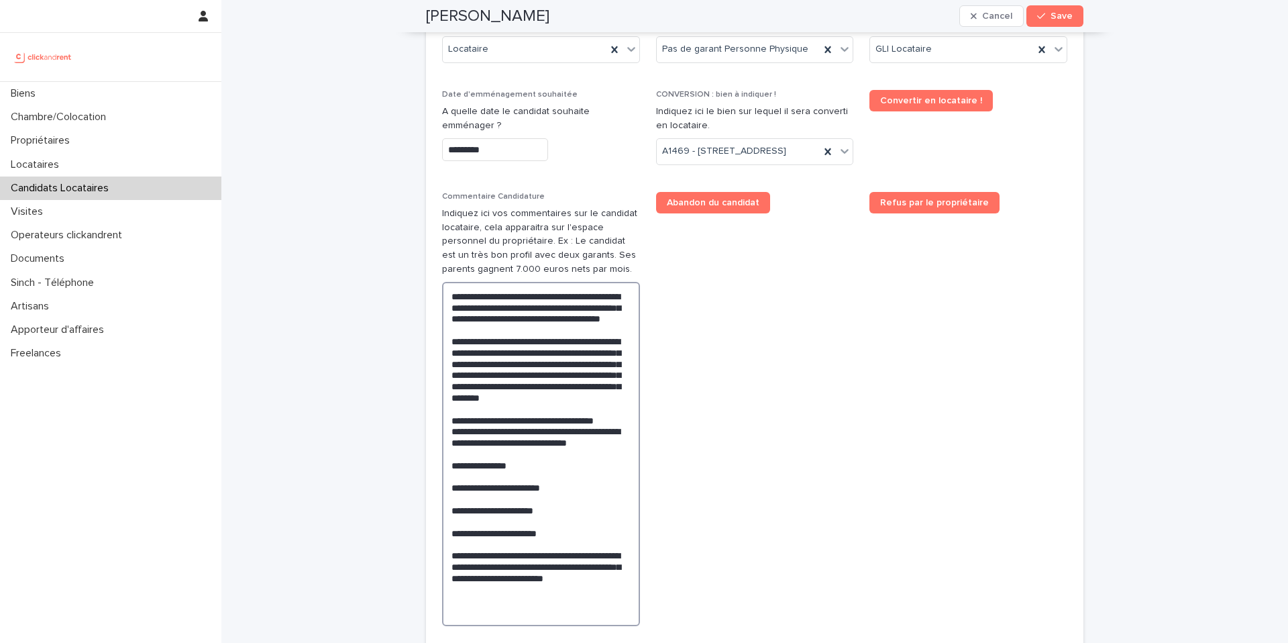
click at [559, 491] on textarea "**********" at bounding box center [541, 454] width 198 height 344
click at [566, 492] on textarea "**********" at bounding box center [541, 454] width 198 height 344
drag, startPoint x: 531, startPoint y: 490, endPoint x: 480, endPoint y: 494, distance: 50.5
click at [480, 494] on textarea "**********" at bounding box center [541, 454] width 198 height 344
click at [554, 488] on textarea "**********" at bounding box center [541, 454] width 198 height 344
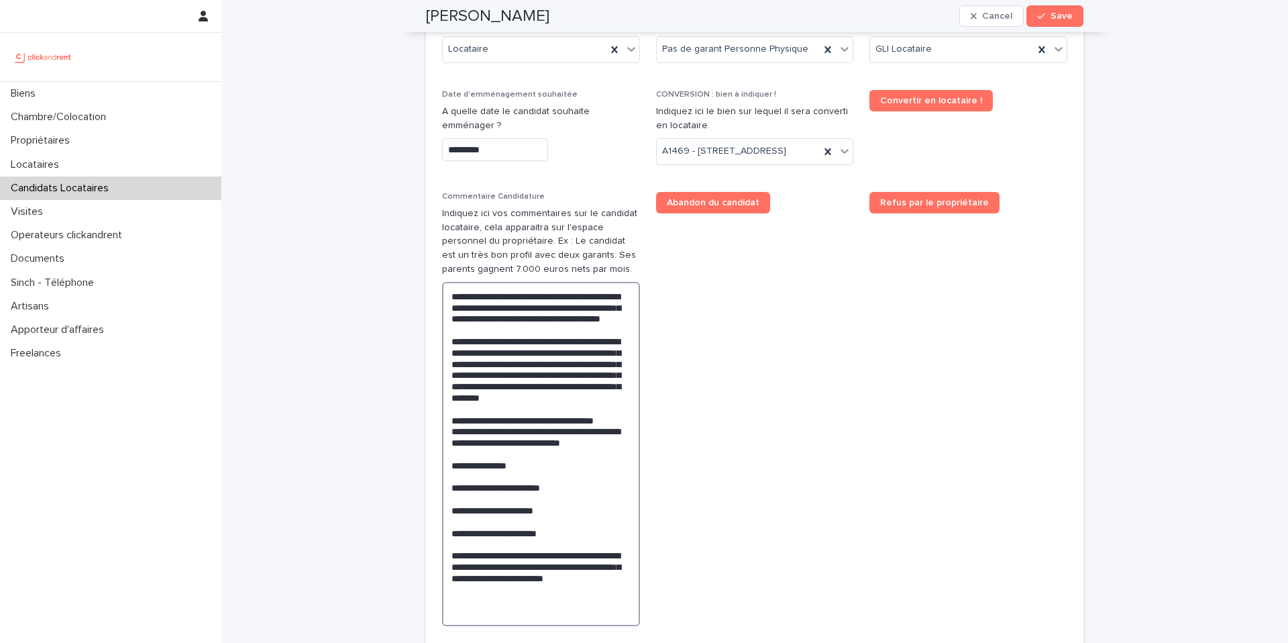
click at [618, 502] on textarea "**********" at bounding box center [541, 454] width 198 height 344
drag, startPoint x: 454, startPoint y: 518, endPoint x: 549, endPoint y: 593, distance: 120.8
click at [549, 592] on textarea "**********" at bounding box center [541, 454] width 198 height 344
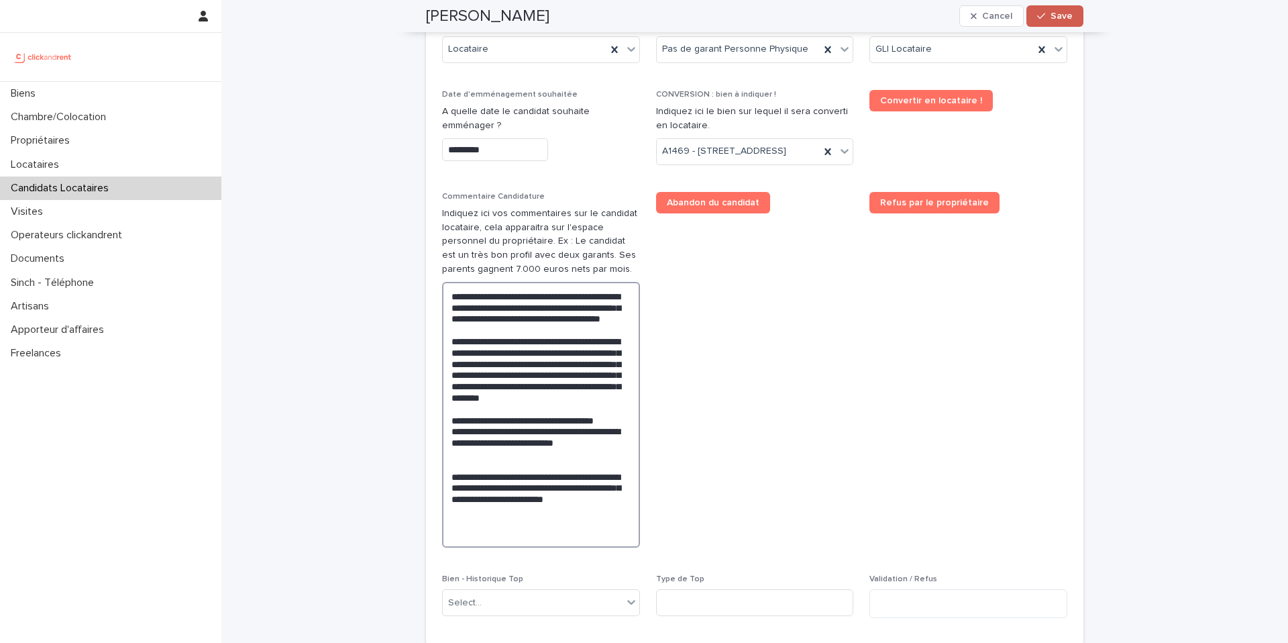
type textarea "**********"
click at [1055, 13] on span "Save" at bounding box center [1062, 15] width 22 height 9
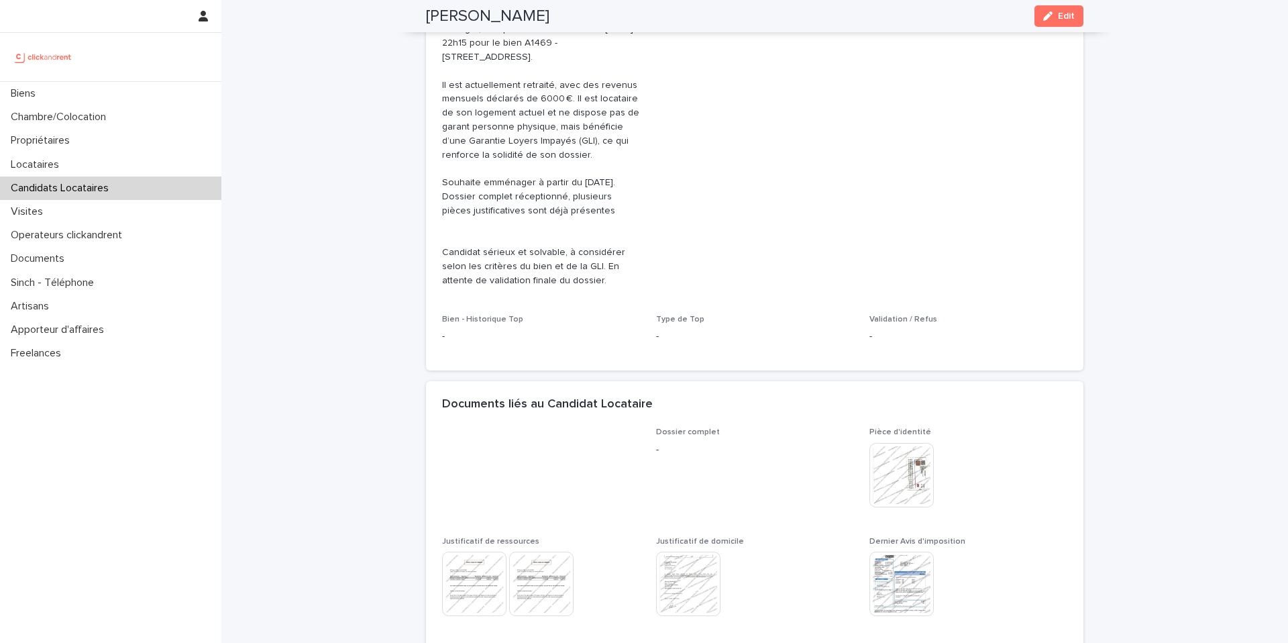
scroll to position [391, 0]
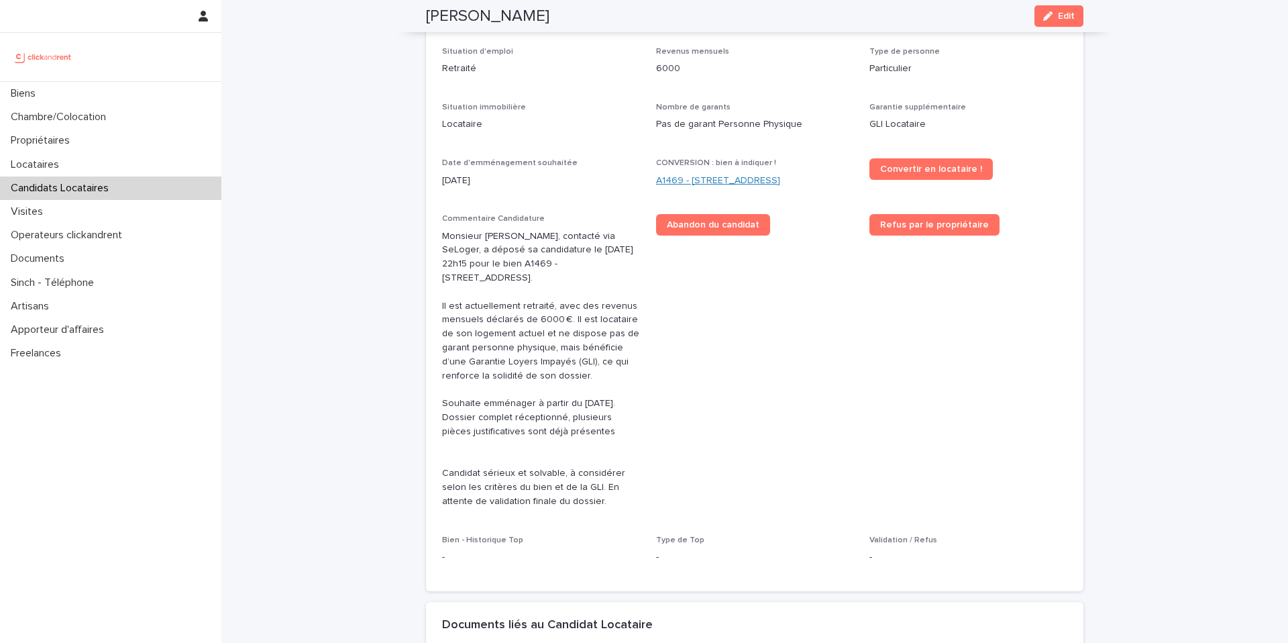
click at [696, 174] on link "A1469 - [STREET_ADDRESS]" at bounding box center [718, 181] width 124 height 14
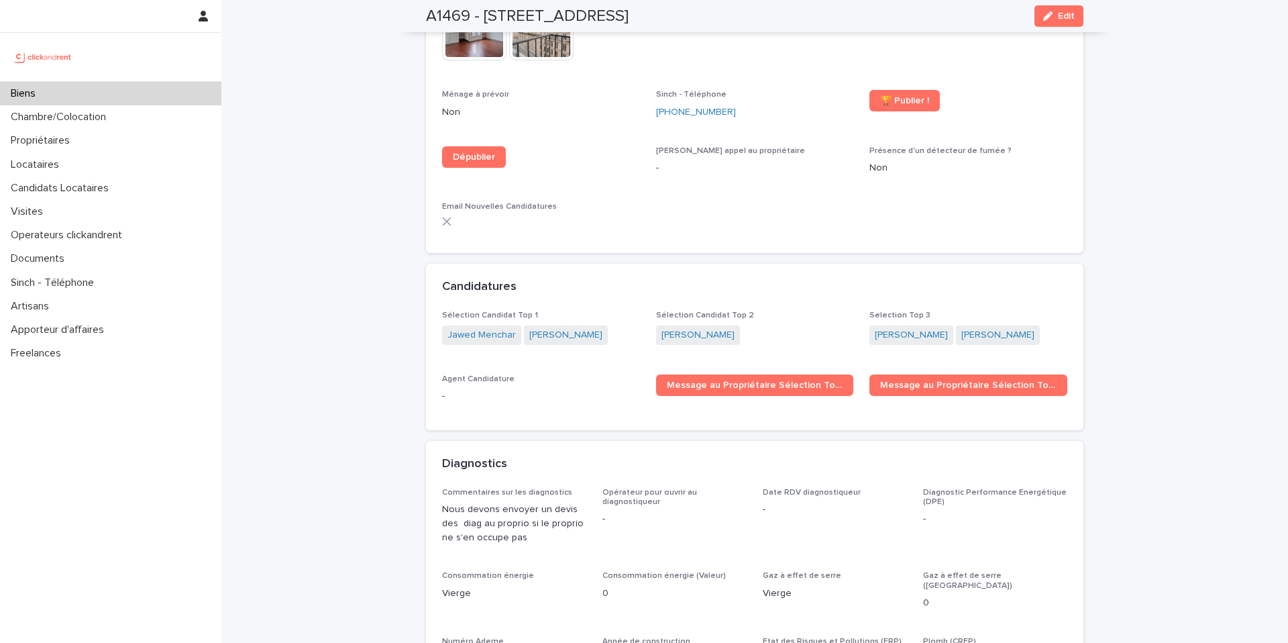
scroll to position [3805, 0]
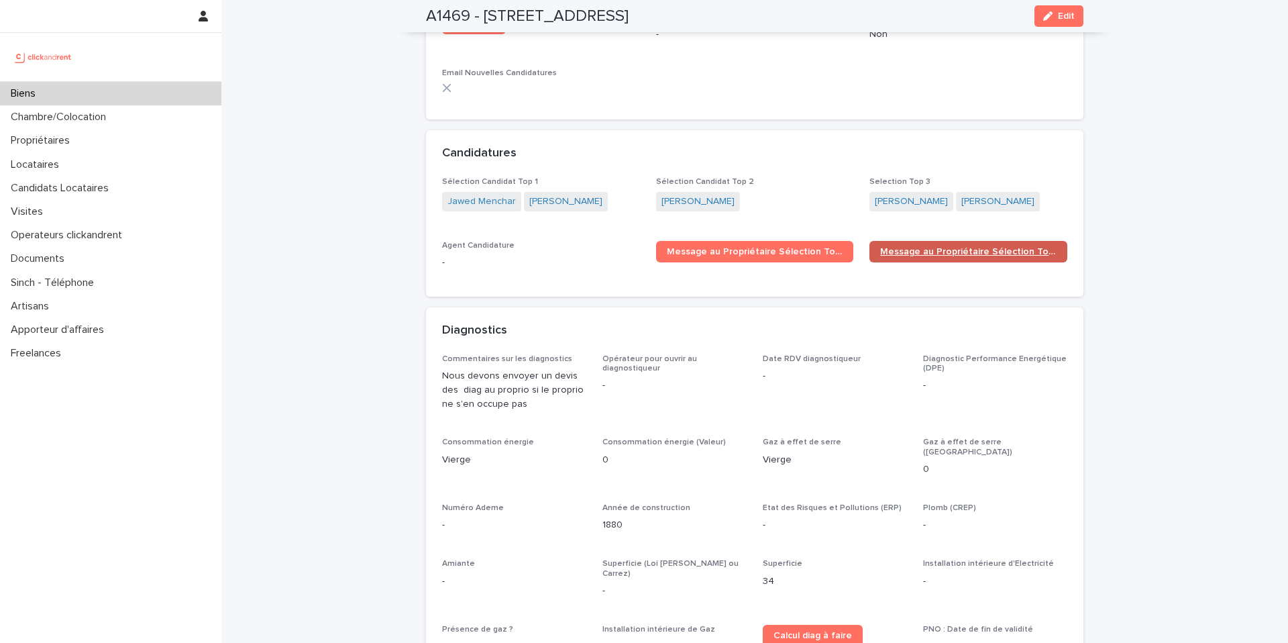
click at [911, 241] on link "Message au Propriétaire Sélection Top 2" at bounding box center [968, 251] width 198 height 21
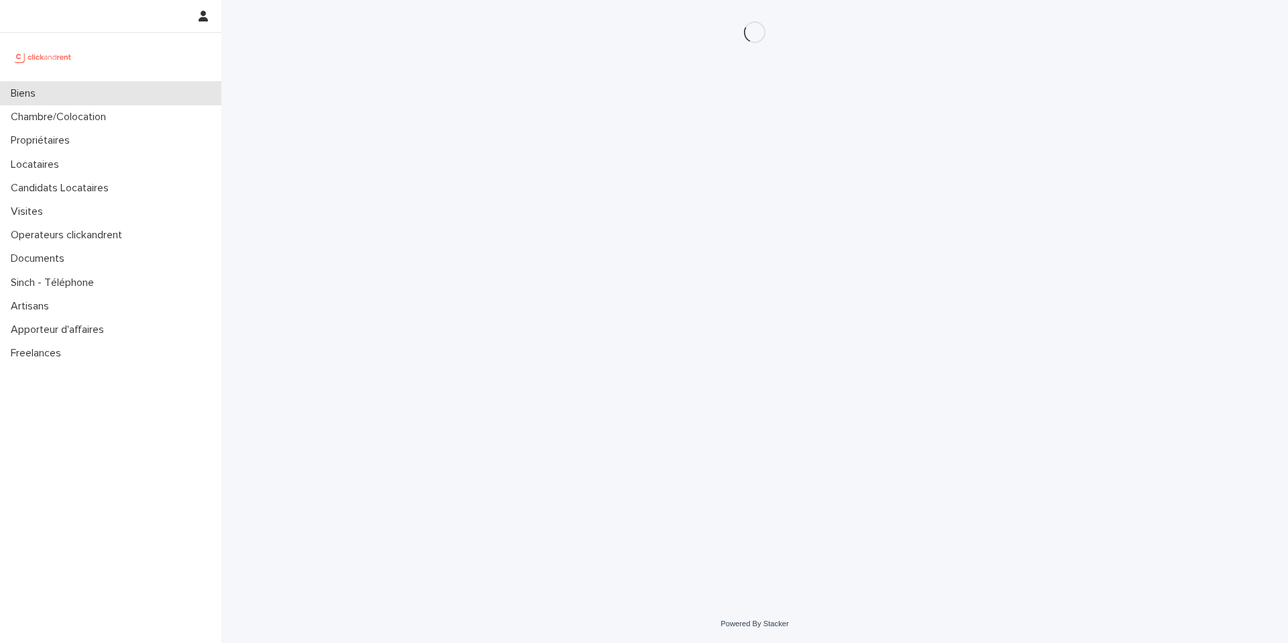
click at [58, 93] on div "Biens" at bounding box center [110, 93] width 221 height 23
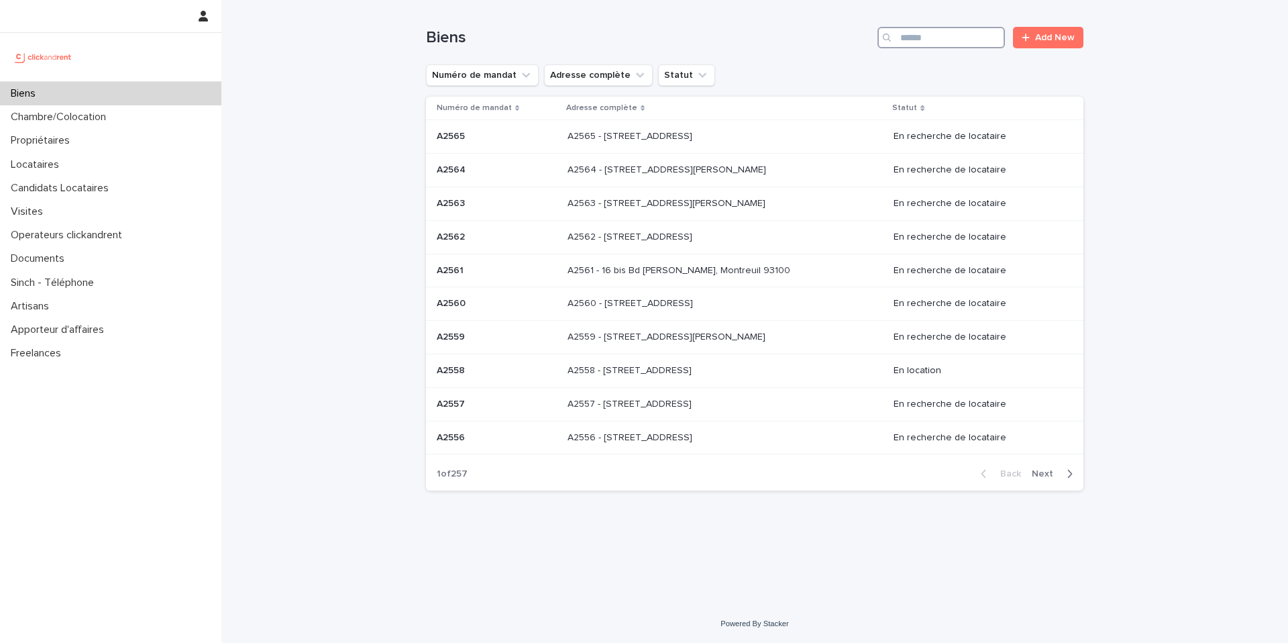
click at [916, 42] on input "Search" at bounding box center [940, 37] width 127 height 21
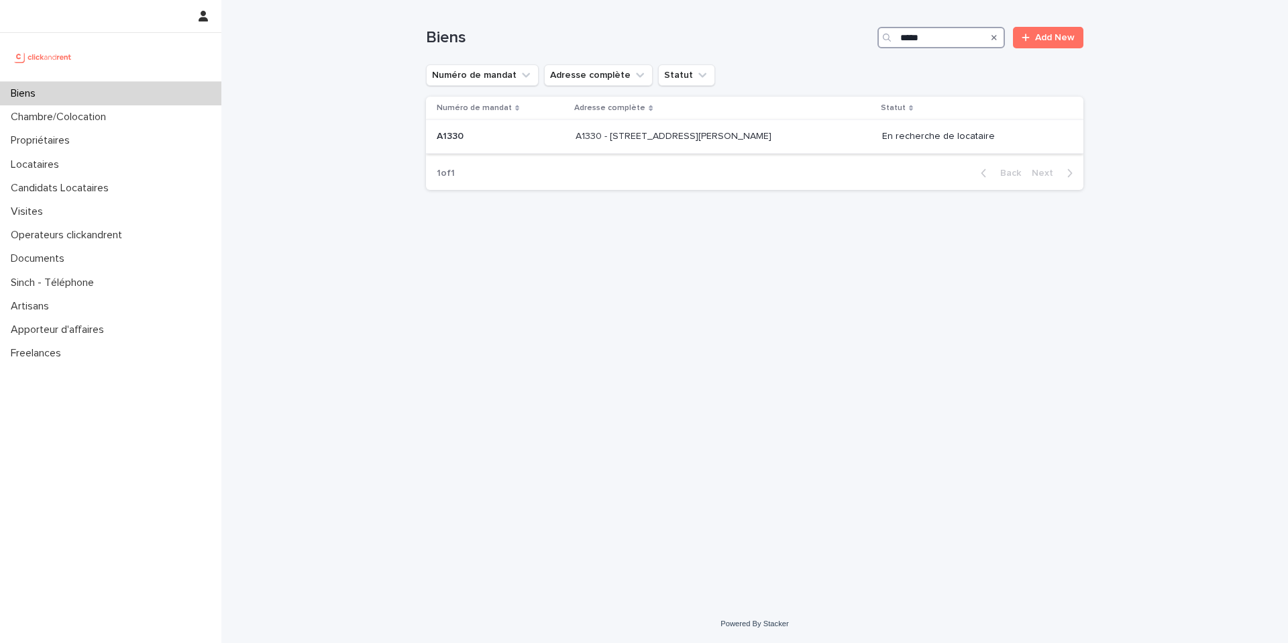
type input "*****"
click at [712, 140] on p "A1330 - 29 Rue Joséphine Baker, La Norville 91290" at bounding box center [675, 135] width 199 height 14
